Goal: Task Accomplishment & Management: Use online tool/utility

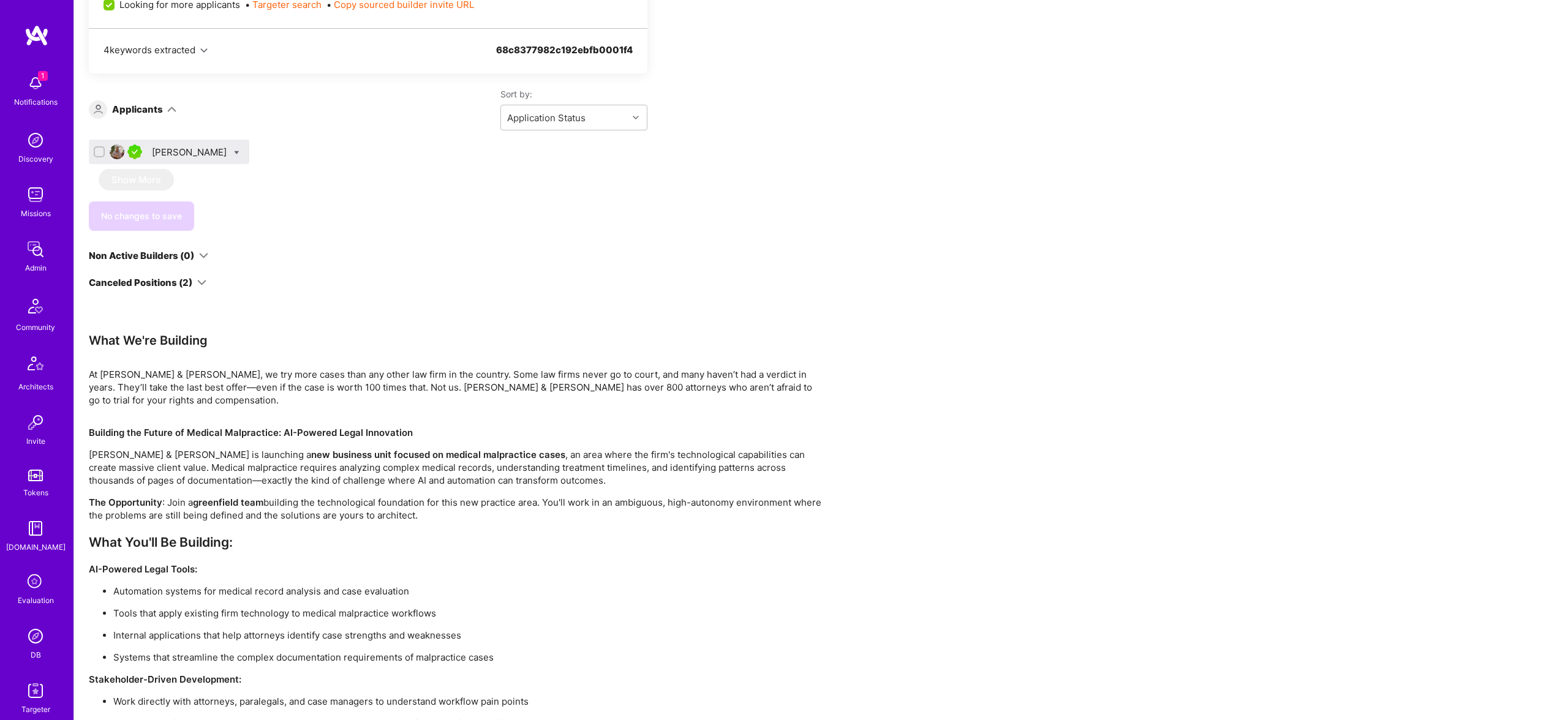
scroll to position [763, 0]
click at [184, 151] on div "Bruno Sampaio" at bounding box center [190, 153] width 77 height 13
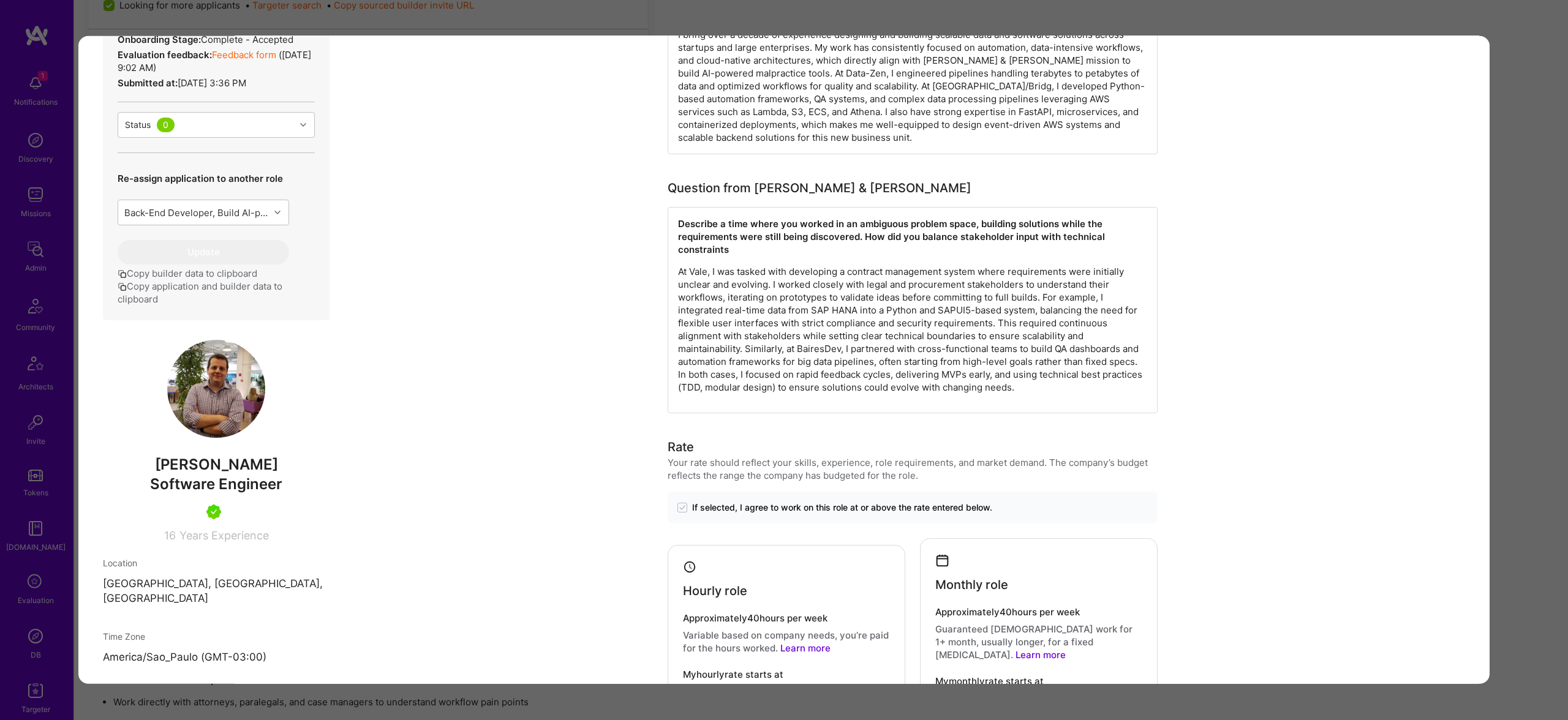
scroll to position [632, 0]
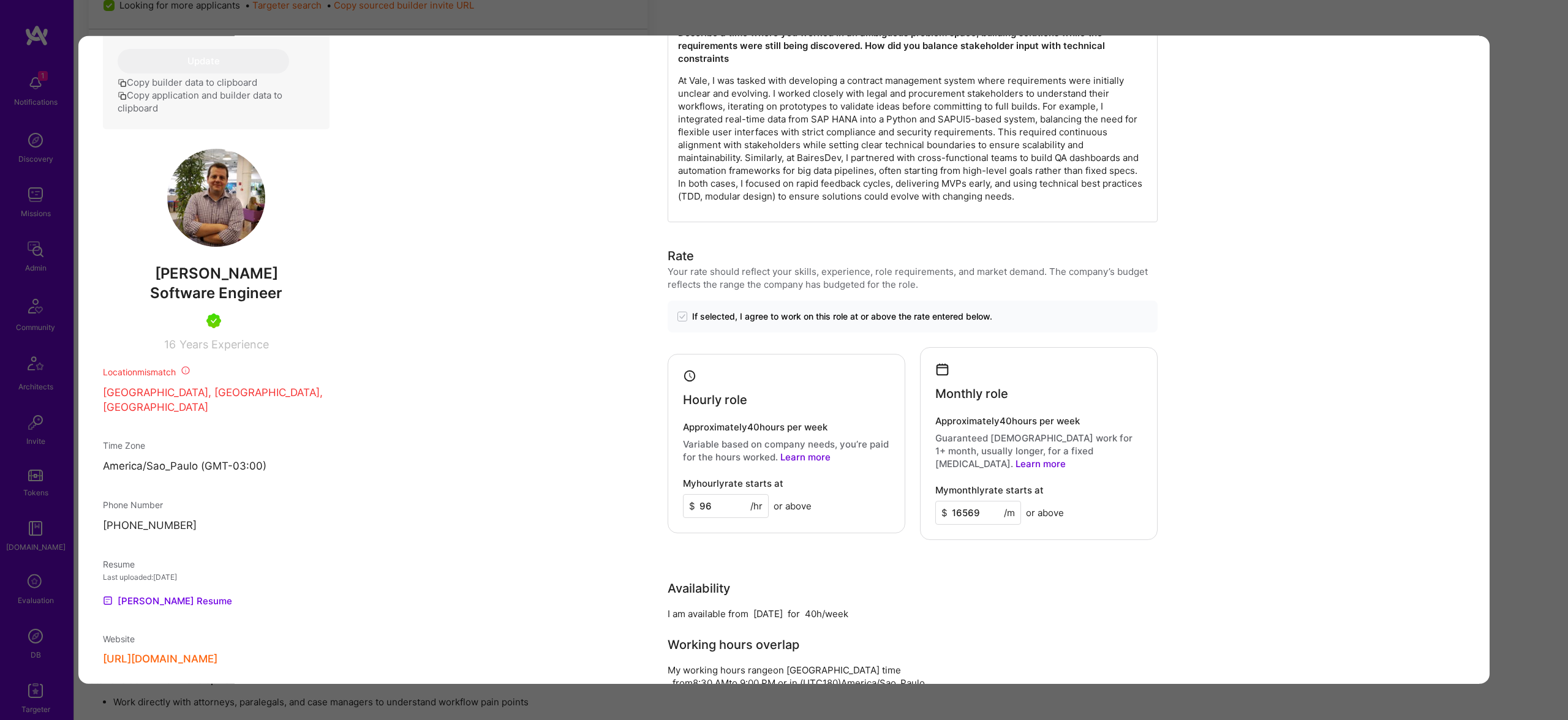
click at [553, 16] on div "Application 1 of 1 Builder Missing Requirements Required Location See locations…" at bounding box center [784, 360] width 1568 height 720
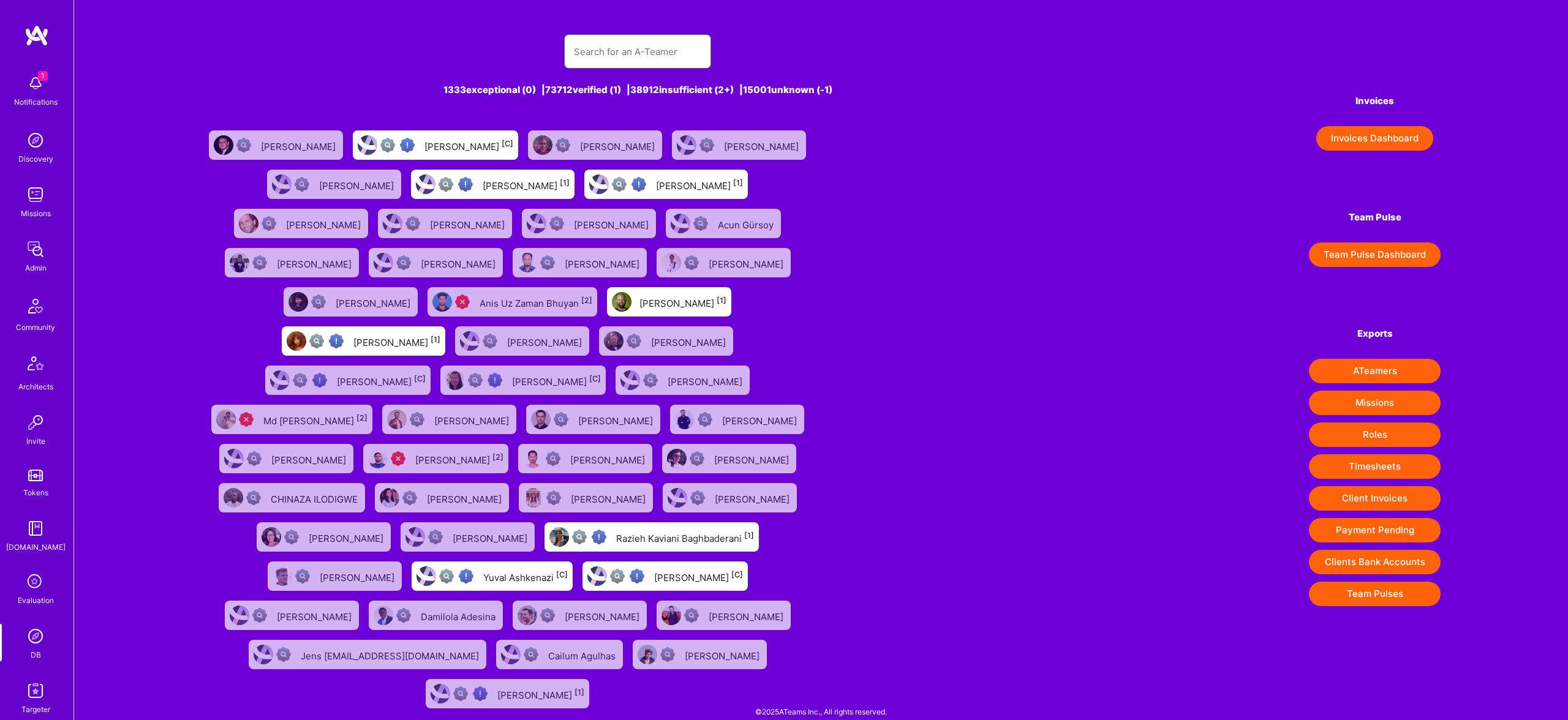
click at [611, 59] on input "text" at bounding box center [638, 51] width 128 height 31
paste input "Dmitrii Korotovskii"
type input "Dmitrii Korotovskii"
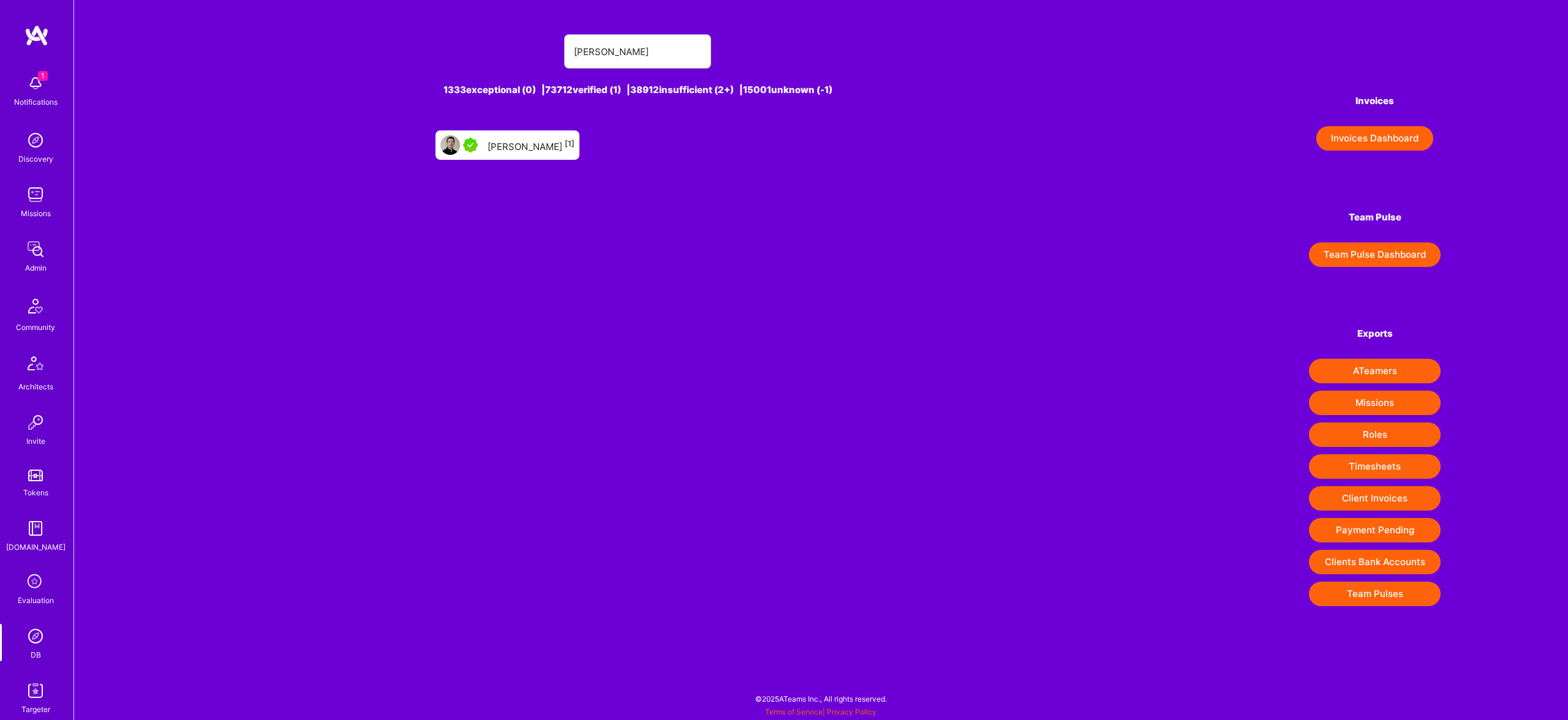
click at [514, 153] on div "Dmitrii Korotovskii [1]" at bounding box center [531, 145] width 87 height 16
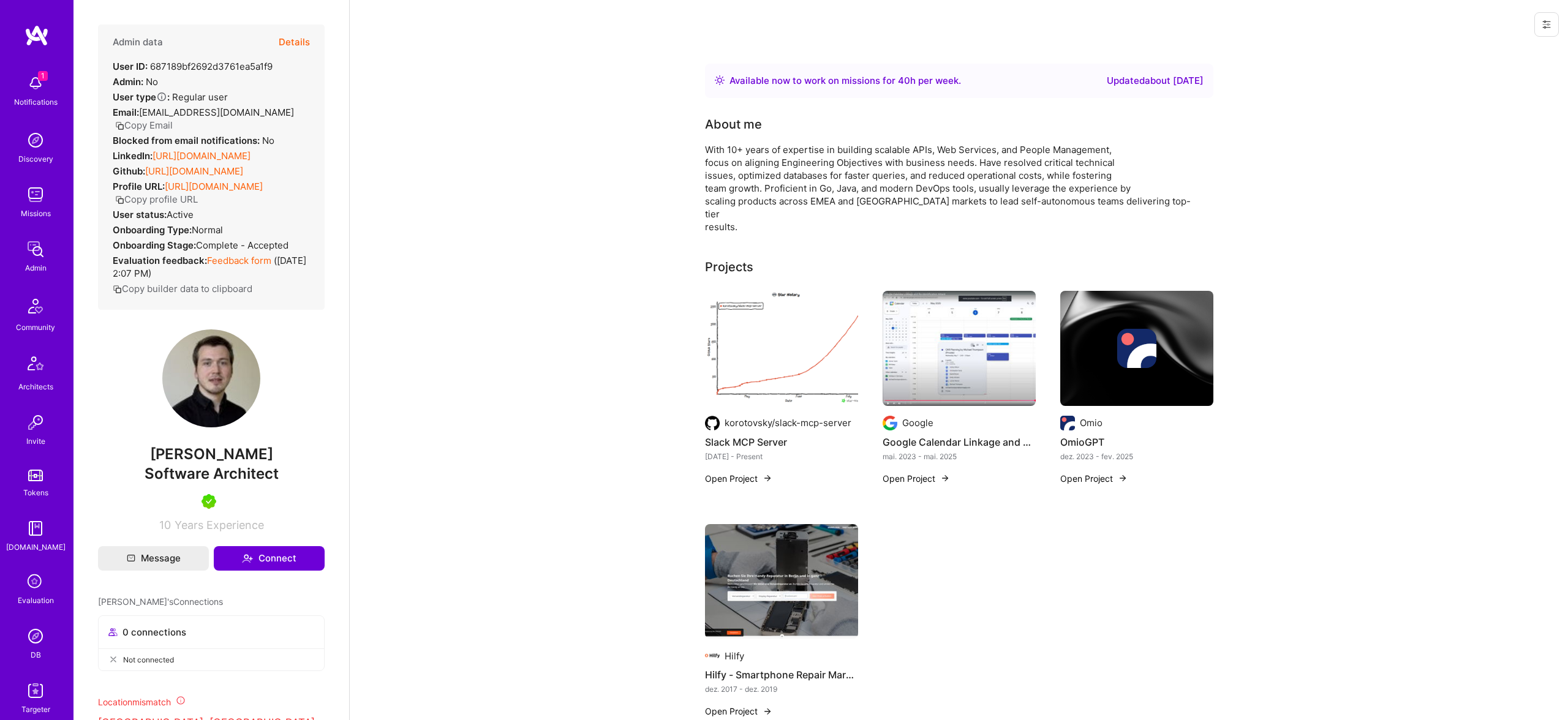
click at [23, 249] on img at bounding box center [35, 249] width 25 height 25
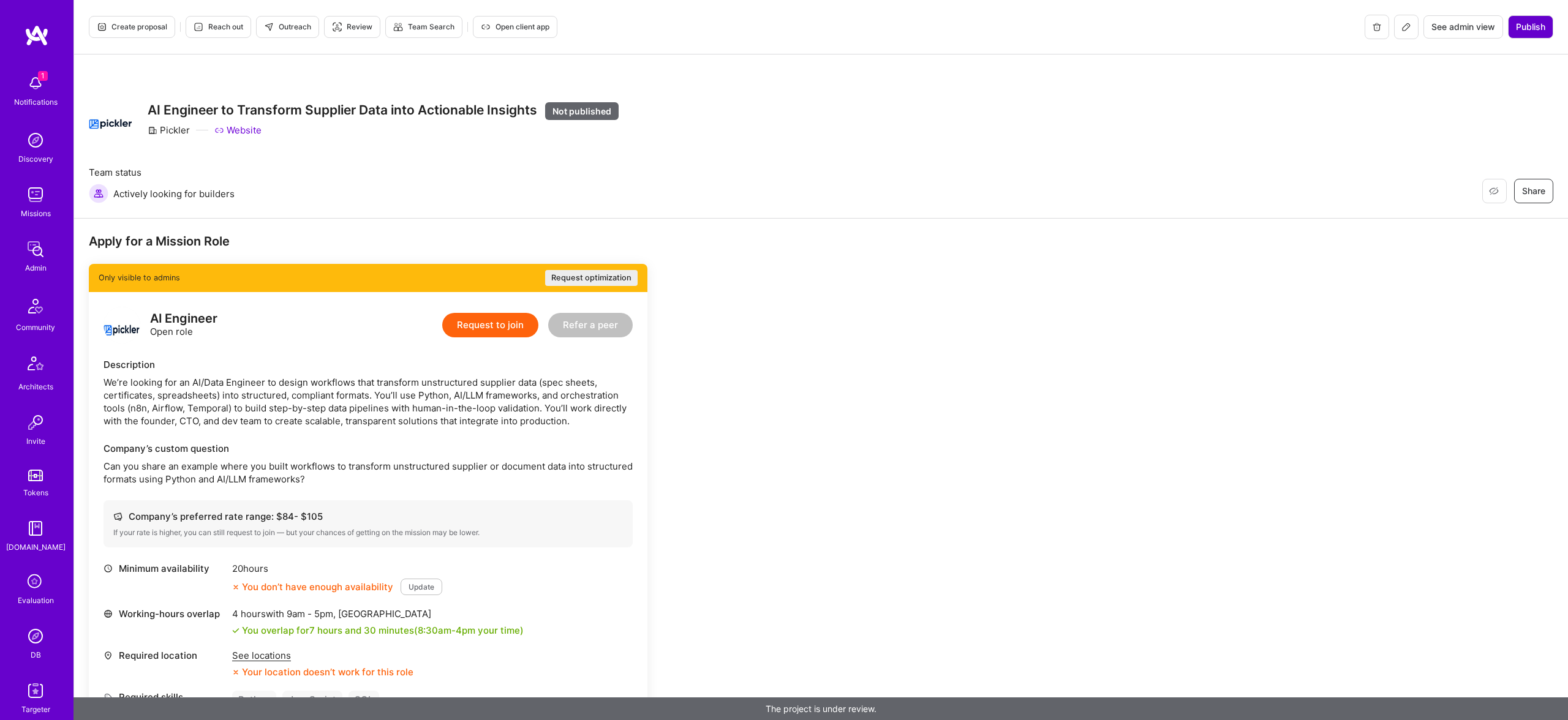
click at [1532, 31] on span "Publish" at bounding box center [1531, 27] width 29 height 12
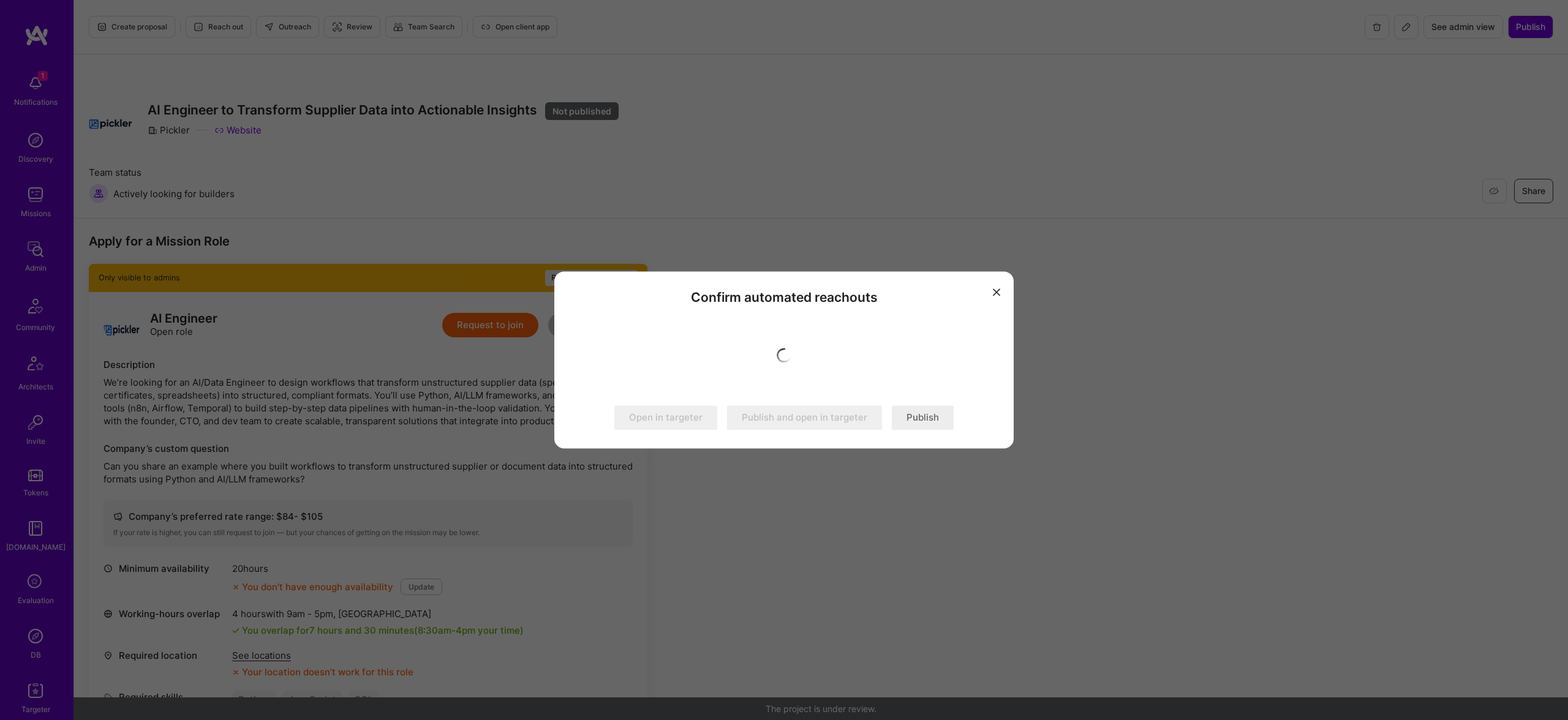
click at [942, 419] on button "Publish" at bounding box center [922, 418] width 62 height 25
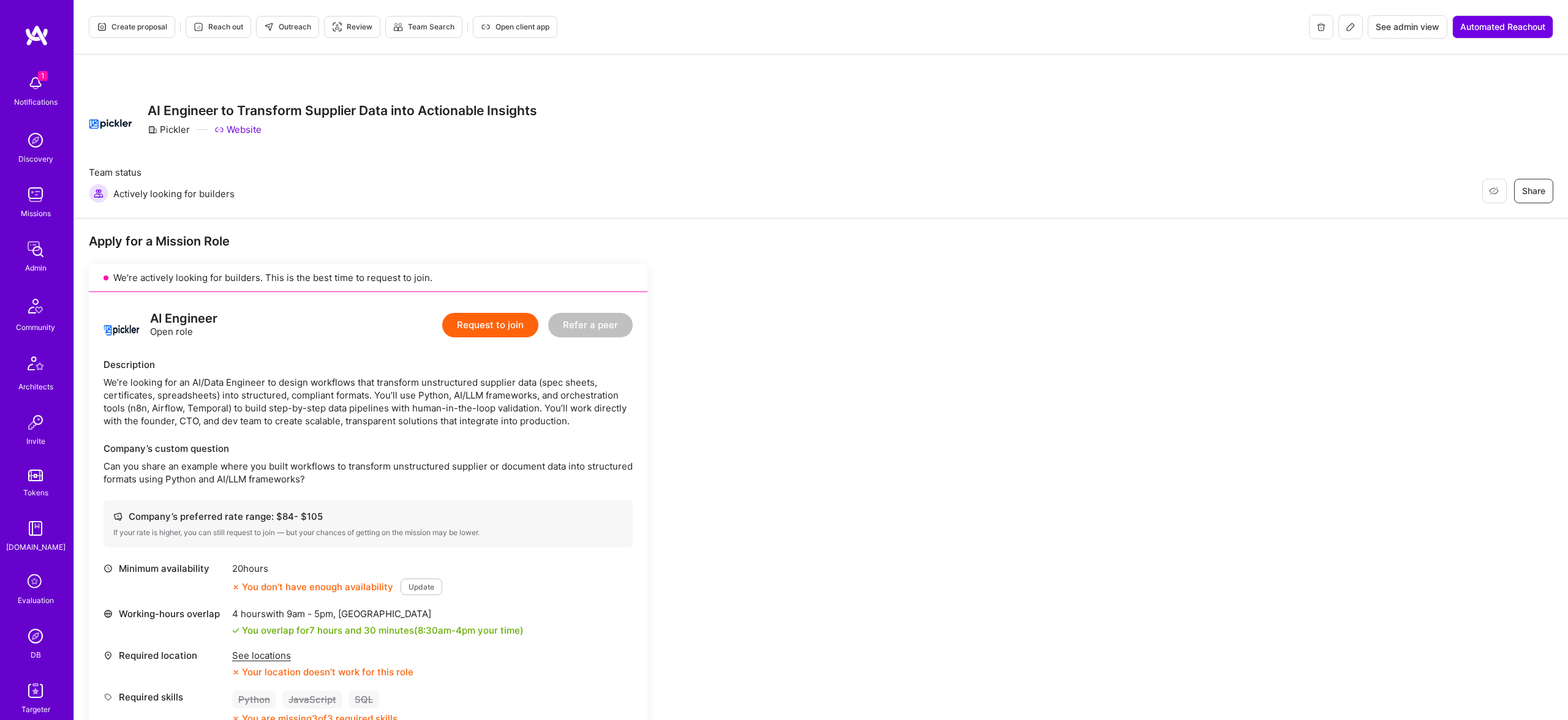
drag, startPoint x: 129, startPoint y: 363, endPoint x: 111, endPoint y: 321, distance: 45.7
click at [122, 354] on div "AI Engineer Open role Request to join Refer a peer Description We’re looking fo…" at bounding box center [369, 585] width 559 height 586
click at [289, 429] on div "AI Engineer Open role Request to join Refer a peer Description We’re looking fo…" at bounding box center [369, 585] width 559 height 586
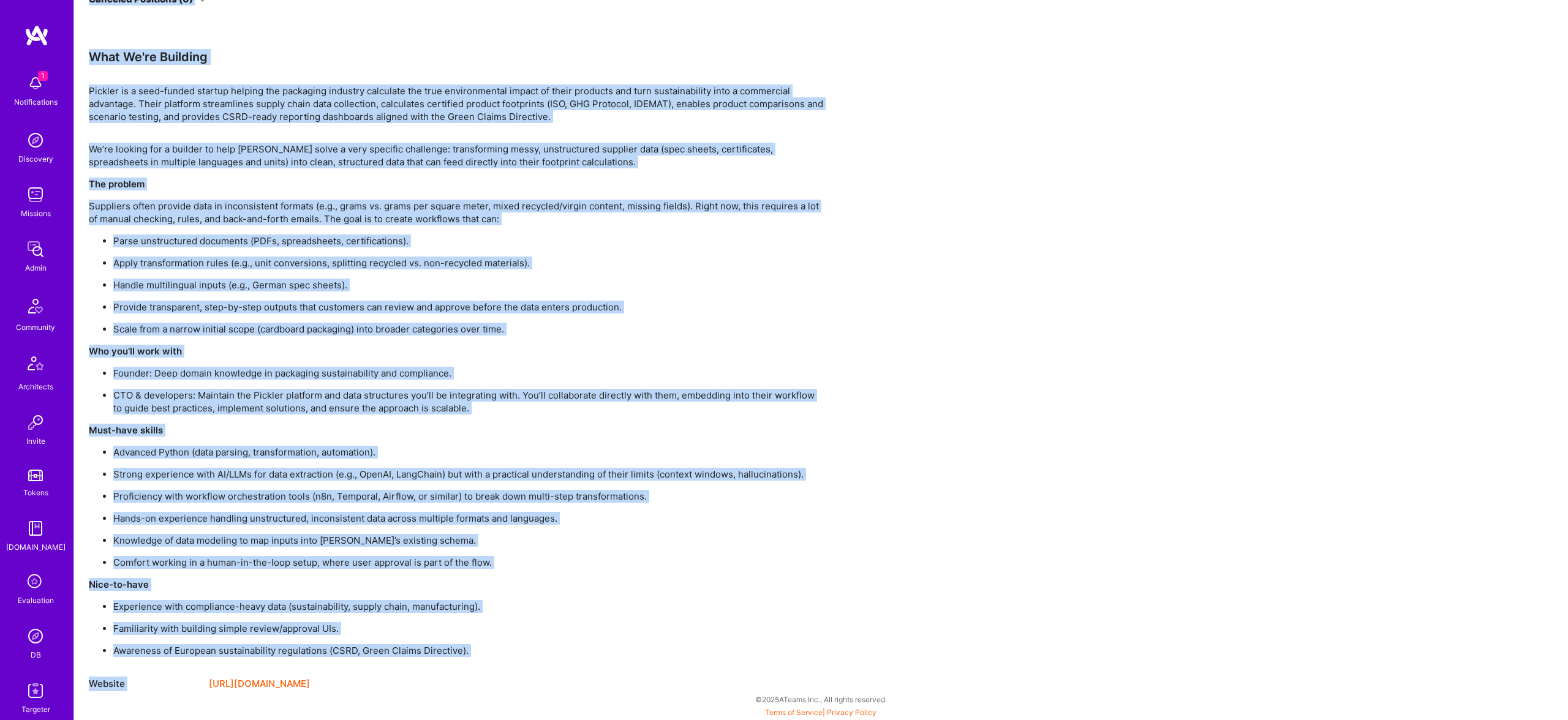
scroll to position [971, 0]
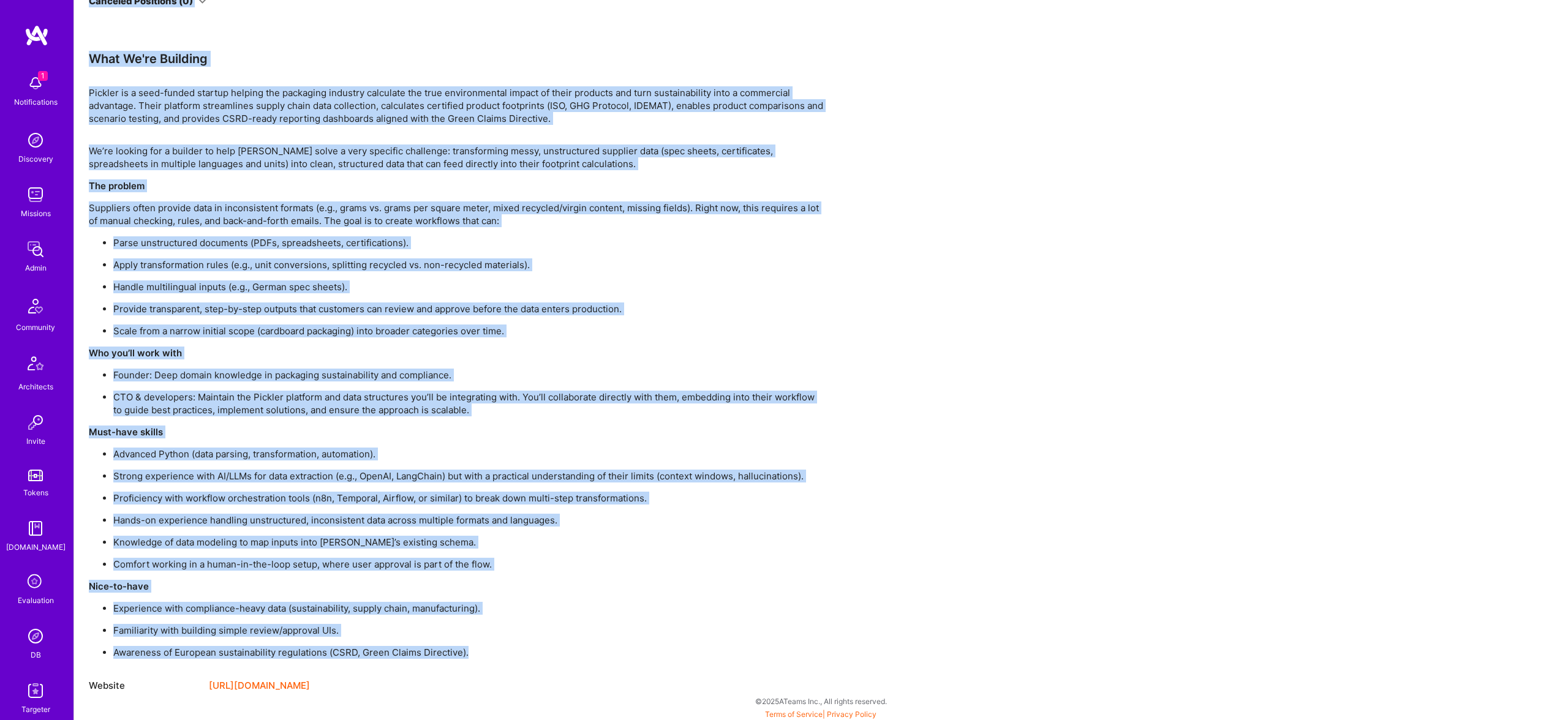
drag, startPoint x: 139, startPoint y: 315, endPoint x: 512, endPoint y: 651, distance: 502.0
copy div "AI Engineer Open role Request to join Refer a peer Description We’re looking fo…"
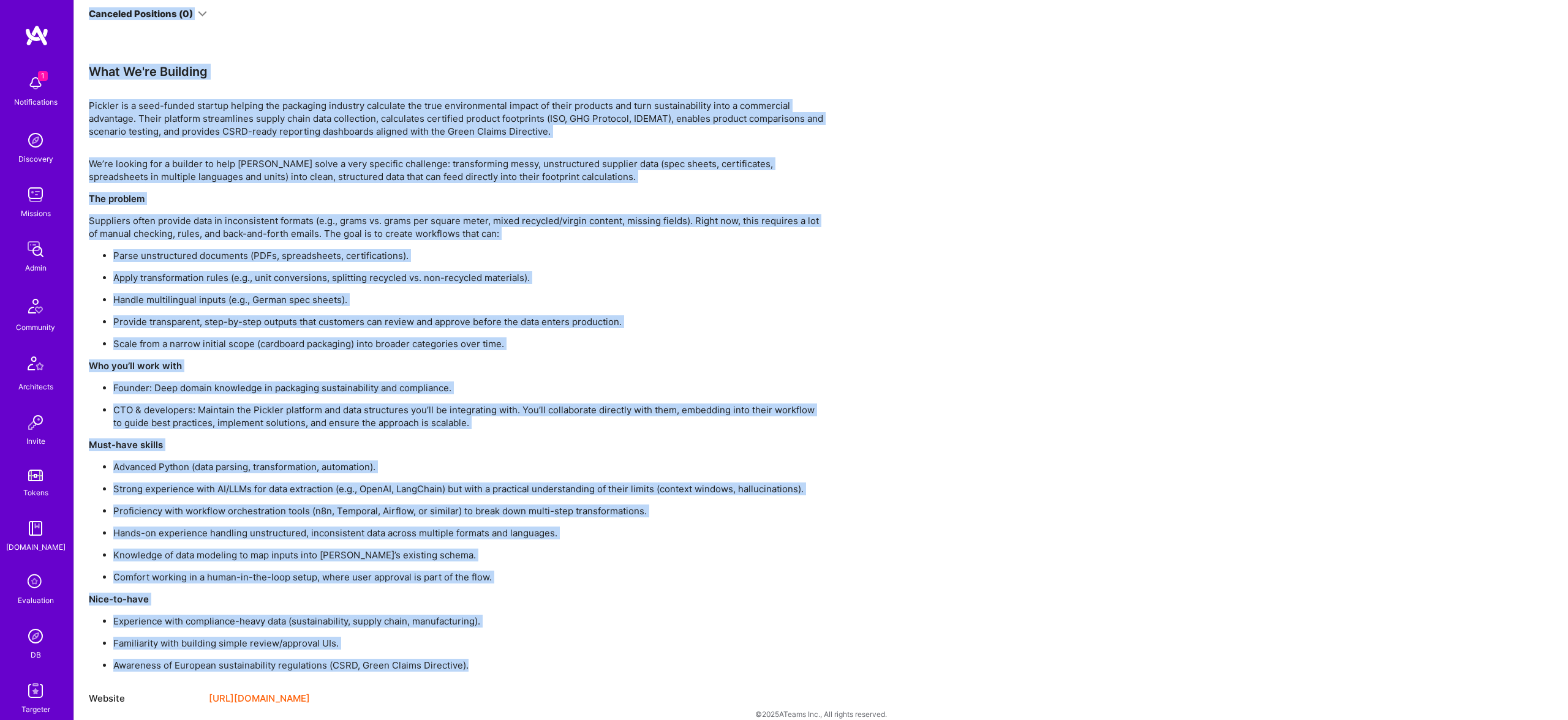
scroll to position [956, 0]
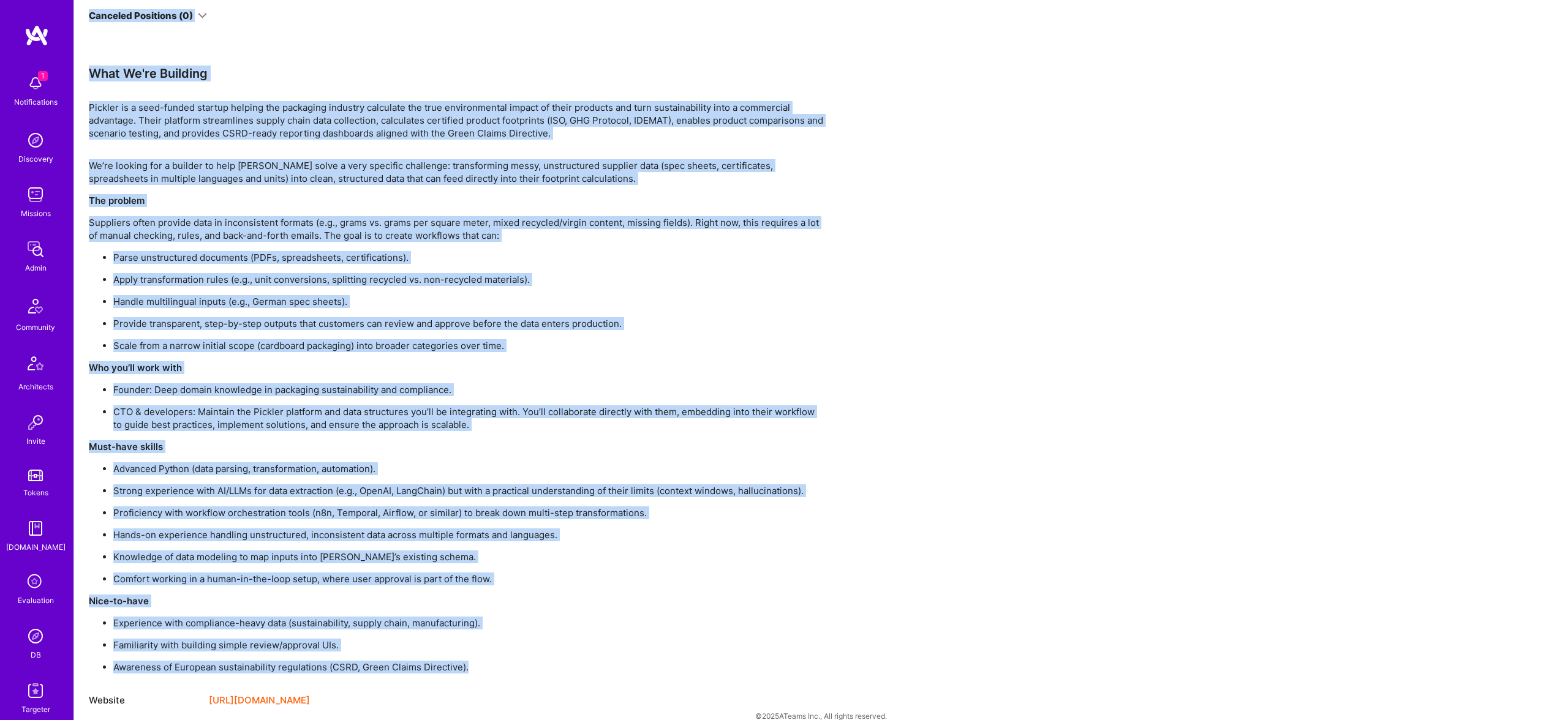
click at [478, 325] on p "Provide transparent, step-by-step outputs that customers can review and approve…" at bounding box center [468, 323] width 711 height 13
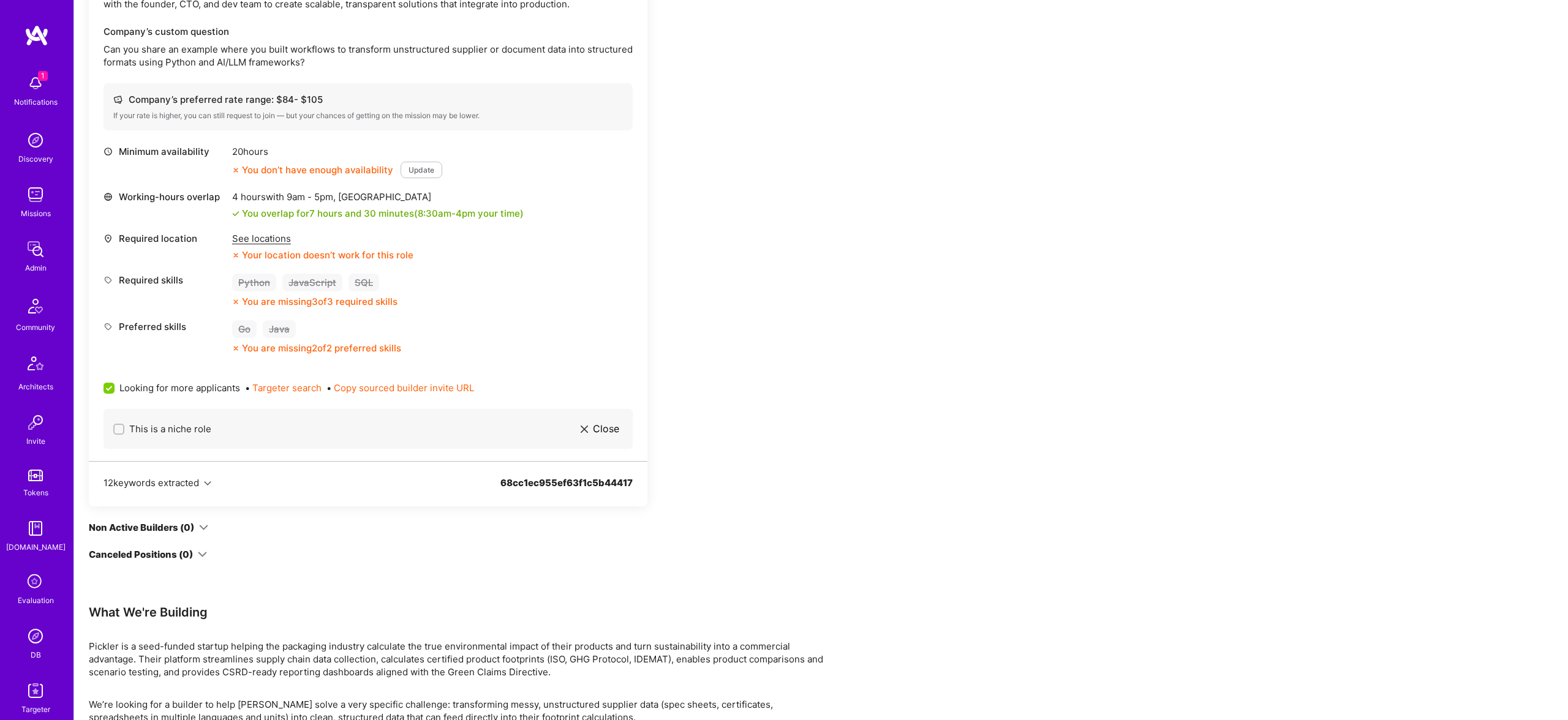
scroll to position [0, 0]
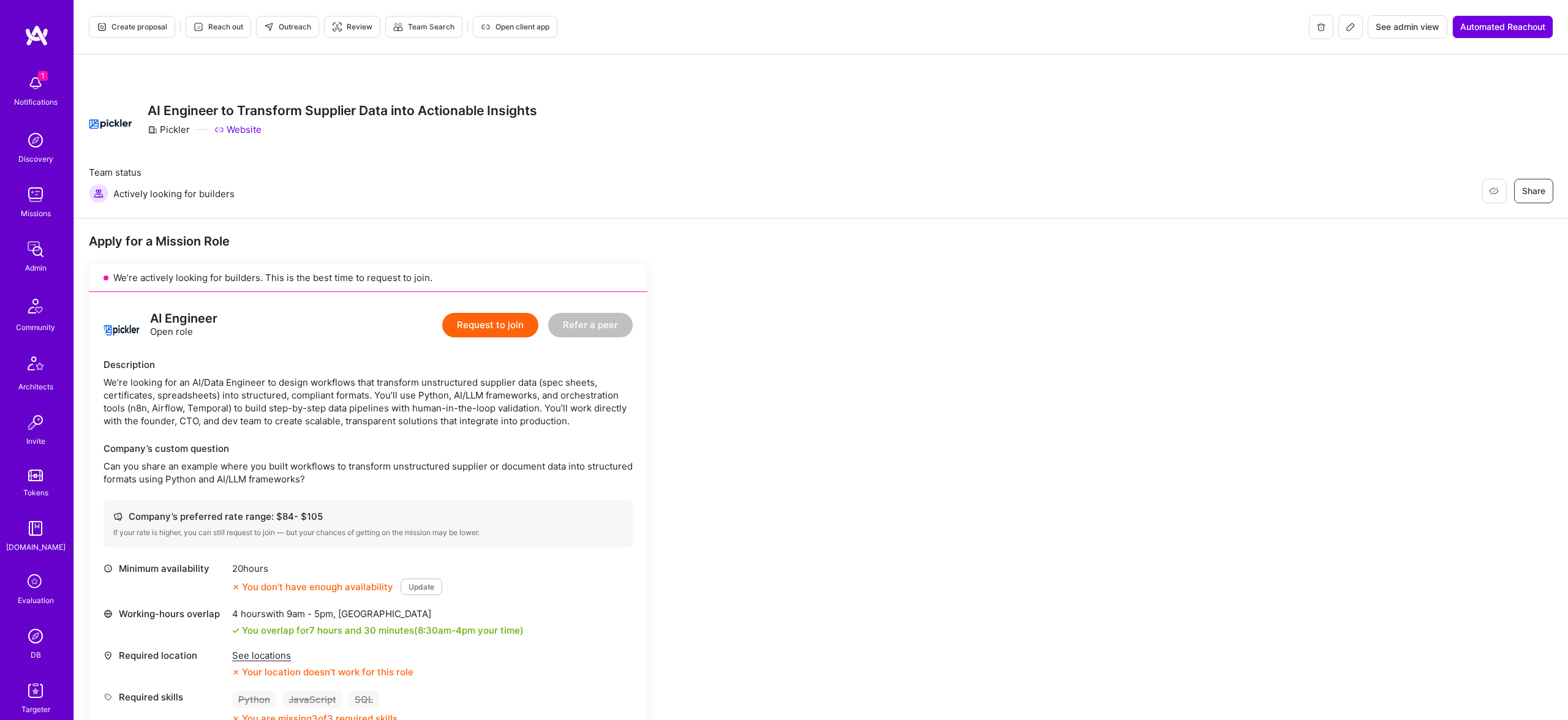
click at [268, 145] on div "Restore Not Interested Share AI Engineer to Transform Supplier Data into Action…" at bounding box center [820, 137] width 1494 height 165
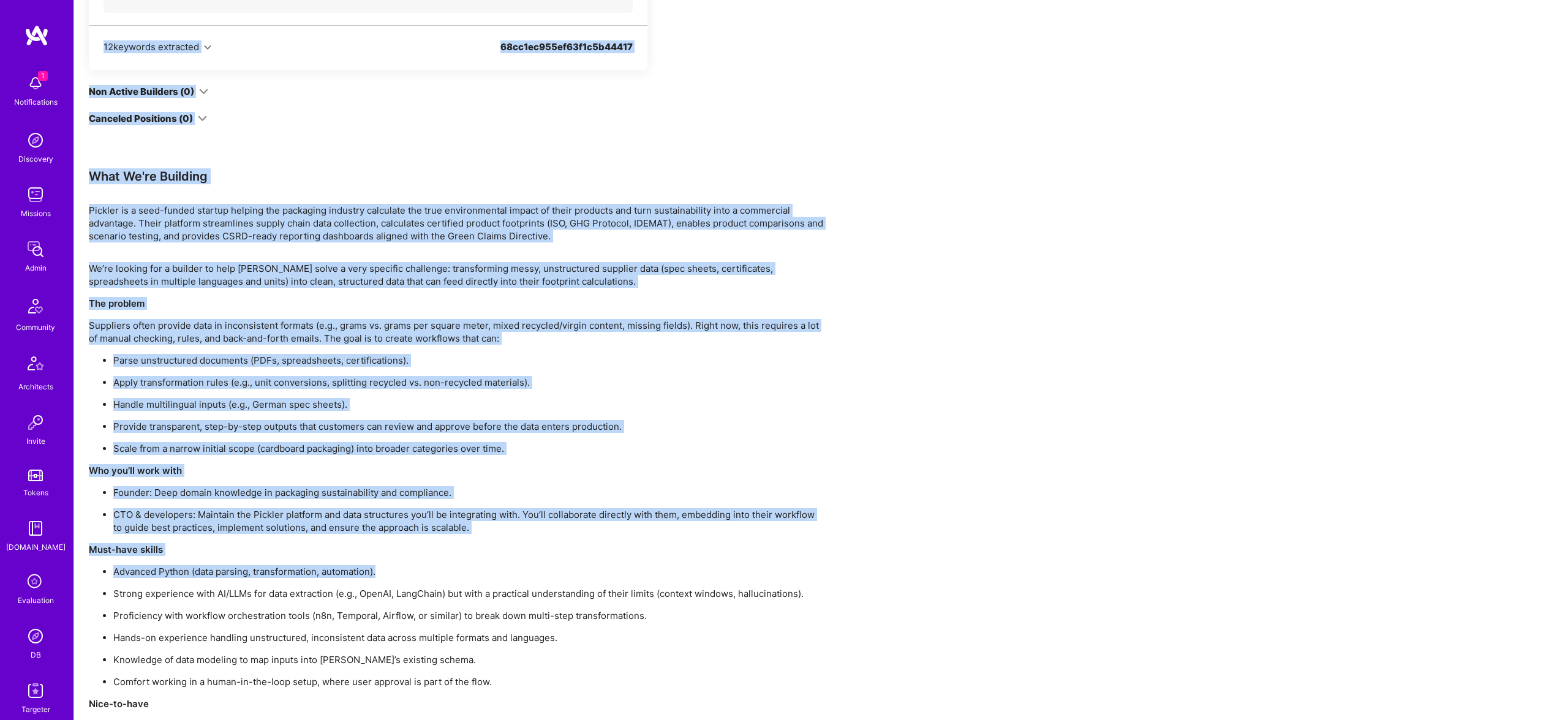
scroll to position [973, 0]
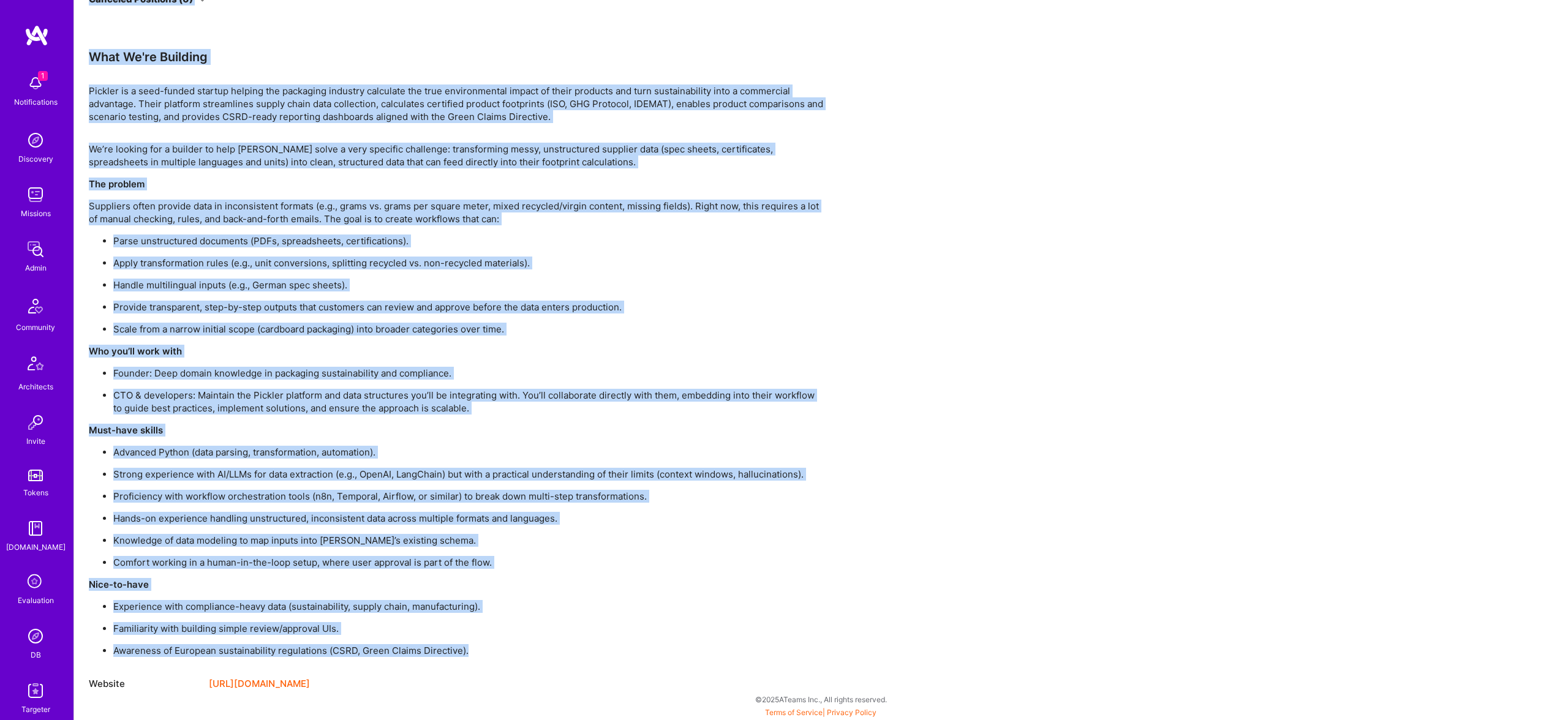
drag, startPoint x: 149, startPoint y: 89, endPoint x: 508, endPoint y: 650, distance: 666.0
copy div "AI Engineer to Transform Supplier Data into Actionable Insights Pickler Website…"
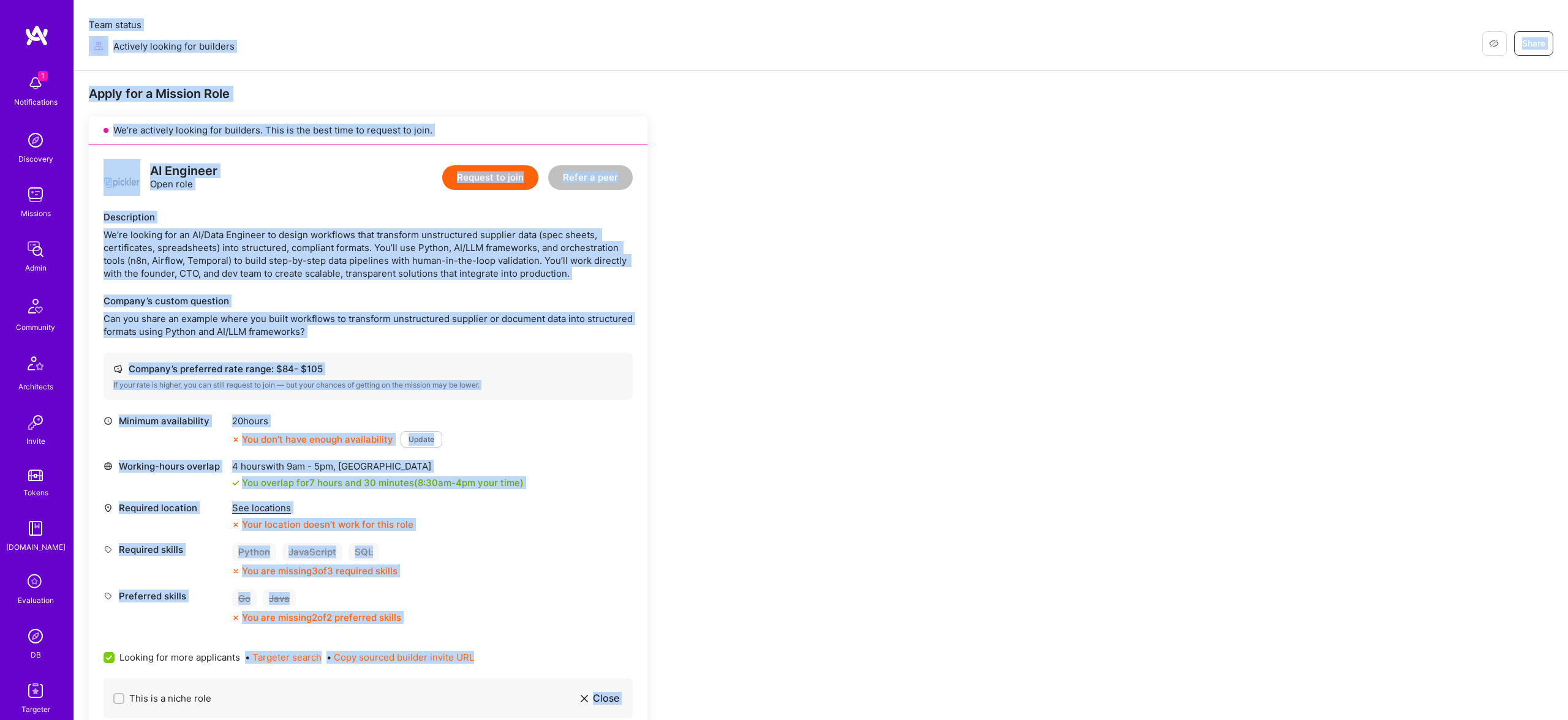
scroll to position [0, 0]
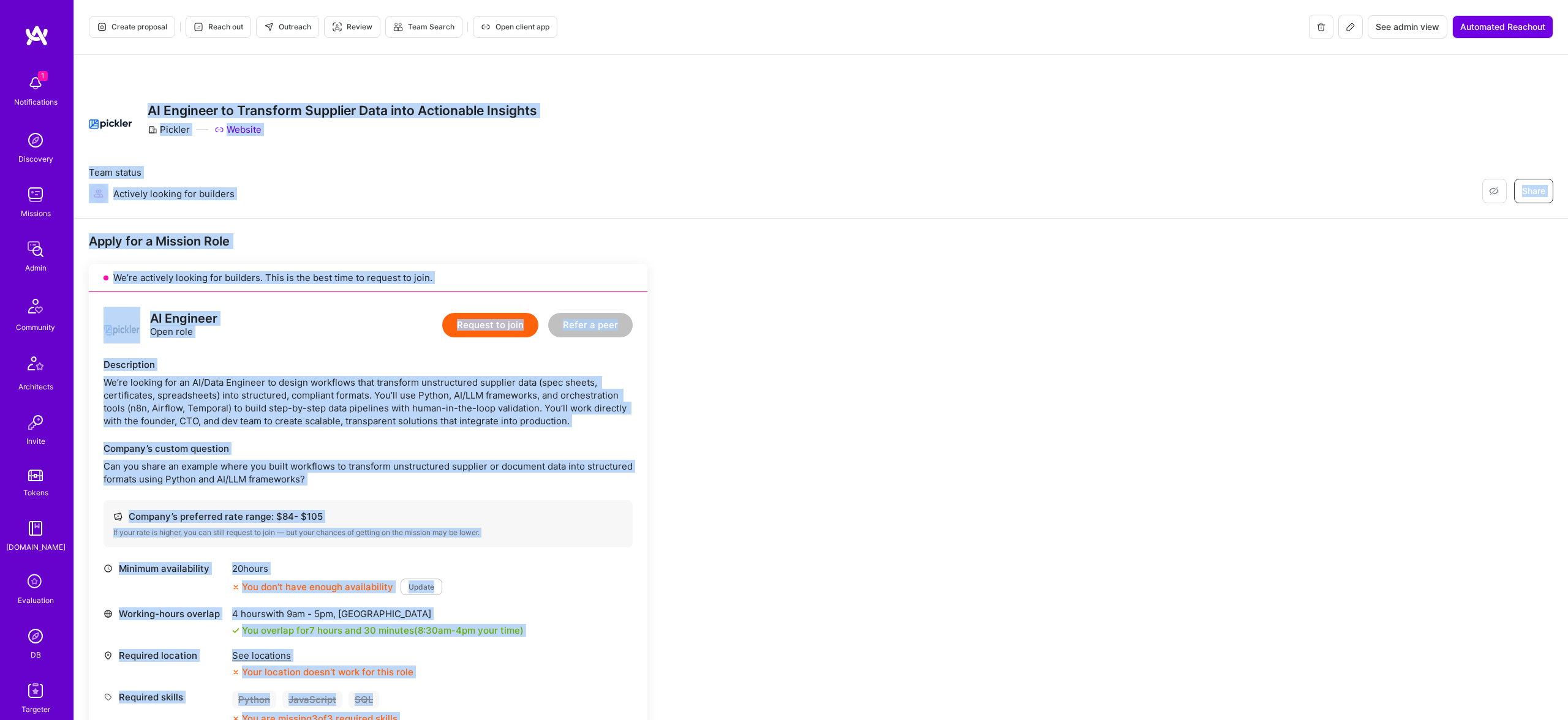
click at [381, 153] on div "Restore Not Interested Share AI Engineer to Transform Supplier Data into Action…" at bounding box center [820, 137] width 1494 height 165
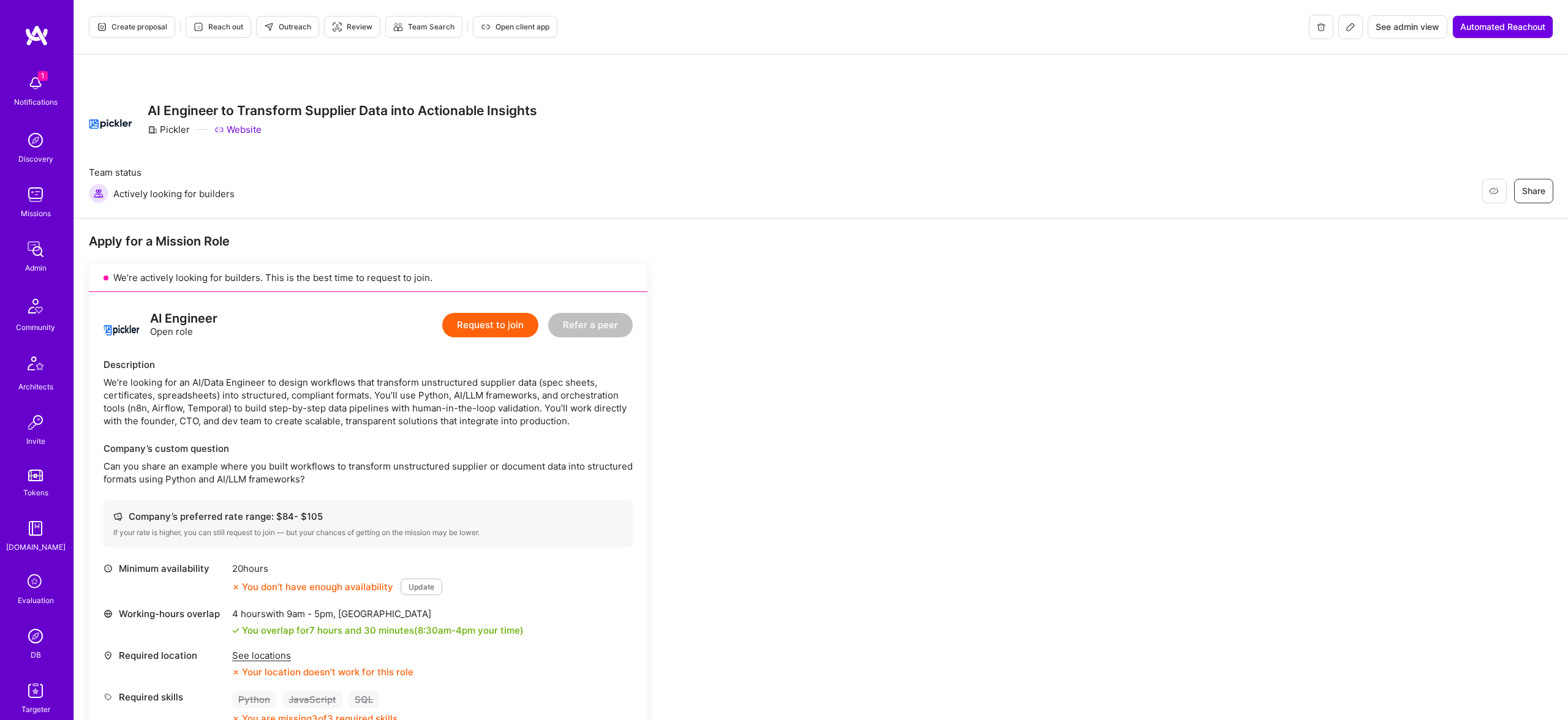
scroll to position [1, 0]
click at [297, 23] on span "Outreach" at bounding box center [287, 26] width 47 height 11
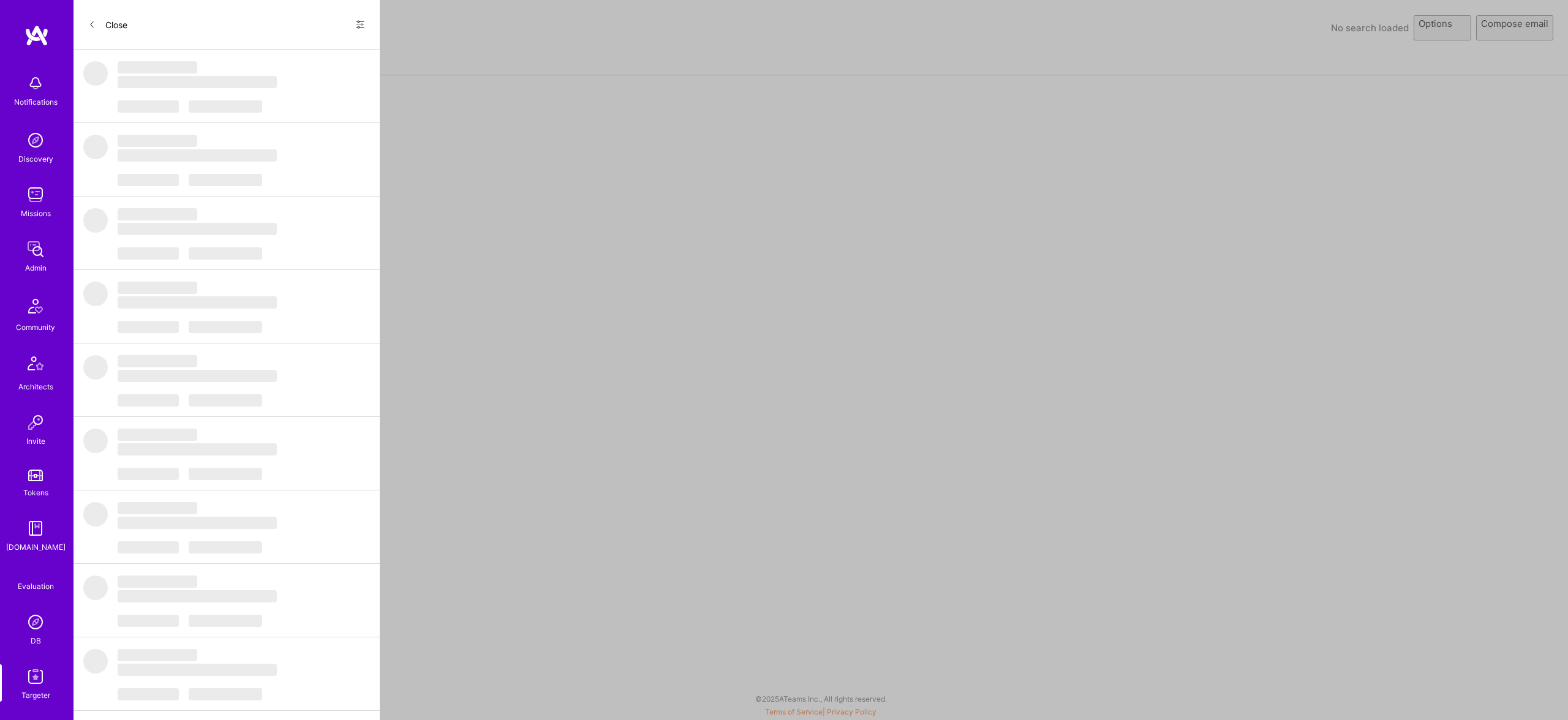
select select "rich-reachout"
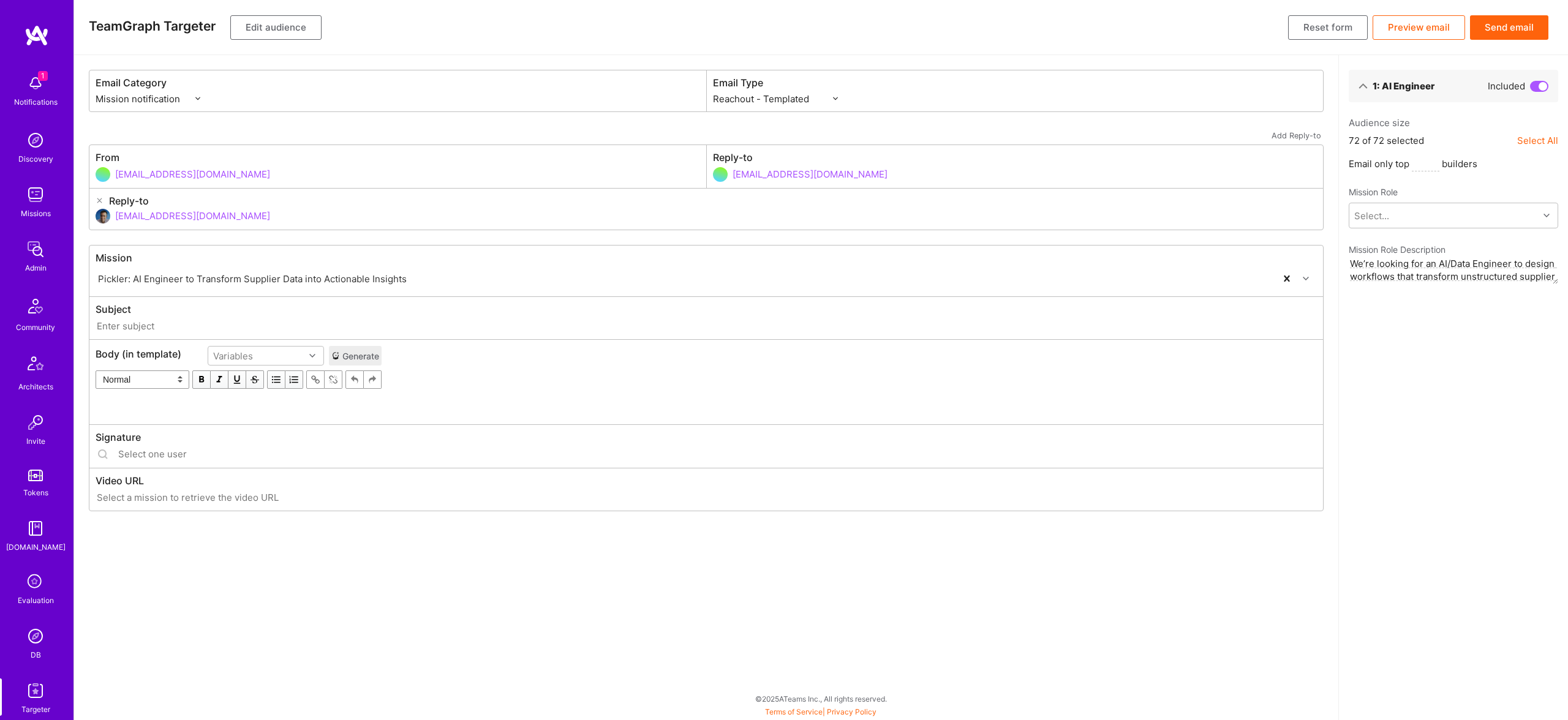
type input "[DOMAIN_NAME] // Pickler: AI Engineer to Transform Supplier Data into Actionabl…"
type input "[EMAIL_ADDRESS][DOMAIN_NAME]"
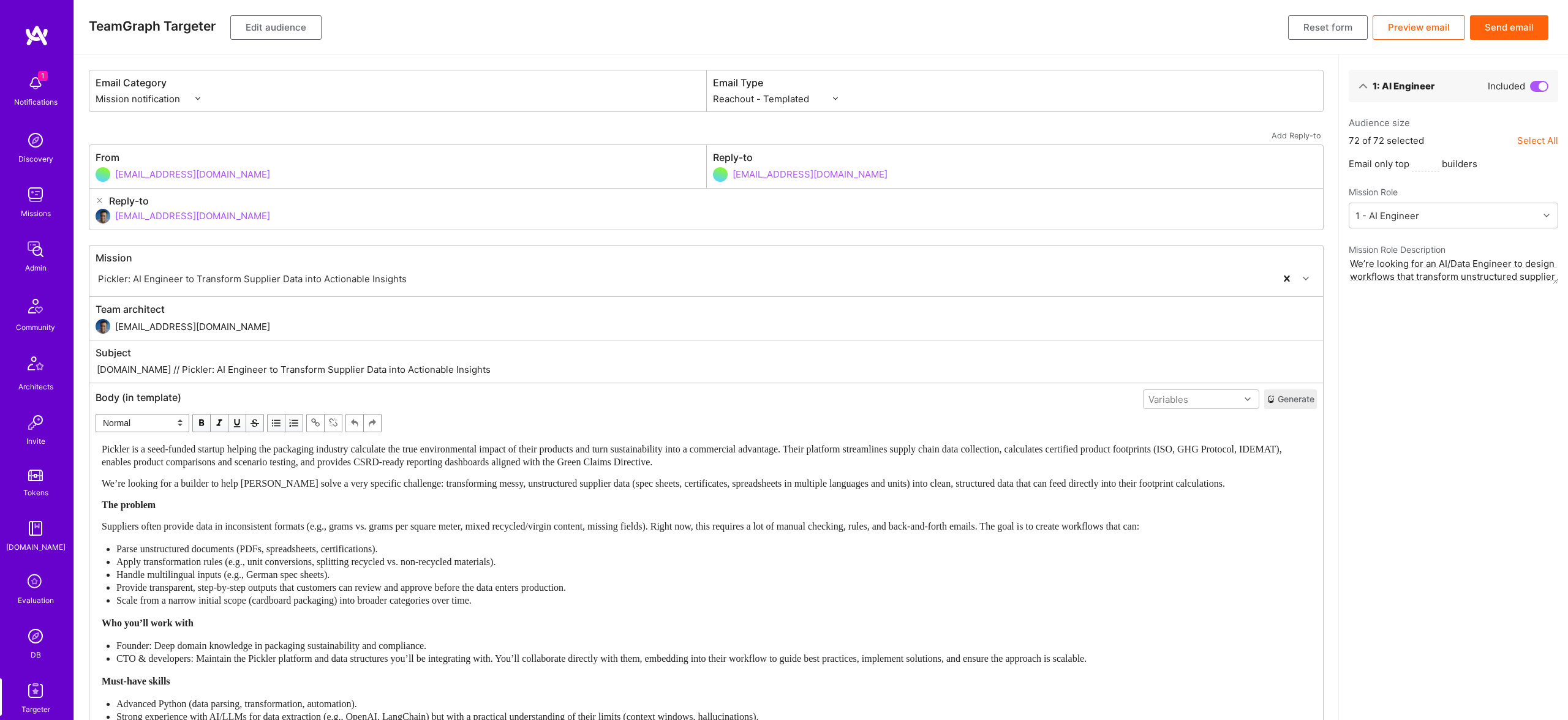
click at [421, 405] on div "Body (in template) Variables Generate" at bounding box center [706, 399] width 1222 height 20
click at [478, 472] on div "Pickler is a seed-funded startup helping the packaging industry calculate the t…" at bounding box center [706, 645] width 1210 height 403
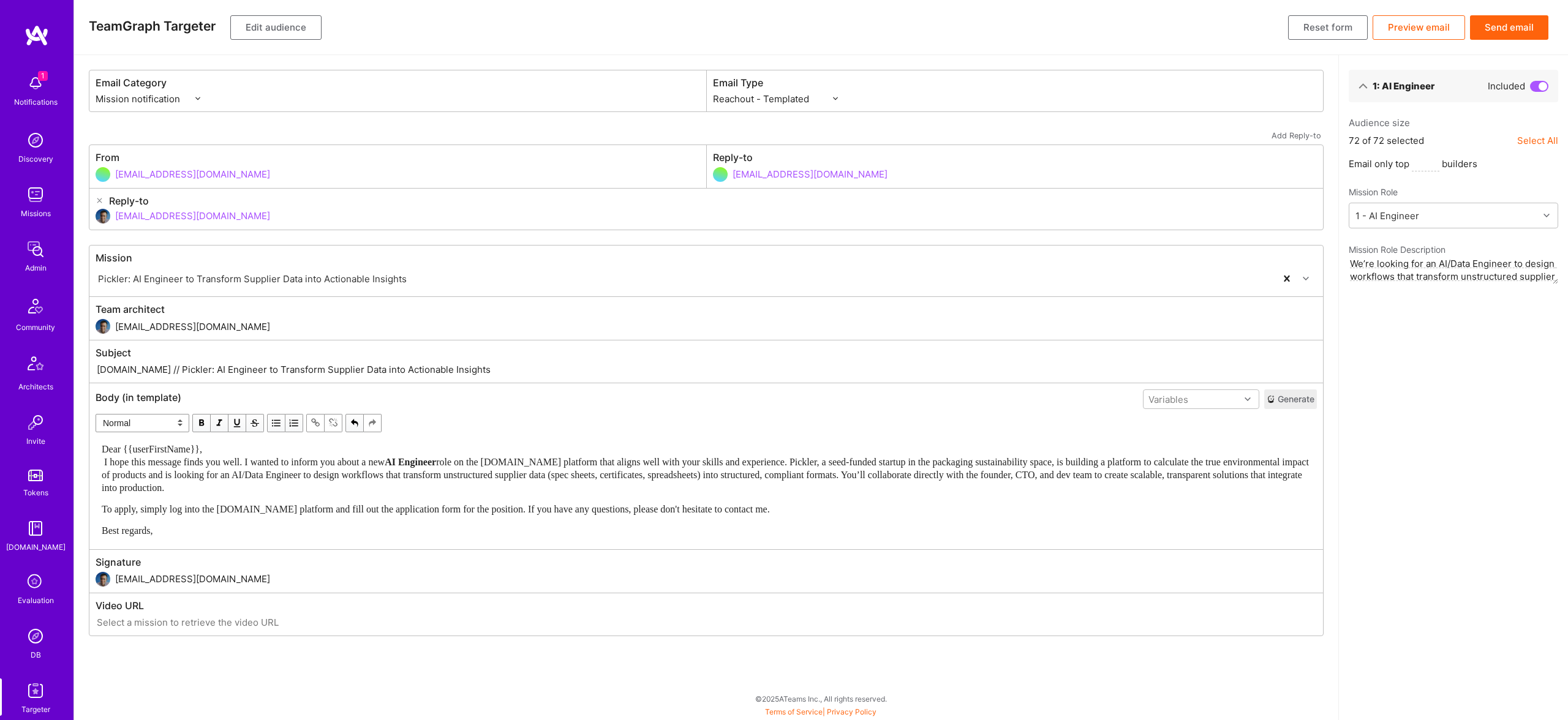
click at [287, 452] on div "Dear {{userFirstName}}, I hope this message finds you well. I wanted to inform …" at bounding box center [706, 469] width 1210 height 51
click at [291, 449] on div "Dear {{userFirstName}}, I hope this message finds you well. I wanted to inform …" at bounding box center [706, 469] width 1210 height 51
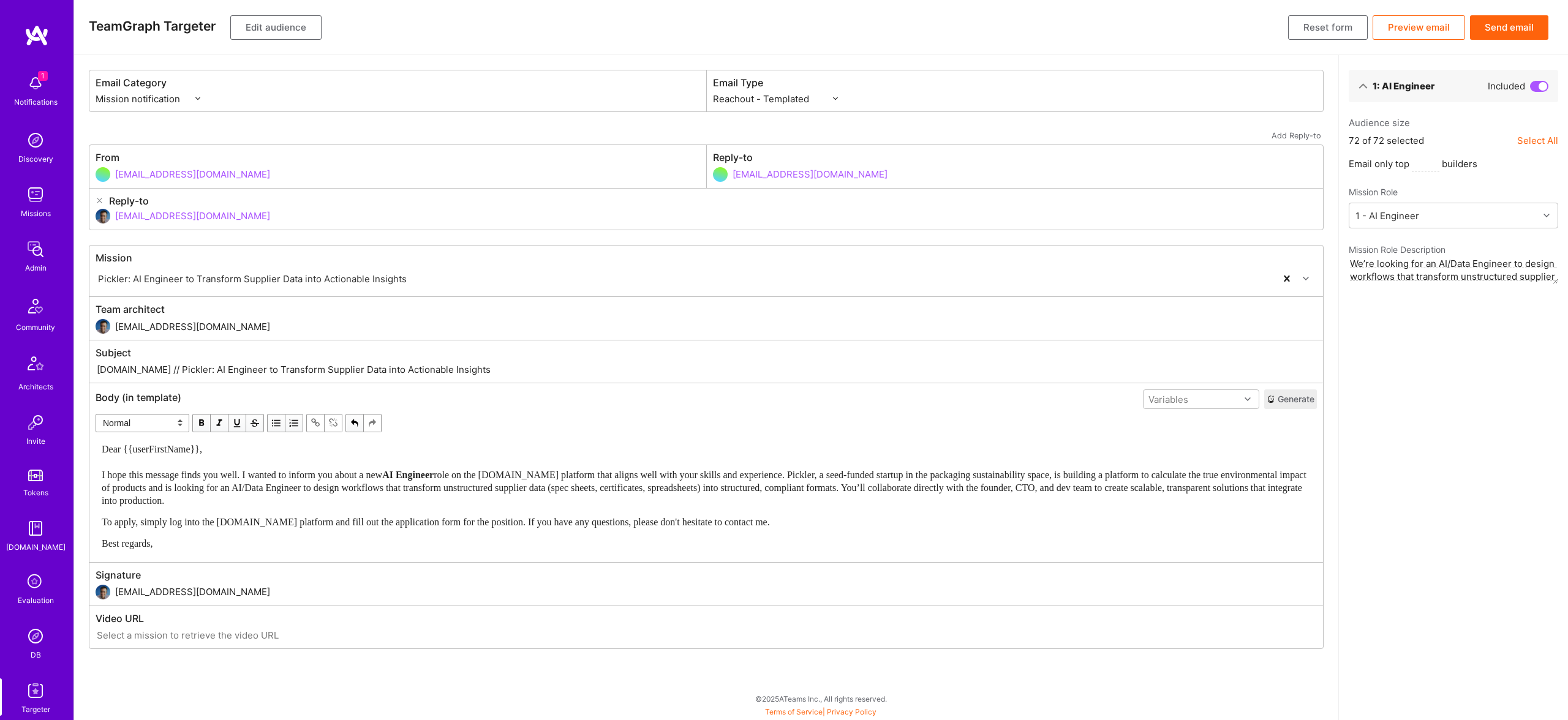
click at [147, 361] on div "Subject [DOMAIN_NAME] // Pickler: AI Engineer to Transform Supplier Data into A…" at bounding box center [706, 361] width 1234 height 42
click at [139, 368] on input "[DOMAIN_NAME] // Pickler: AI Engineer to Transform Supplier Data into Actionabl…" at bounding box center [706, 369] width 1222 height 14
drag, startPoint x: 142, startPoint y: 367, endPoint x: 576, endPoint y: 381, distance: 434.2
click at [576, 381] on div "Subject [DOMAIN_NAME] // Pickler: AI Engineer to Transform Supplier Data into A…" at bounding box center [706, 361] width 1234 height 42
paste input "New AI Engineer role with [PERSON_NAME]: Transform supplier data into actionabl…"
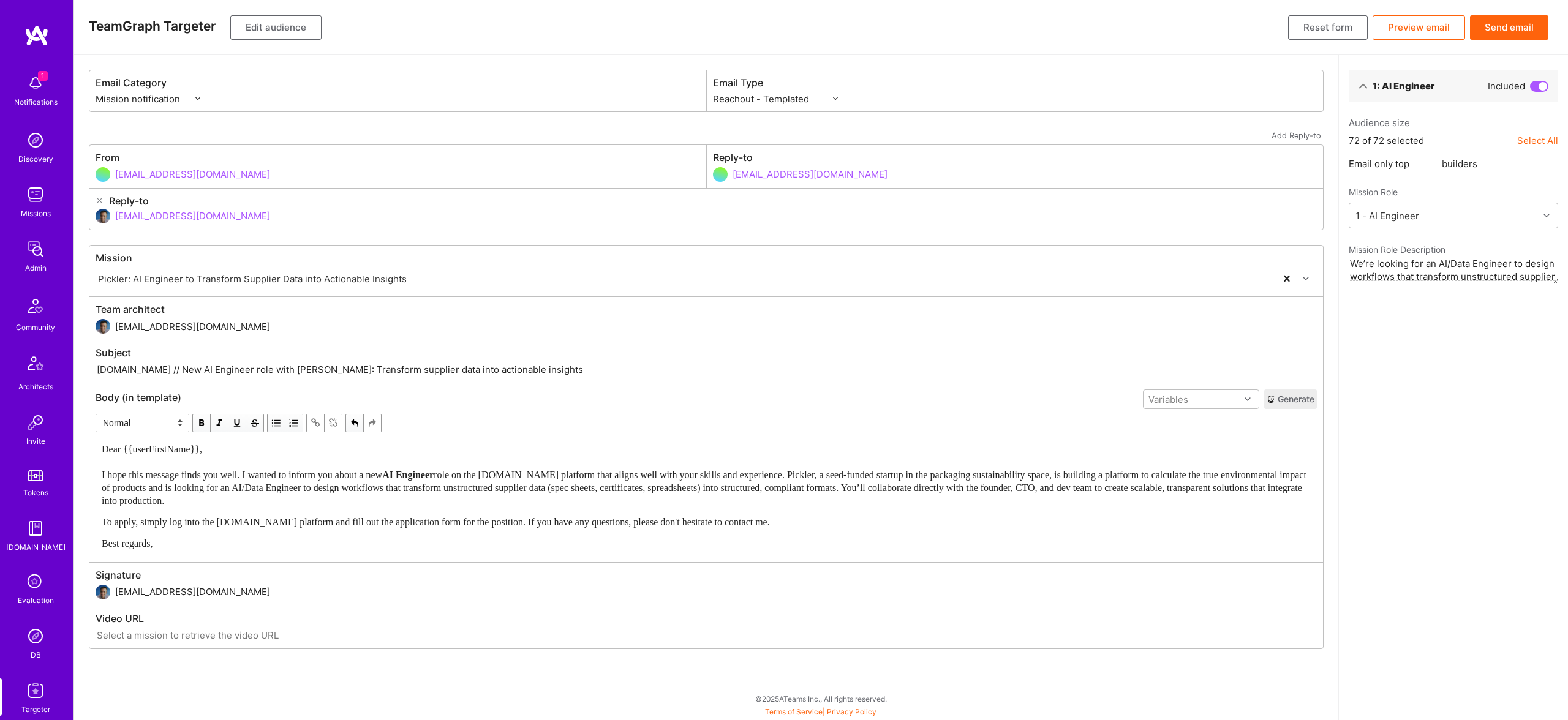
type input "[DOMAIN_NAME] // New AI Engineer role with [PERSON_NAME]: Transform supplier da…"
click at [439, 495] on div "Dear {{userFirstName}}, I hope this message finds you well. I wanted to inform …" at bounding box center [706, 475] width 1210 height 64
click at [434, 471] on span "AI Engineer" at bounding box center [408, 475] width 51 height 10
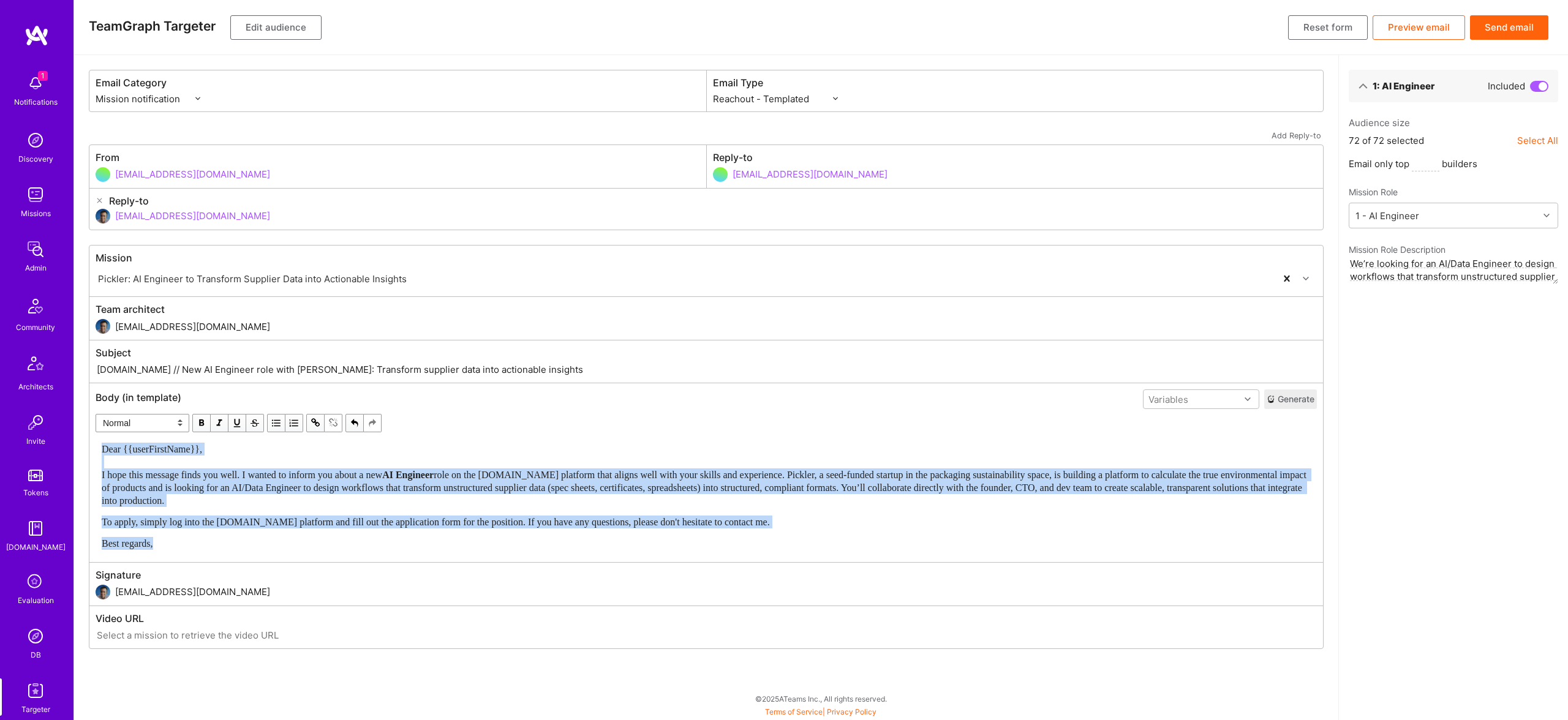
click at [201, 421] on span "button" at bounding box center [201, 423] width 14 height 14
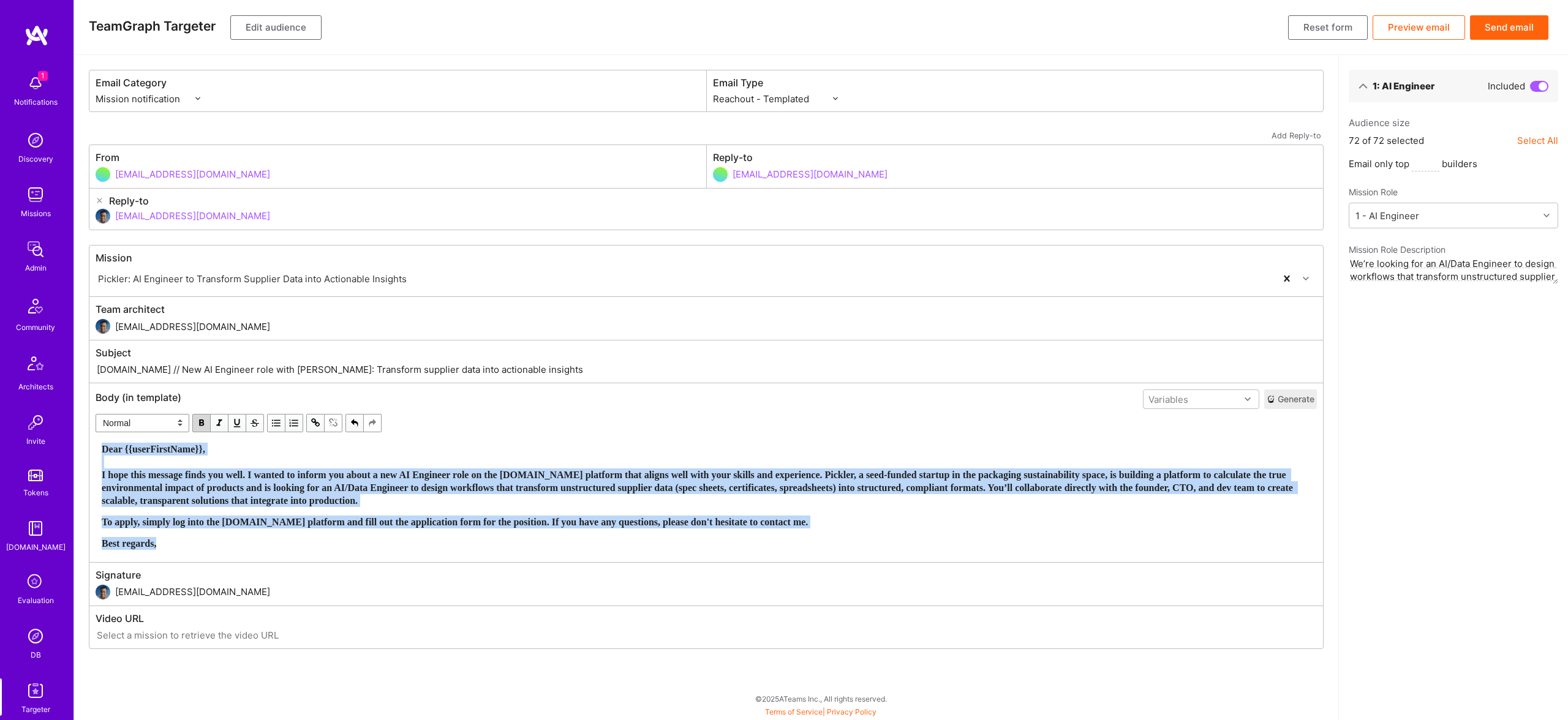
click at [201, 421] on span "button" at bounding box center [201, 423] width 14 height 14
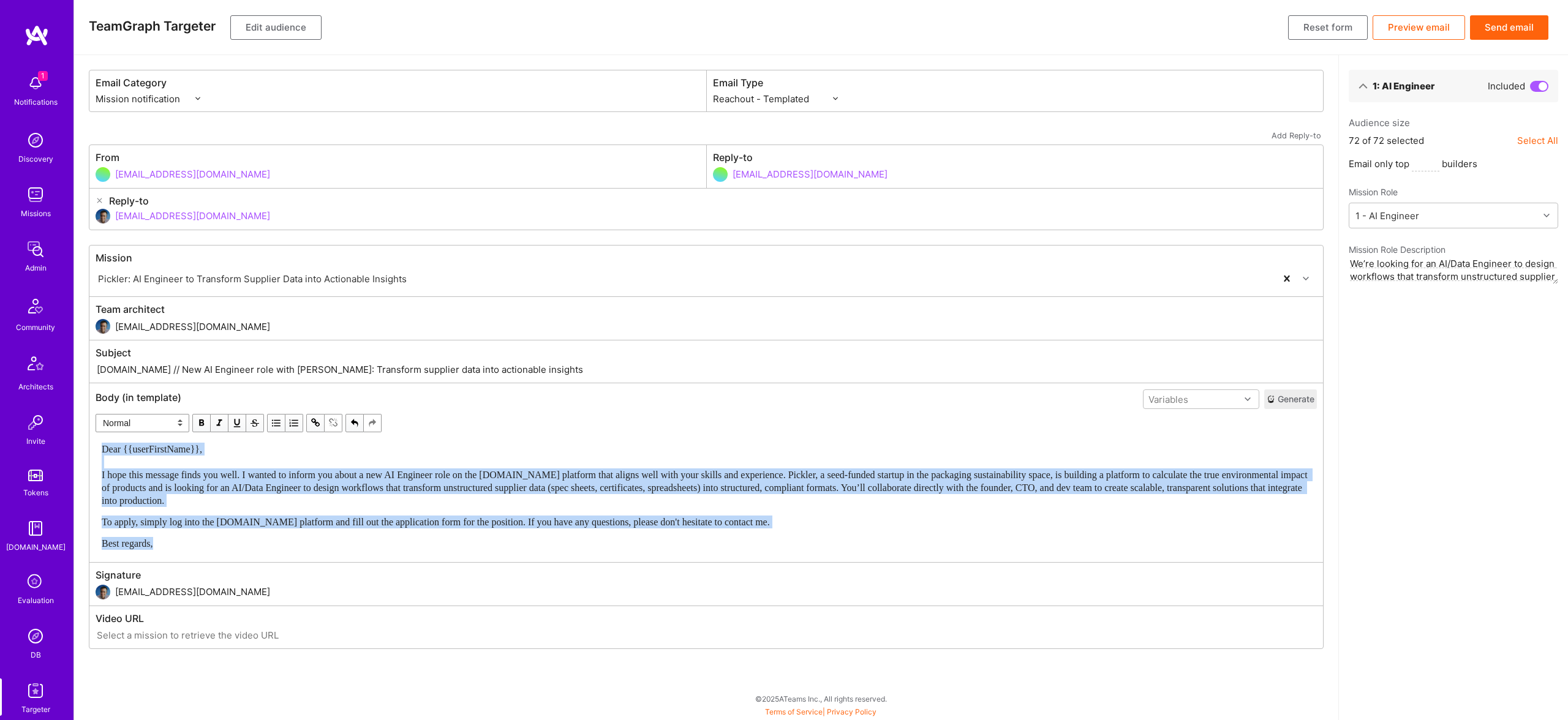
click at [595, 489] on span "Dear {{userFirstName}}, I hope this message finds you well. I wanted to inform …" at bounding box center [706, 475] width 1209 height 62
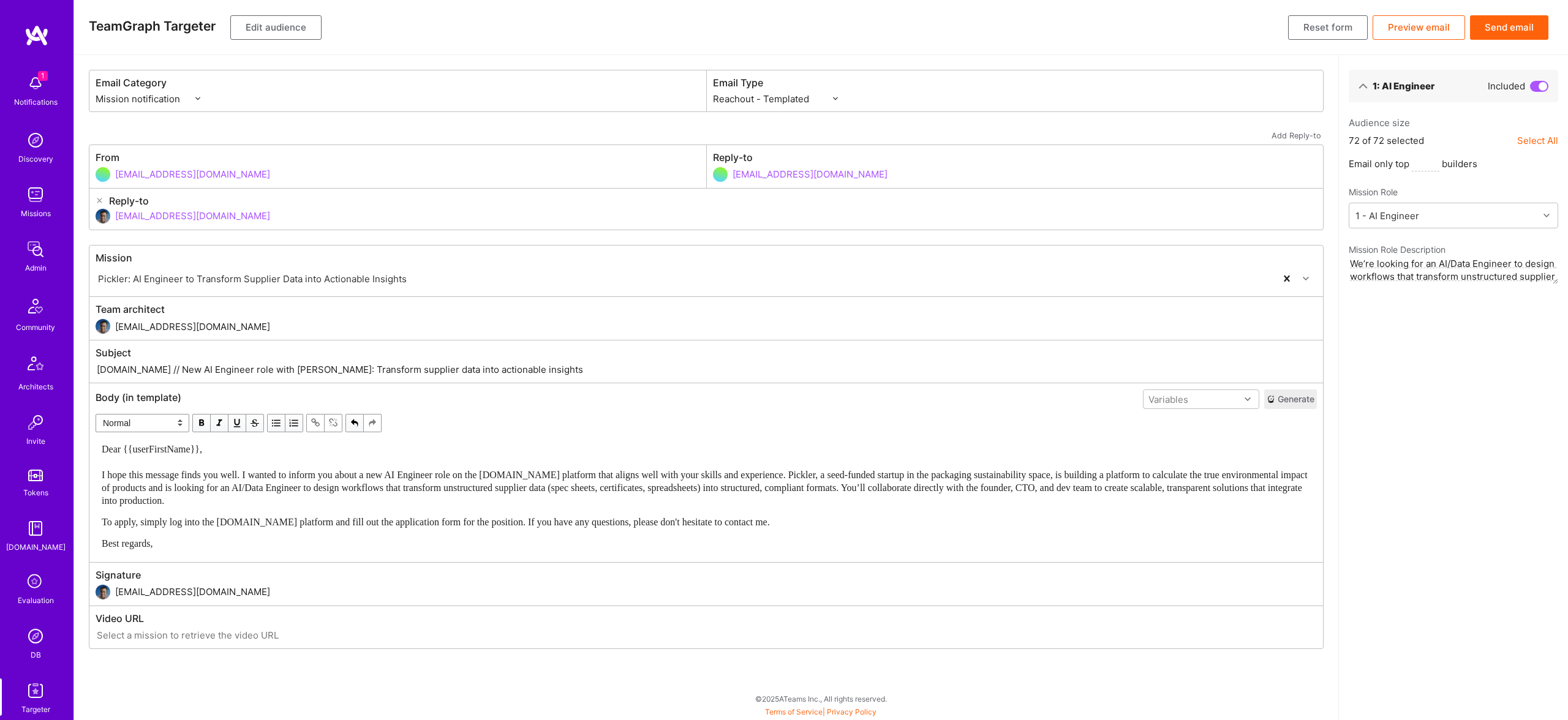
click at [99, 448] on div "Dear {{userFirstName}}, I hope this message finds you well. I wanted to inform …" at bounding box center [706, 496] width 1220 height 118
click at [267, 33] on button "Edit audience" at bounding box center [276, 27] width 91 height 25
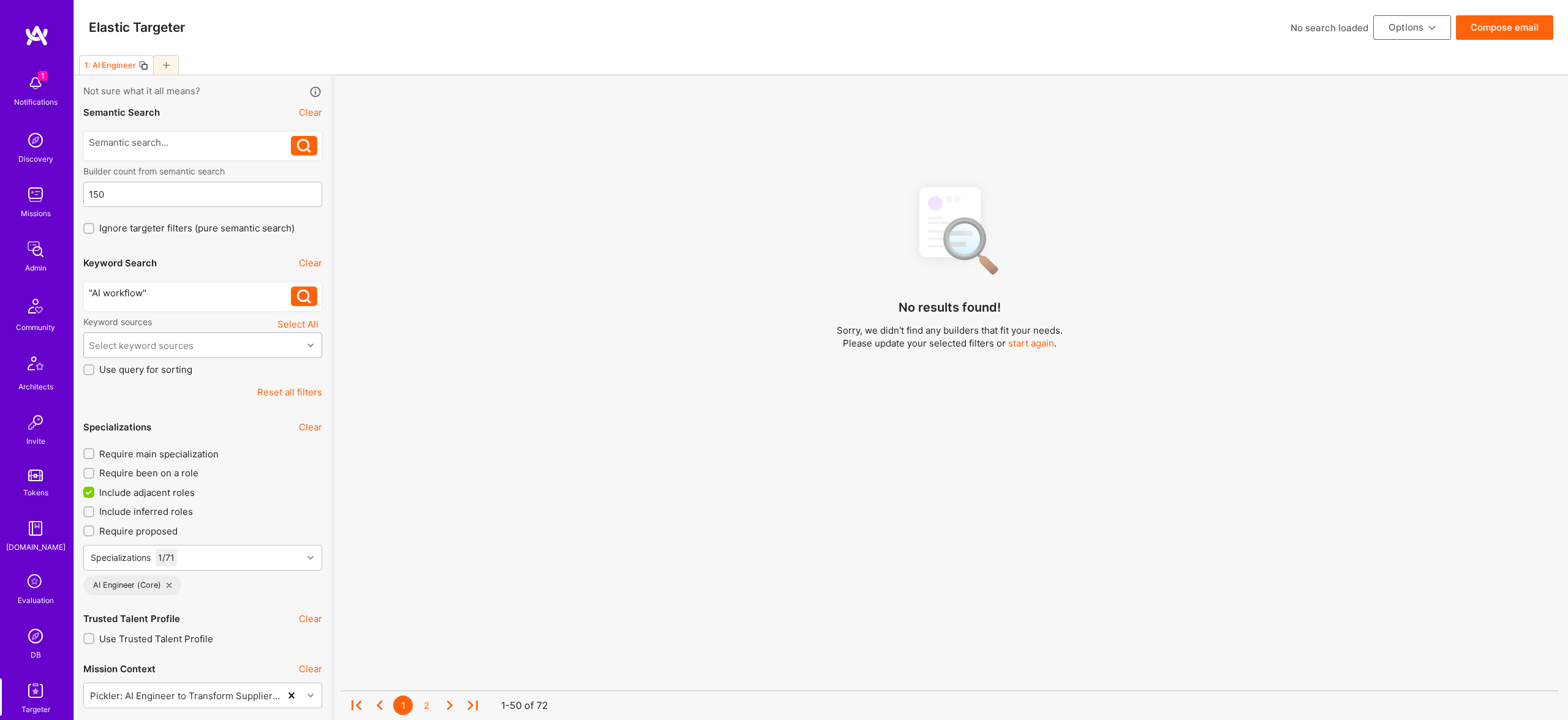
click at [223, 345] on div "Select keyword sources" at bounding box center [193, 345] width 219 height 25
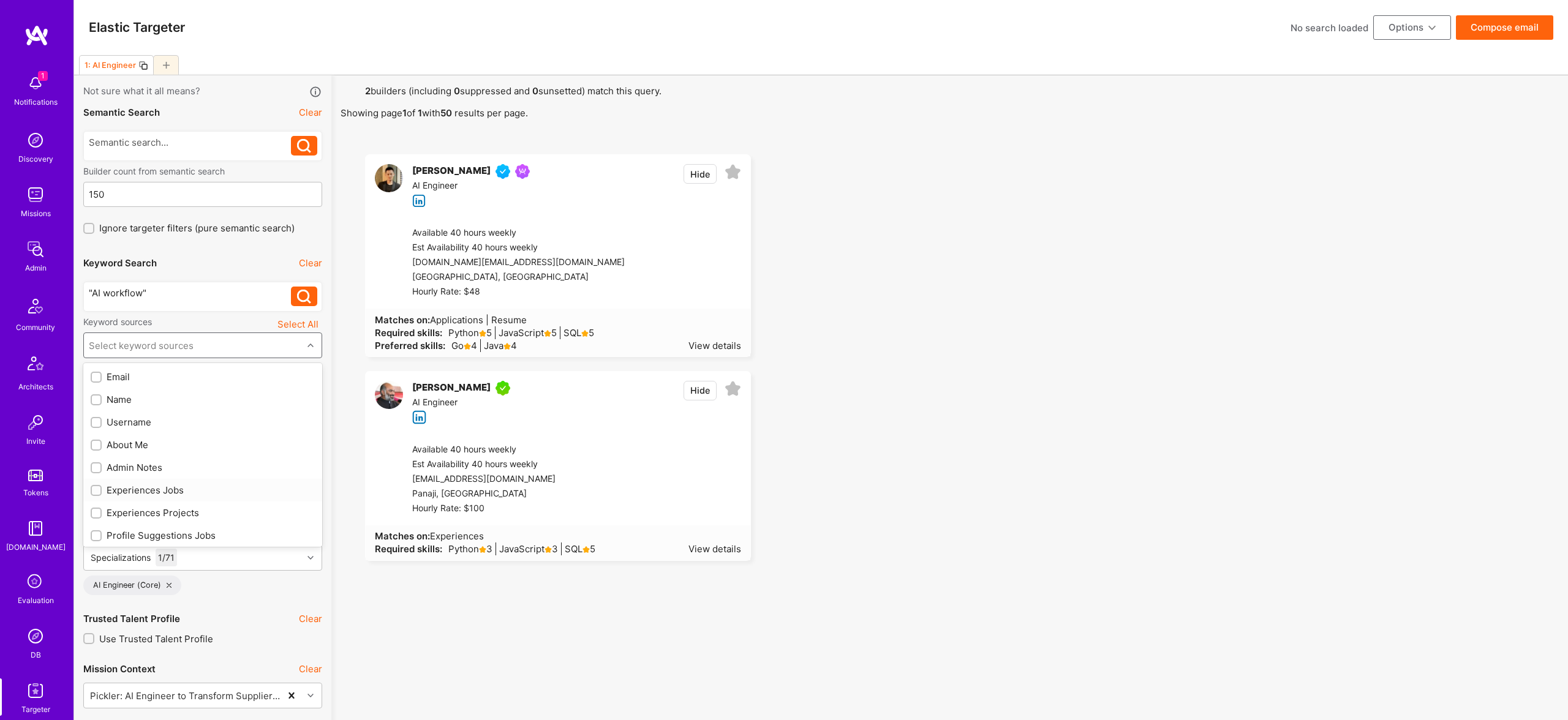
click at [154, 495] on div "Experiences Jobs" at bounding box center [203, 489] width 225 height 13
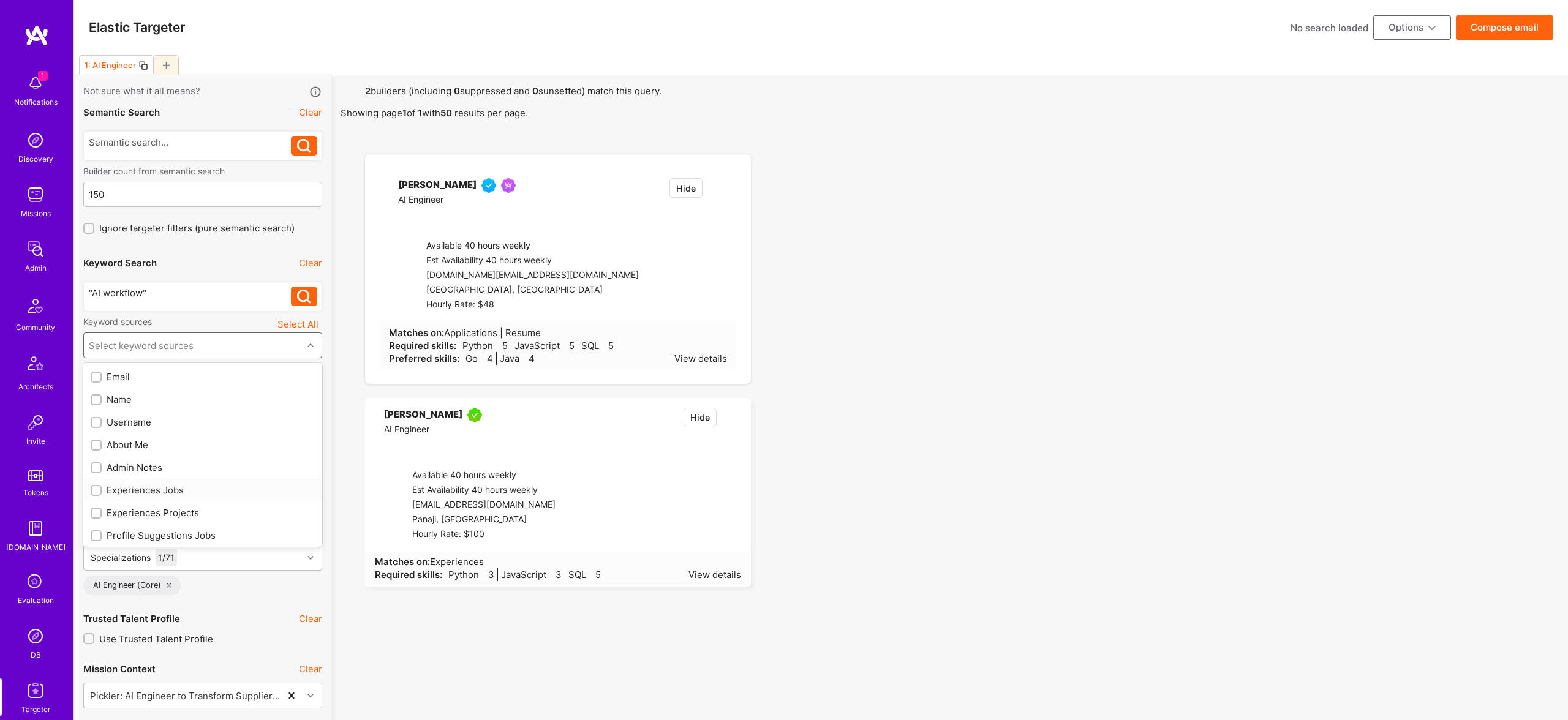
checkbox input "true"
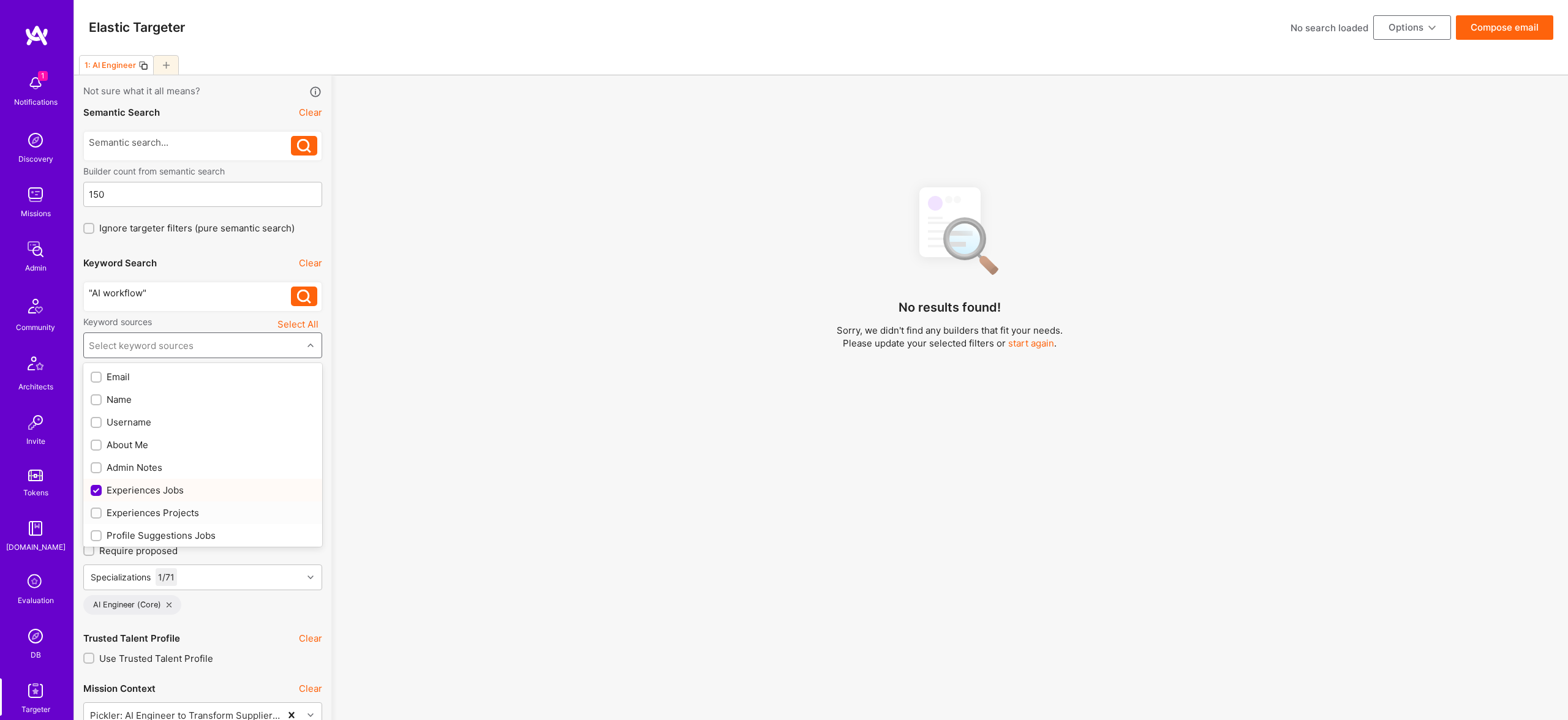
click at [162, 515] on div "Experiences Projects" at bounding box center [203, 513] width 225 height 13
checkbox input "true"
drag, startPoint x: 171, startPoint y: 471, endPoint x: 173, endPoint y: 492, distance: 21.1
click at [171, 471] on div "Profile Suggestions Jobs" at bounding box center [203, 474] width 225 height 13
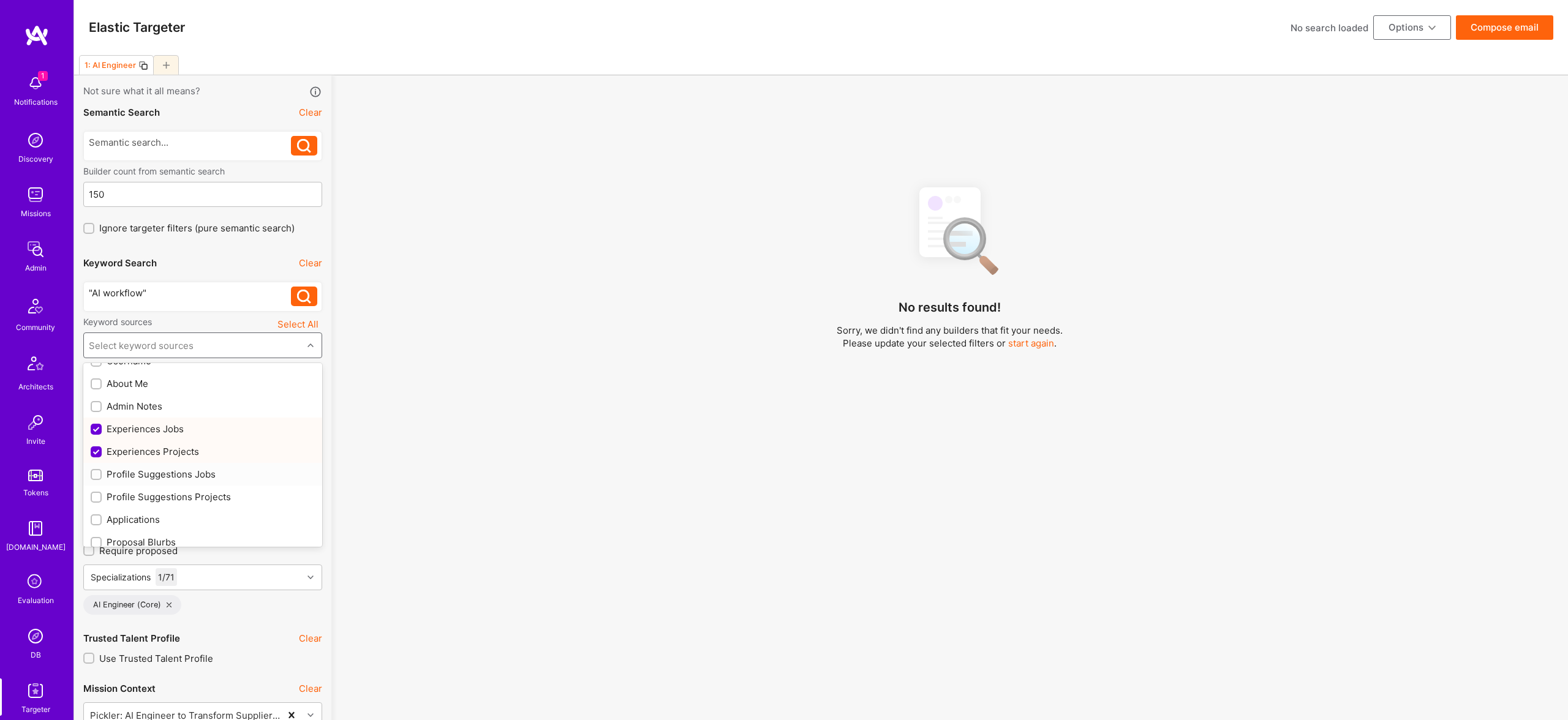
click at [173, 492] on div "Profile Suggestions Projects" at bounding box center [203, 496] width 225 height 13
checkbox input "true"
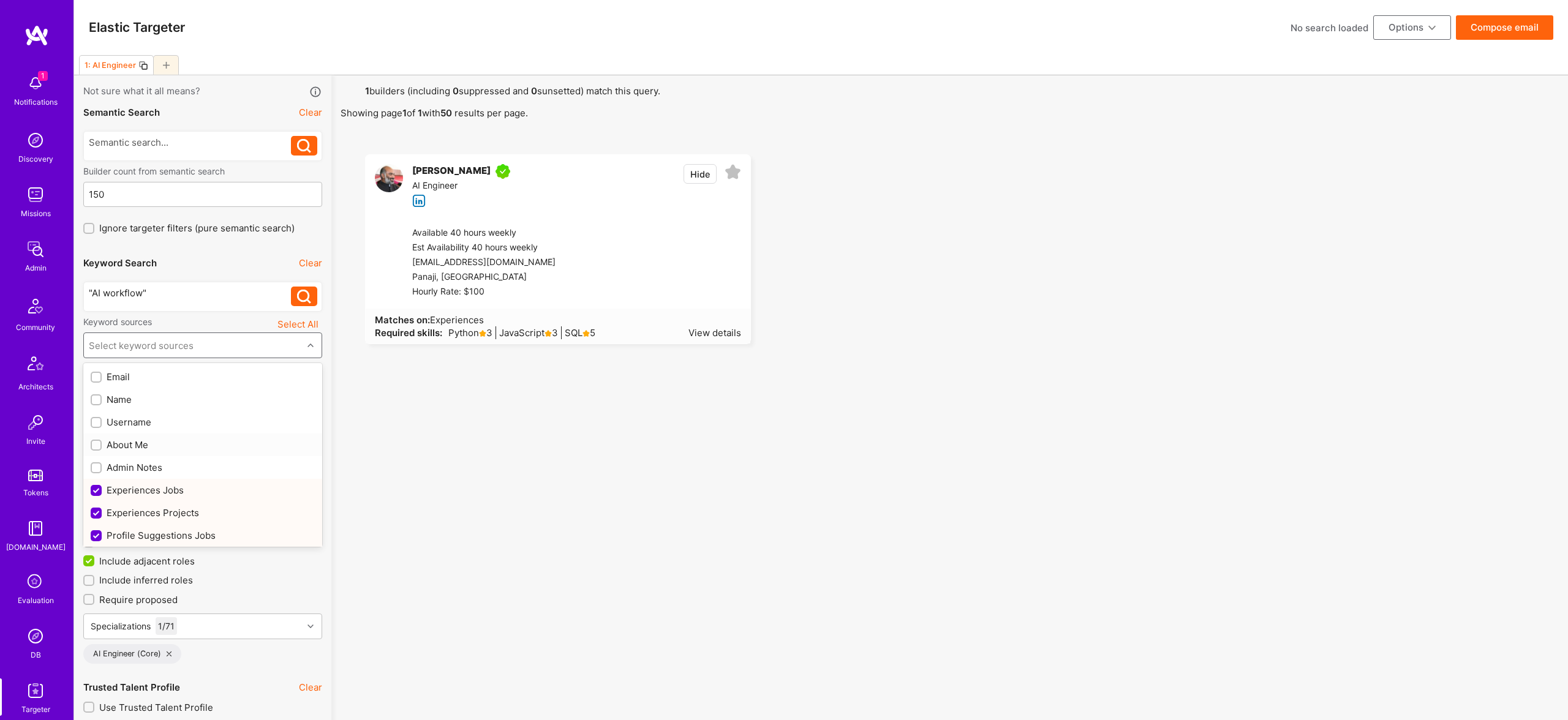
click at [140, 448] on div "About Me" at bounding box center [203, 445] width 225 height 13
checkbox input "true"
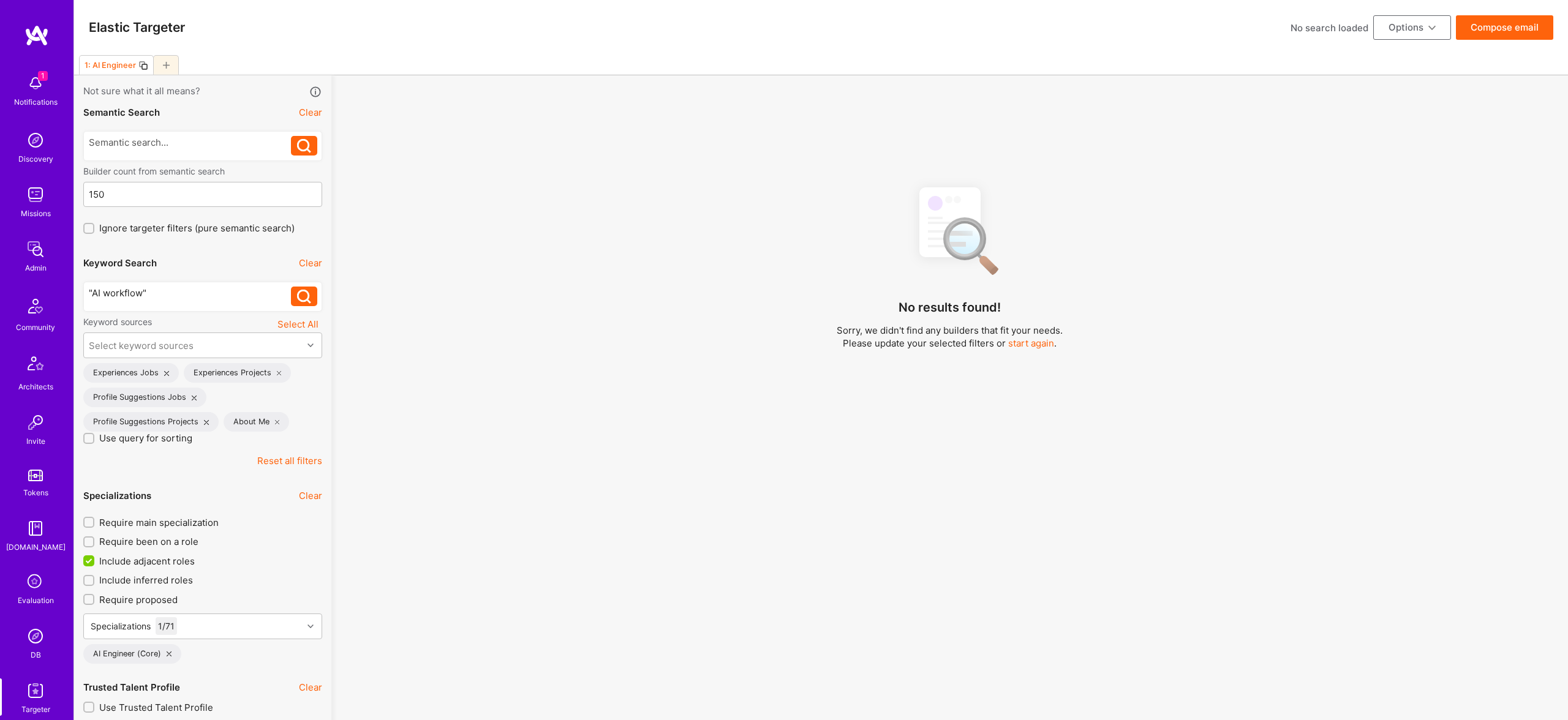
drag, startPoint x: 592, startPoint y: 369, endPoint x: 321, endPoint y: 243, distance: 298.9
click at [592, 369] on div "No results found! Sorry, we didn't find any builders that fit your needs. Pleas…" at bounding box center [949, 465] width 1218 height 576
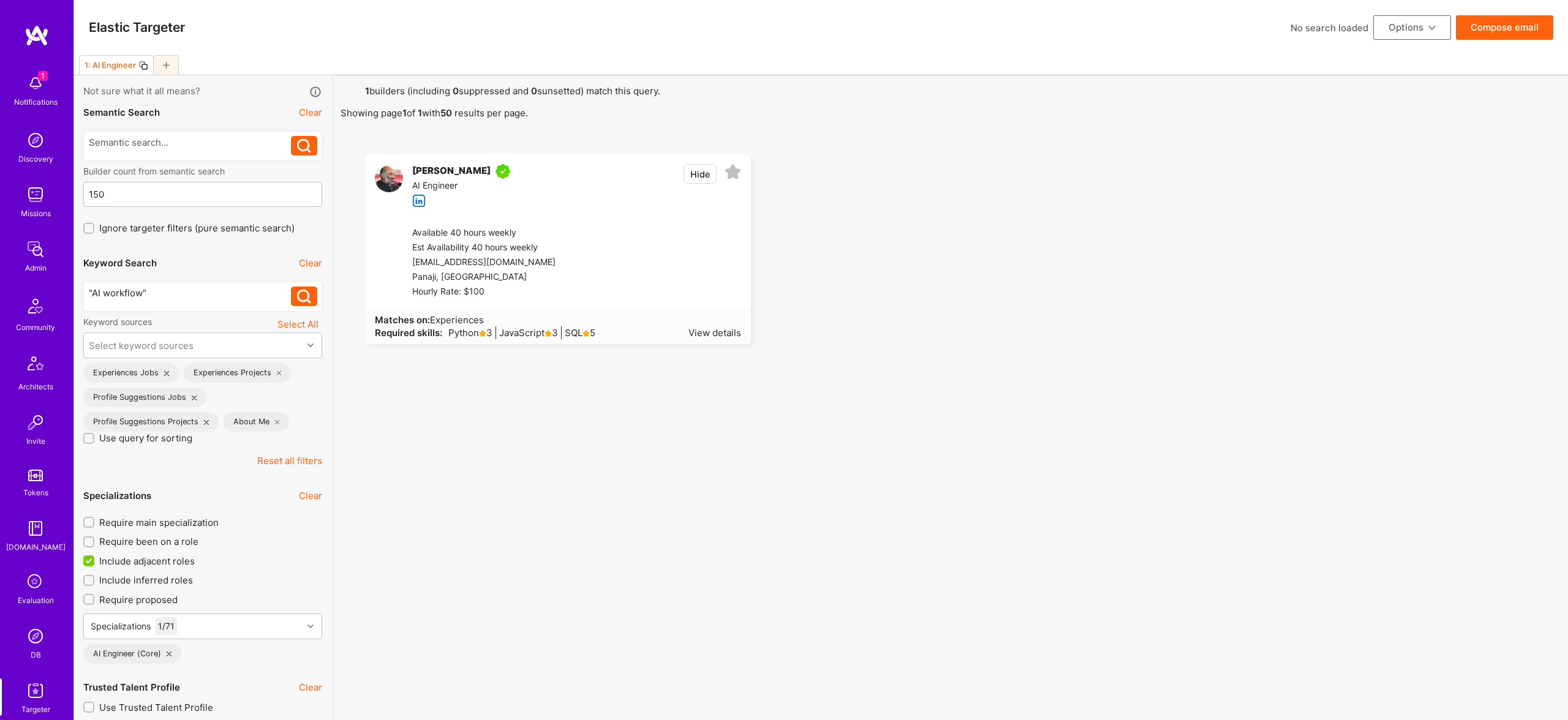
click at [158, 292] on div ""AI workflow"" at bounding box center [190, 292] width 203 height 13
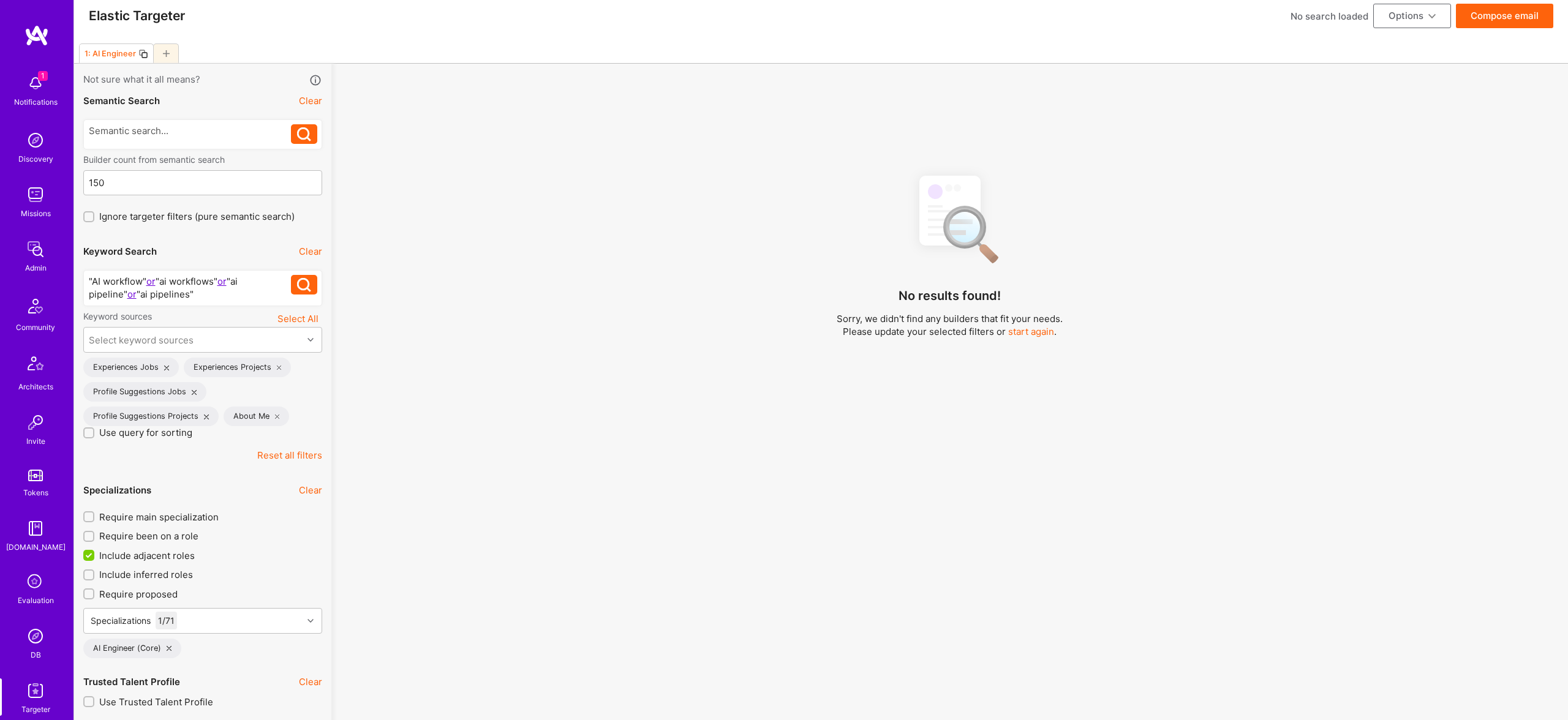
scroll to position [9, 0]
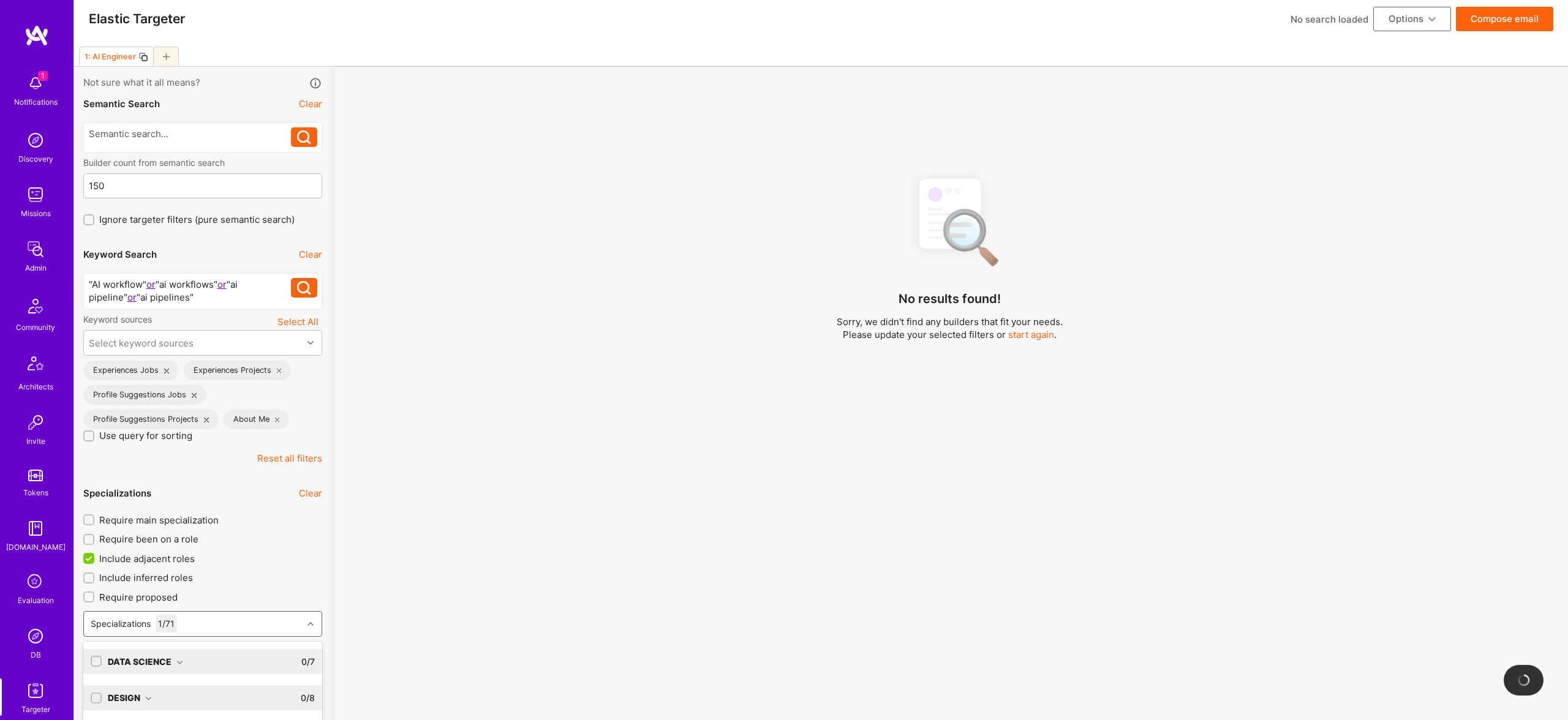
click at [216, 623] on div "option AI Researcher focused, 0 of 9. 72 results available. Use Up and Down to …" at bounding box center [202, 624] width 239 height 26
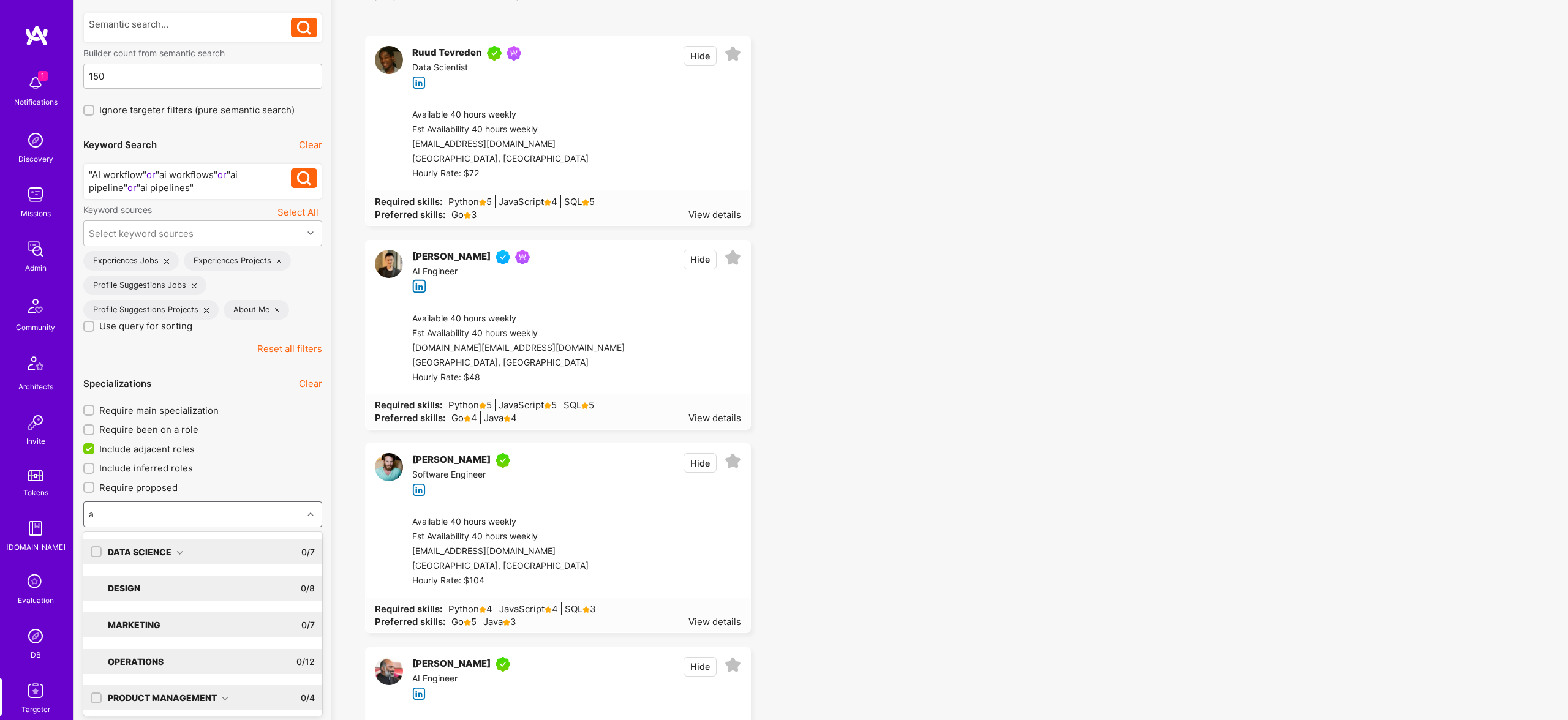
type input "ai"
click at [221, 625] on div "Software Engineering" at bounding box center [168, 625] width 121 height 13
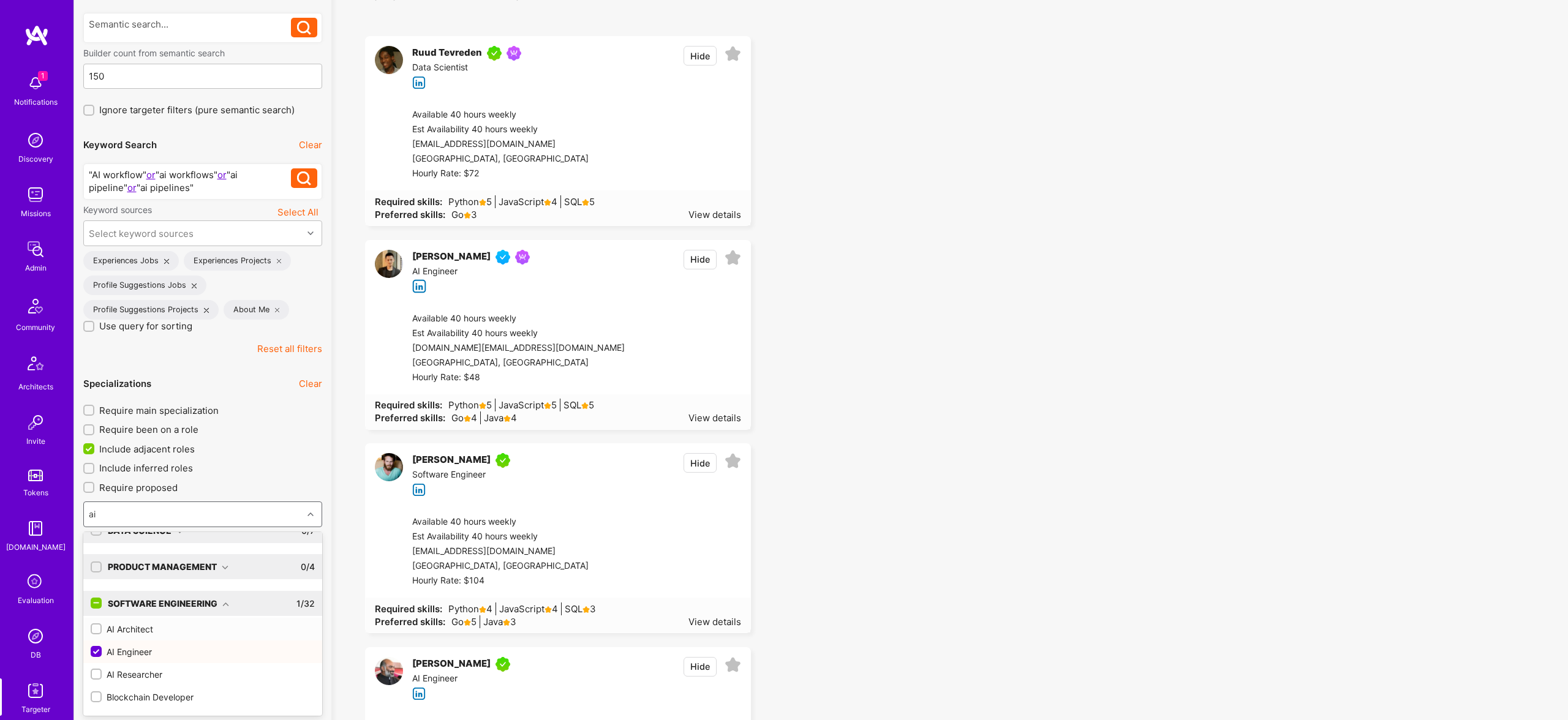
click at [98, 627] on input "checkbox" at bounding box center [98, 630] width 9 height 9
checkbox input "true"
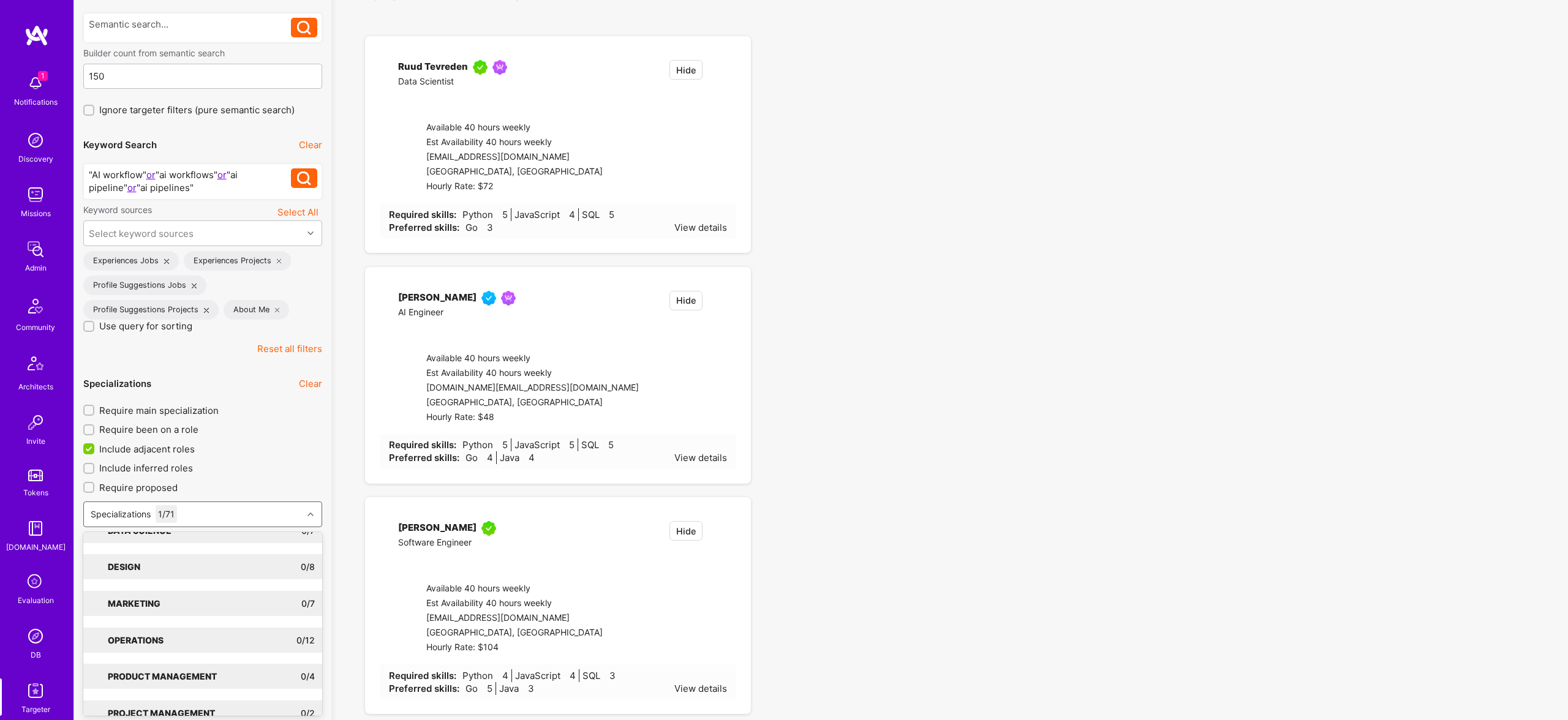
checkbox input "true"
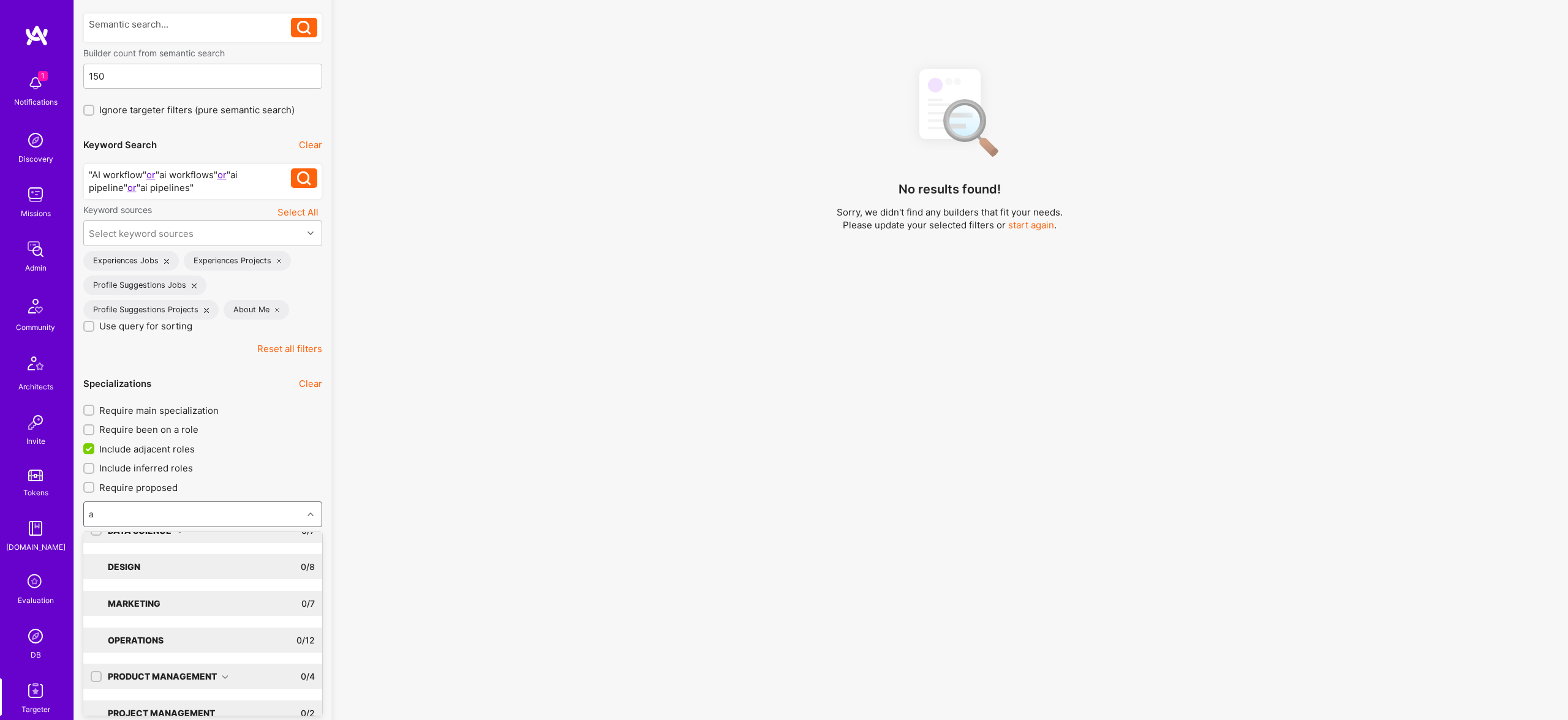
type input "ai"
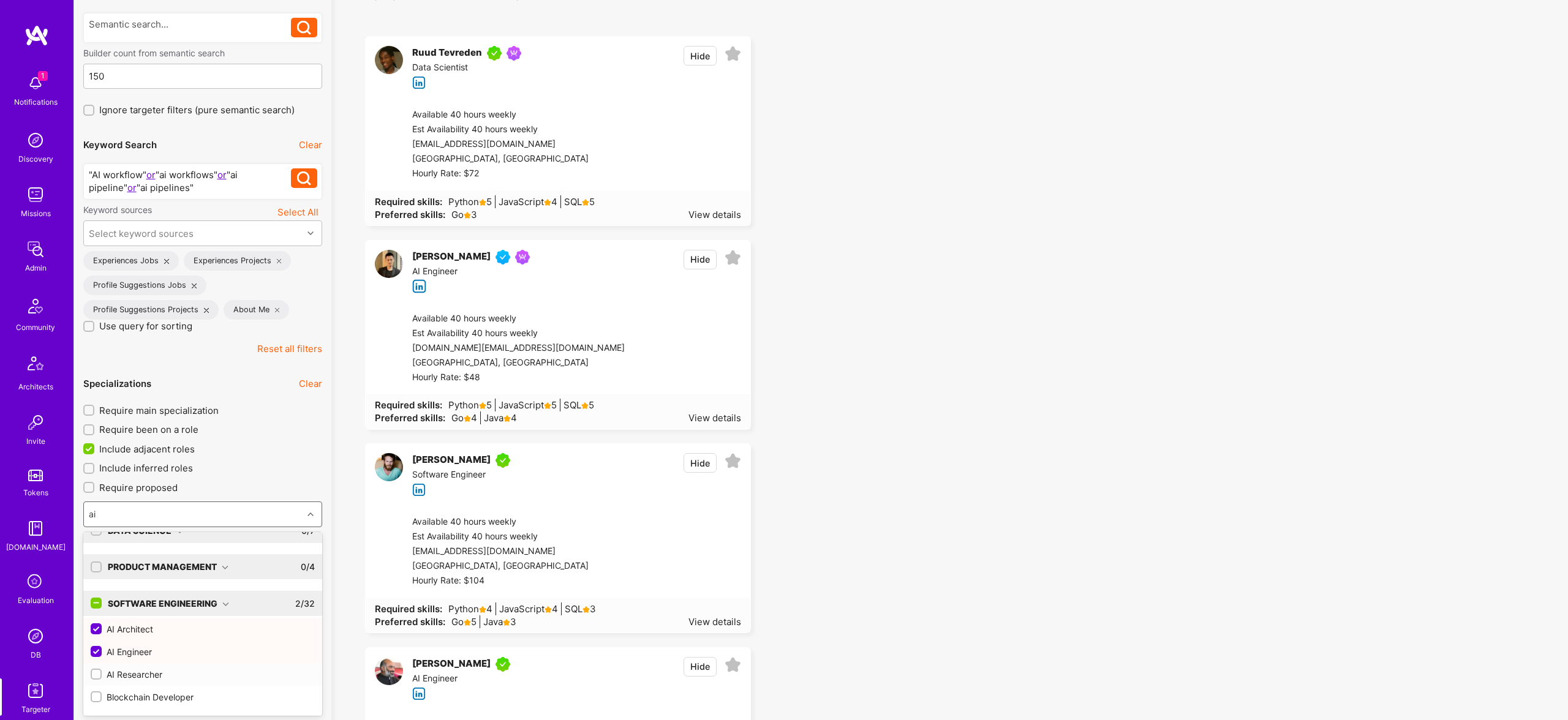
click at [119, 673] on div "AI Researcher" at bounding box center [203, 675] width 225 height 13
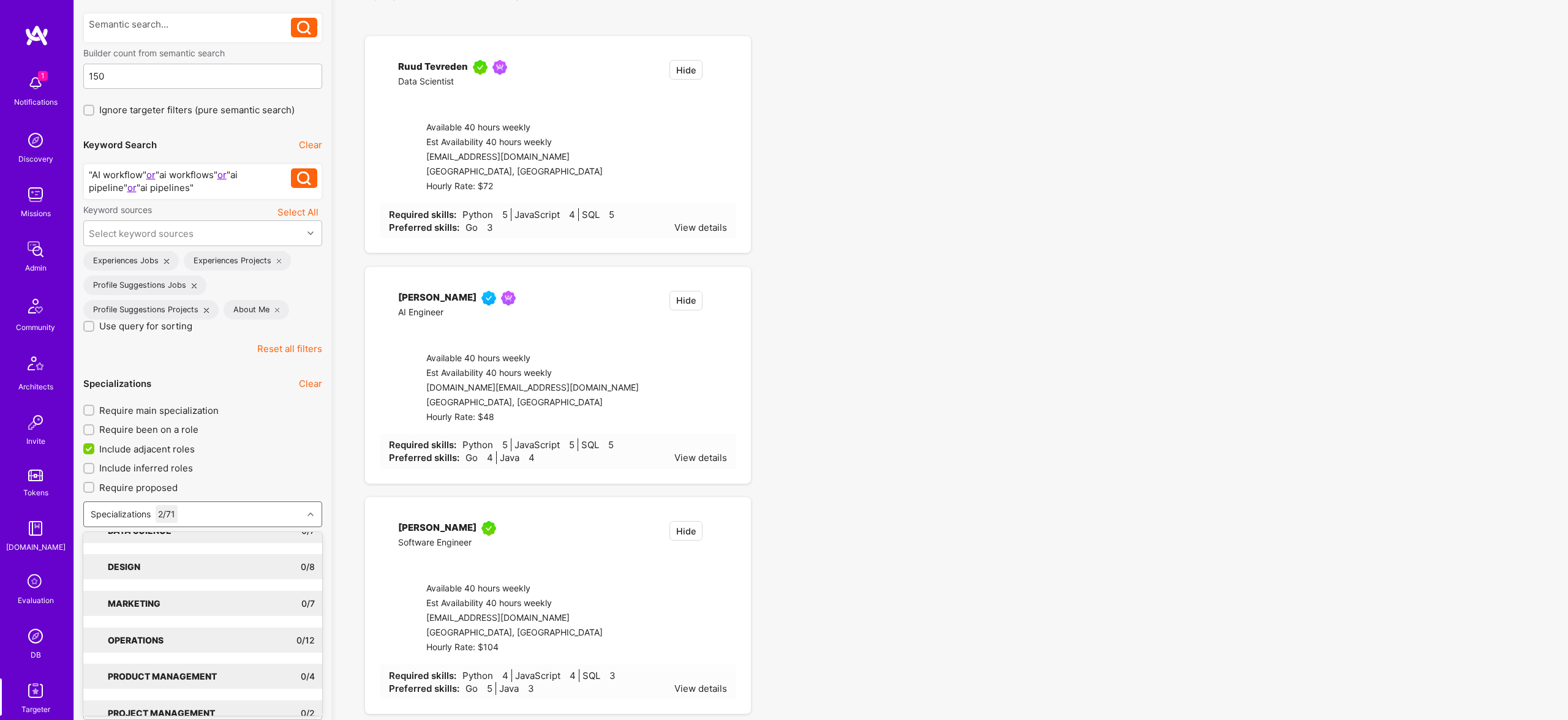
checkbox input "true"
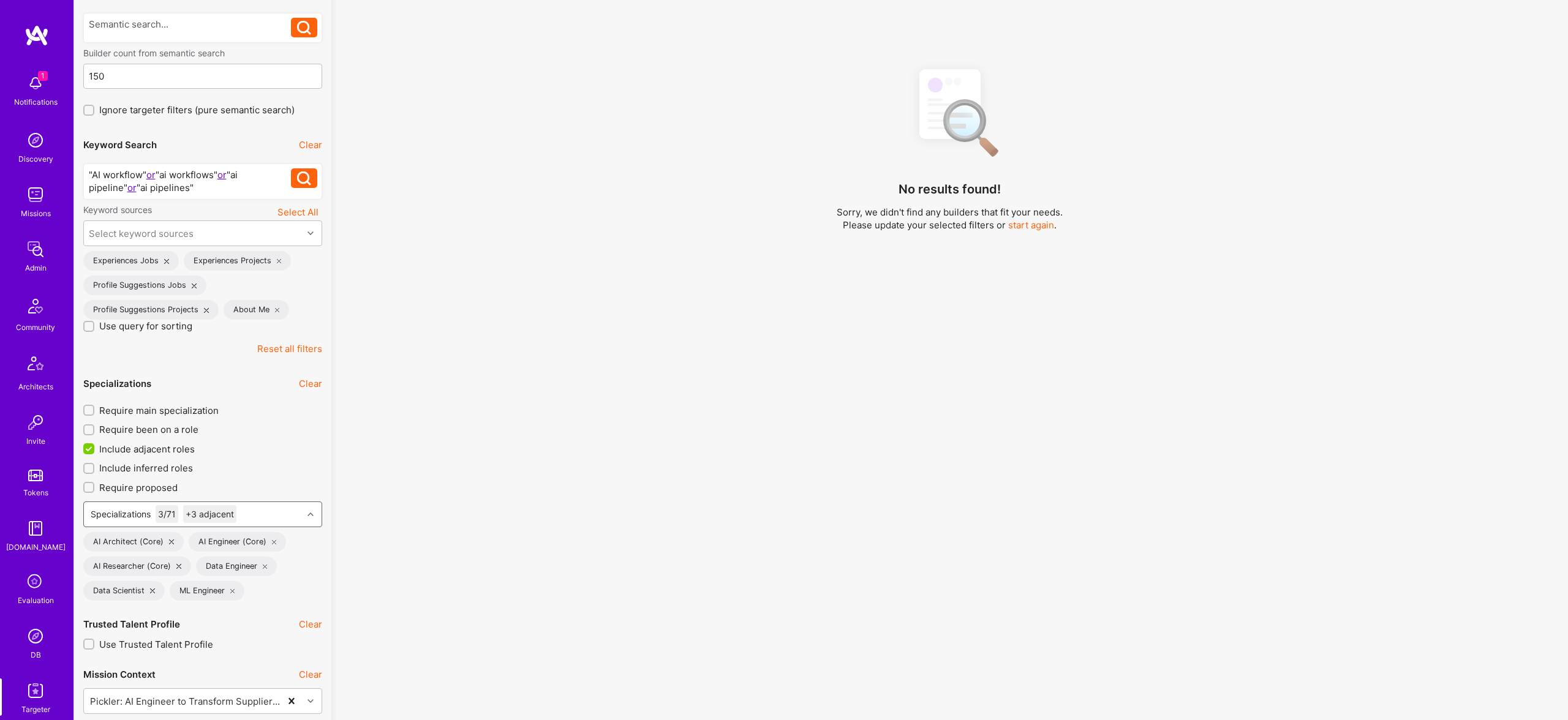
click at [231, 514] on div "+3 adjacent" at bounding box center [210, 514] width 53 height 18
click at [267, 513] on div "Specializations 3 / 71 +3 adjacent" at bounding box center [193, 514] width 219 height 25
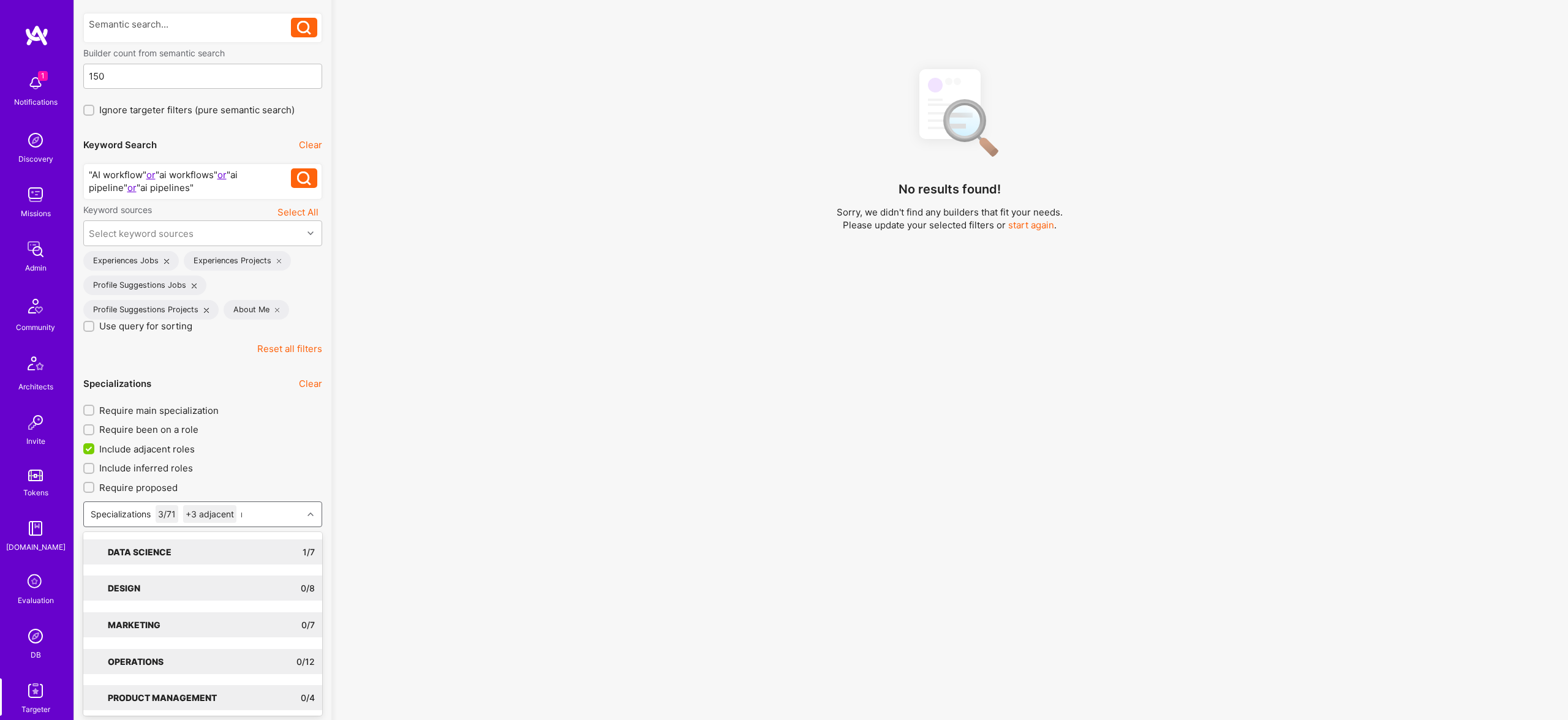
type input "ml"
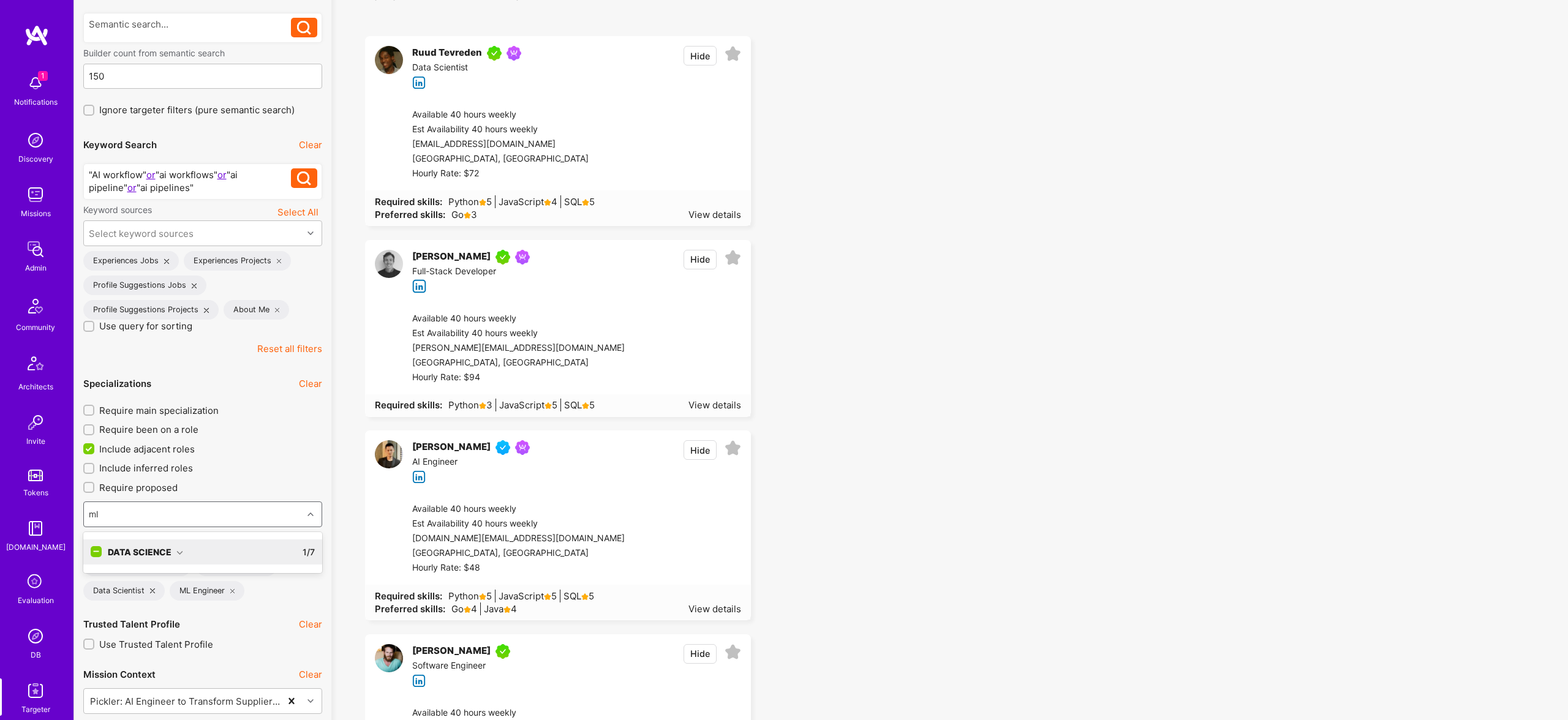
click at [173, 551] on div "Data Science" at bounding box center [146, 552] width 75 height 13
click at [131, 576] on div "ML Engineer" at bounding box center [203, 577] width 225 height 13
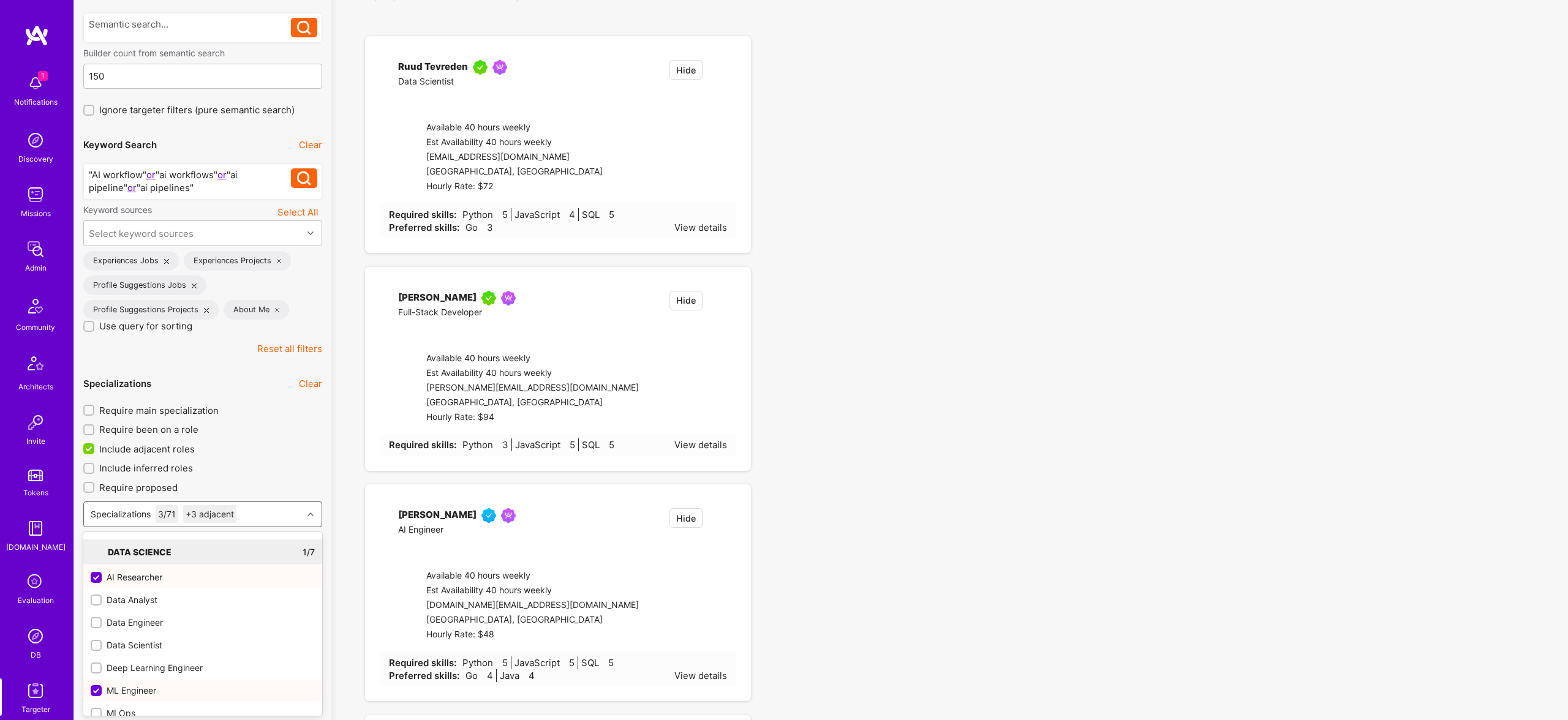
checkbox input "true"
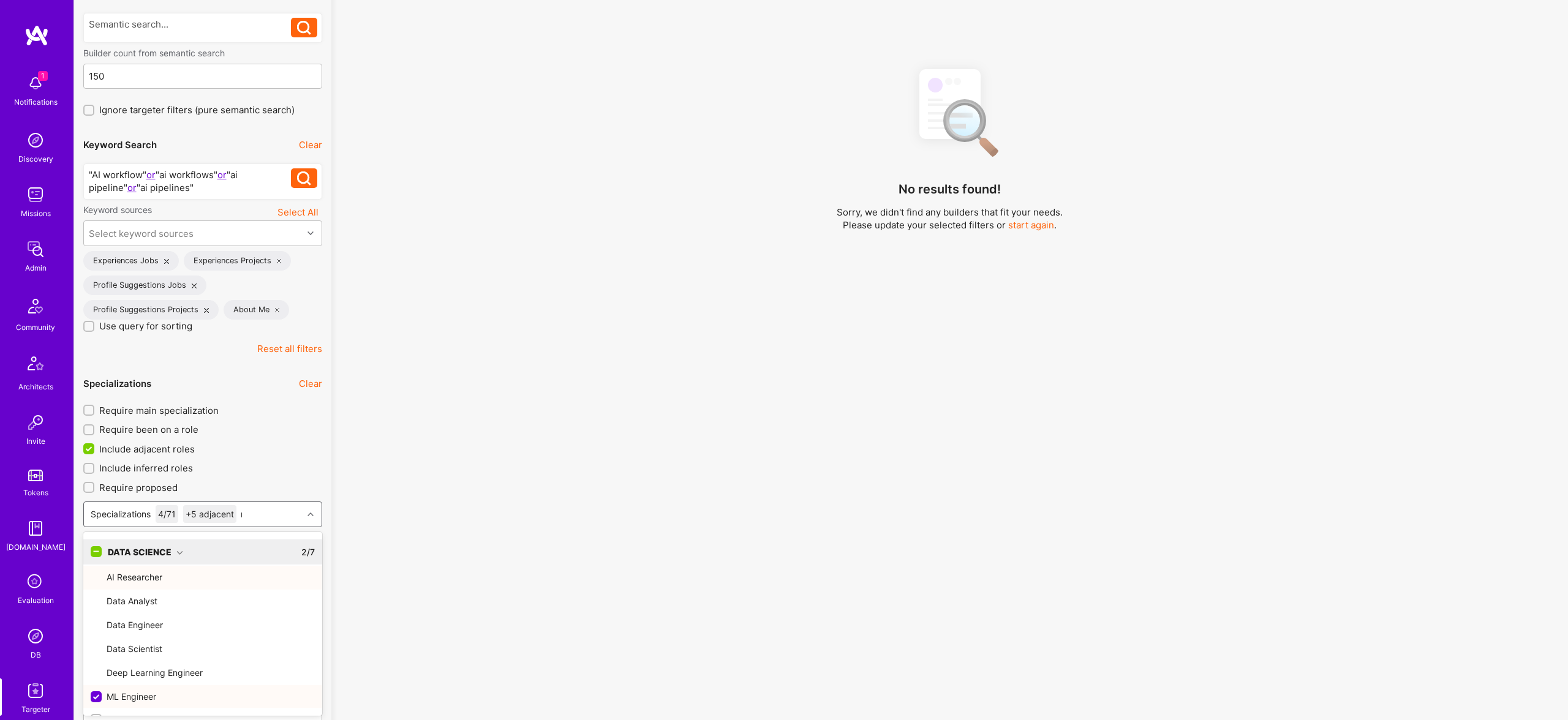
type input "ml"
click at [117, 591] on div "MLOps" at bounding box center [202, 600] width 239 height 22
checkbox input "true"
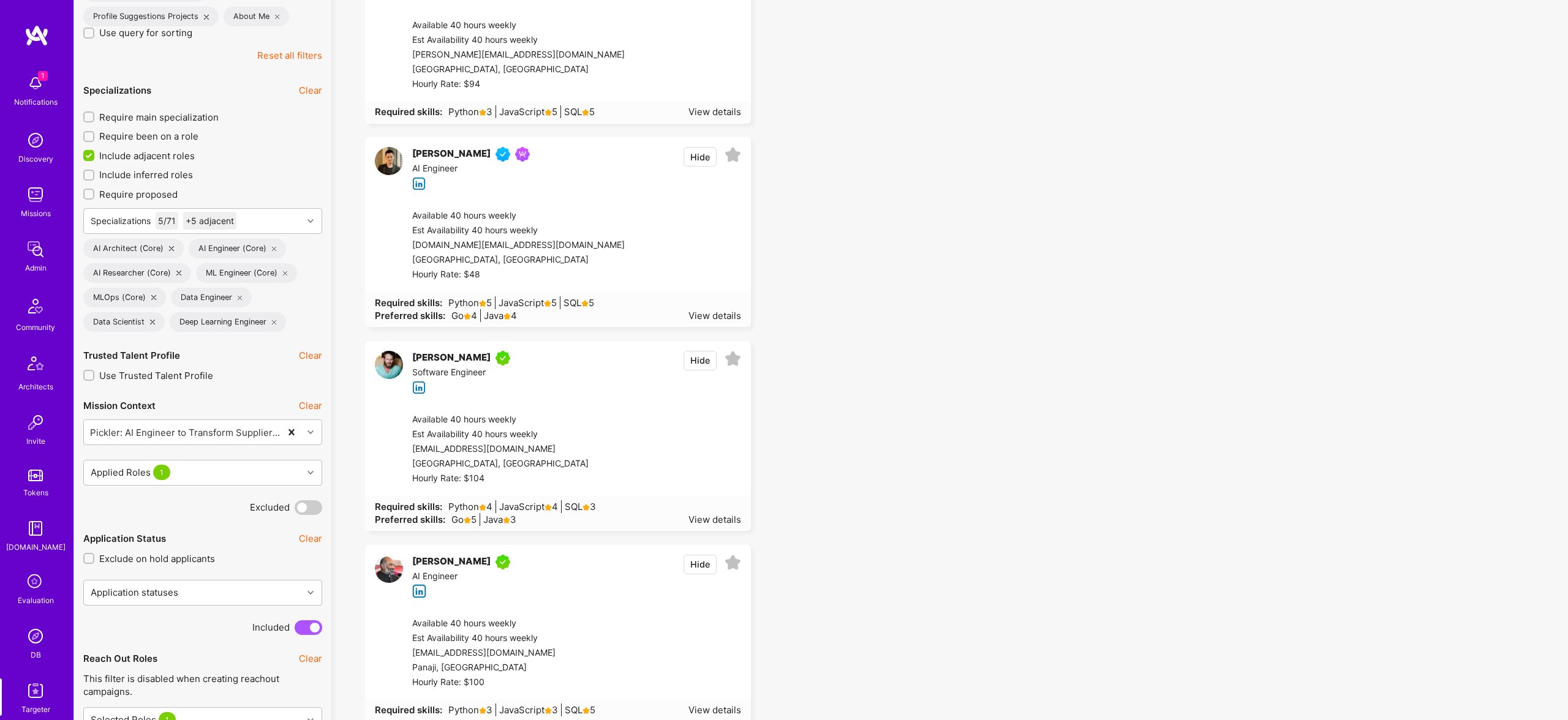
click at [913, 366] on ul "Ruud Tevreden Data Scientist Hide Available 40 hours weekly Est Availability 40…" at bounding box center [949, 327] width 1218 height 1170
click at [251, 222] on div "Specializations 5 / 71 +5 adjacent" at bounding box center [193, 221] width 219 height 25
click at [1009, 263] on ul "Ruud Tevreden Data Scientist Hide Available 40 hours weekly Est Availability 40…" at bounding box center [949, 327] width 1218 height 1170
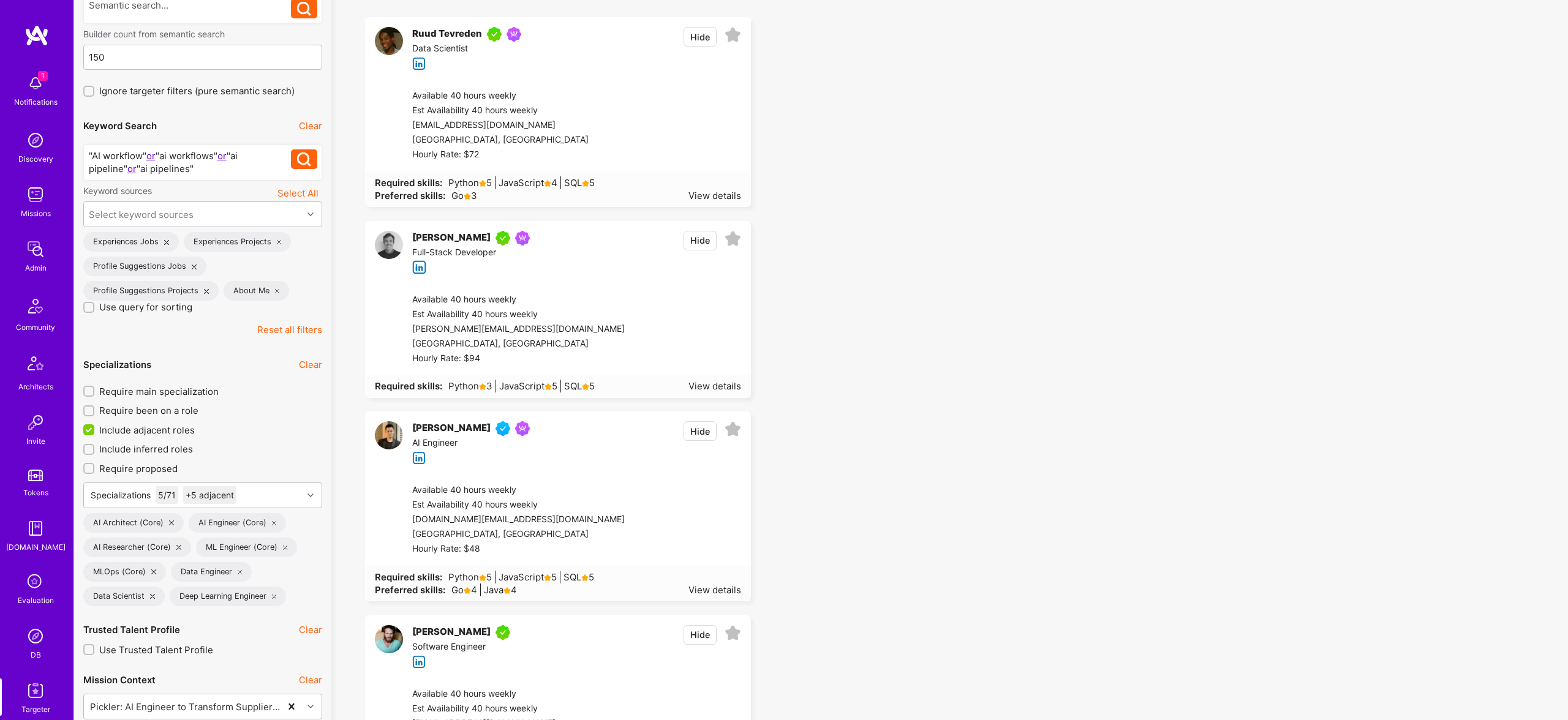
scroll to position [111, 0]
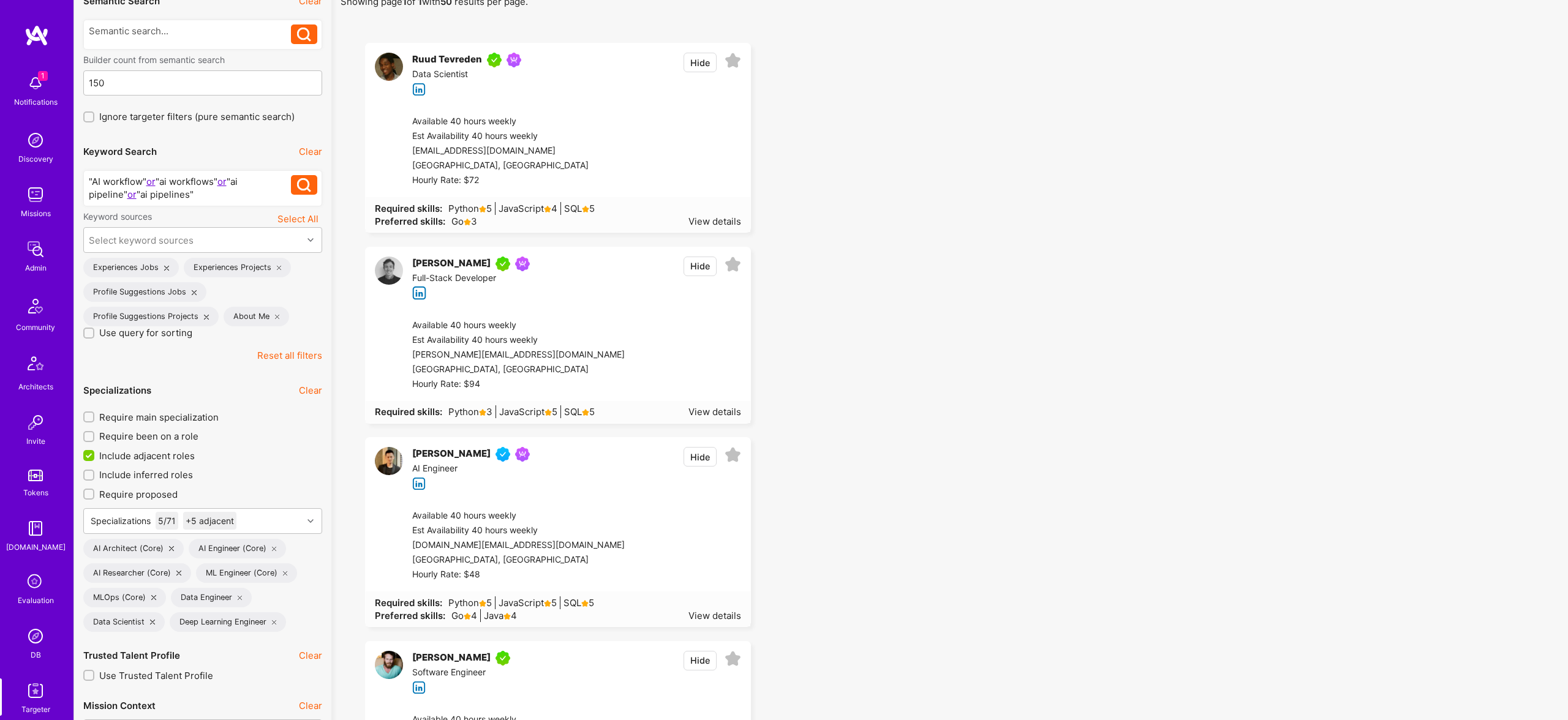
click at [207, 201] on div ""AI workflow" or "ai workflows" or "ai pipeline" or "ai pipelines" "AI workflow…" at bounding box center [202, 189] width 239 height 36
click at [206, 196] on div ""AI workflow" or "ai workflows" or "ai pipeline" or "ai pipelines"" at bounding box center [190, 188] width 203 height 26
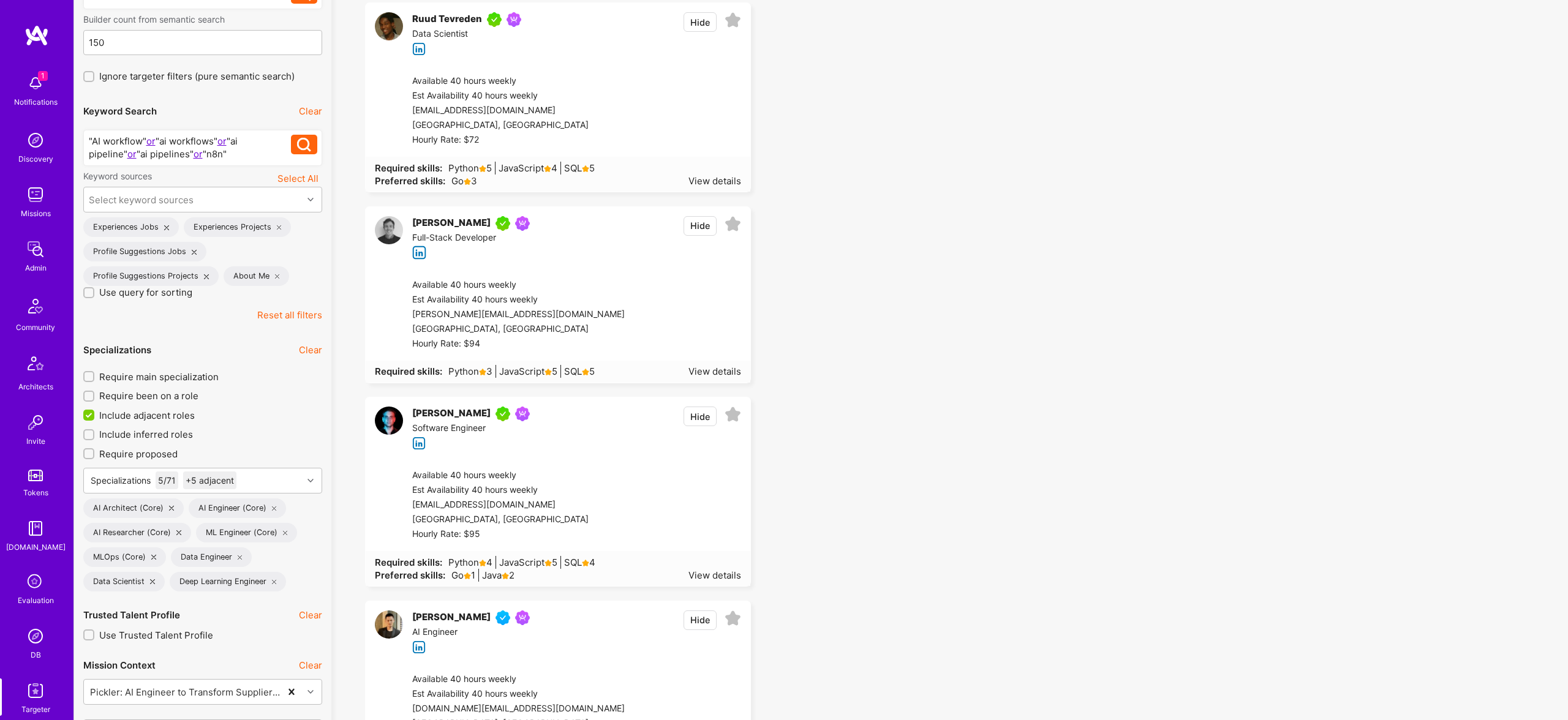
scroll to position [144, 0]
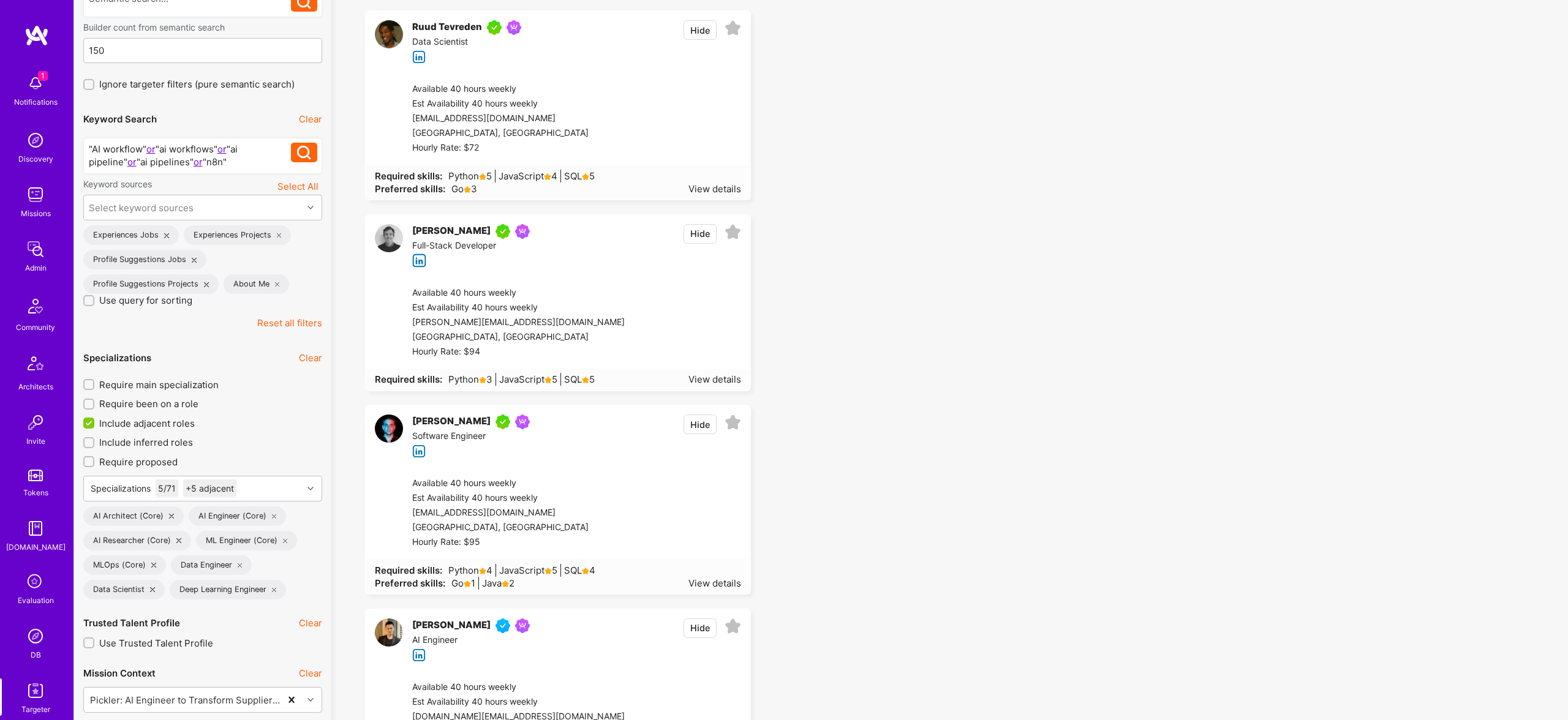
click at [201, 166] on div ""AI workflow" or "ai workflows" or "ai pipeline" or "ai pipelines" or "n8n"" at bounding box center [190, 155] width 203 height 26
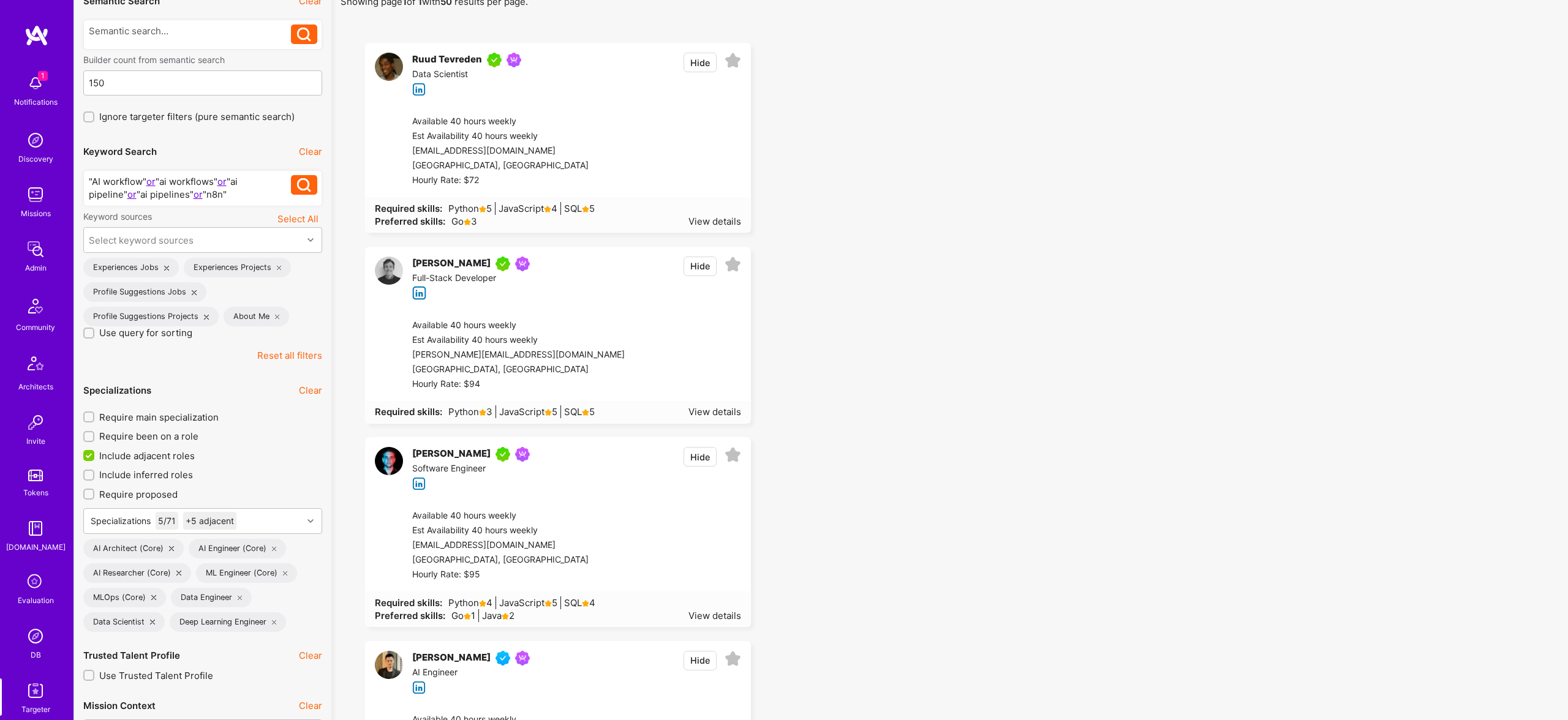
scroll to position [0, 0]
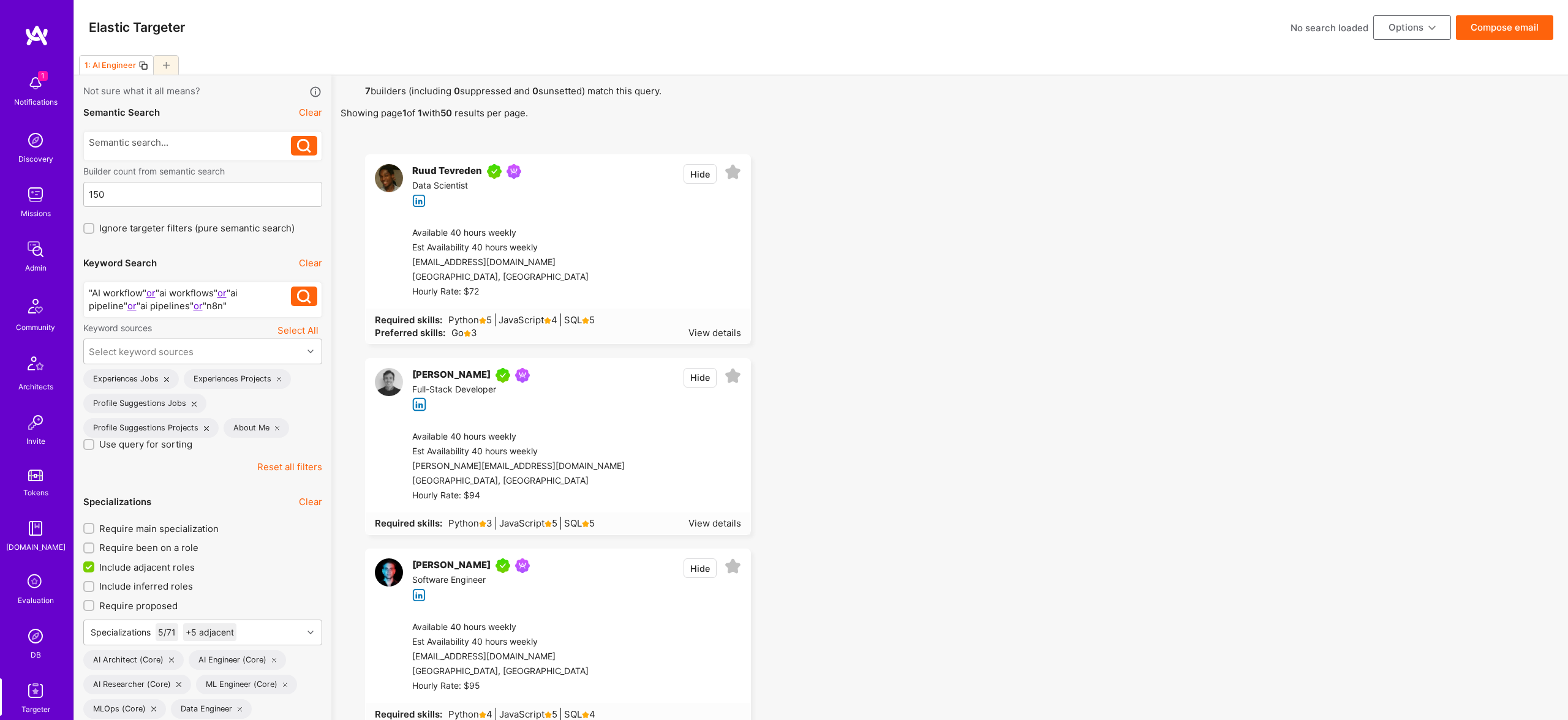
click at [41, 243] on img at bounding box center [35, 249] width 25 height 25
click at [26, 193] on img at bounding box center [35, 195] width 25 height 25
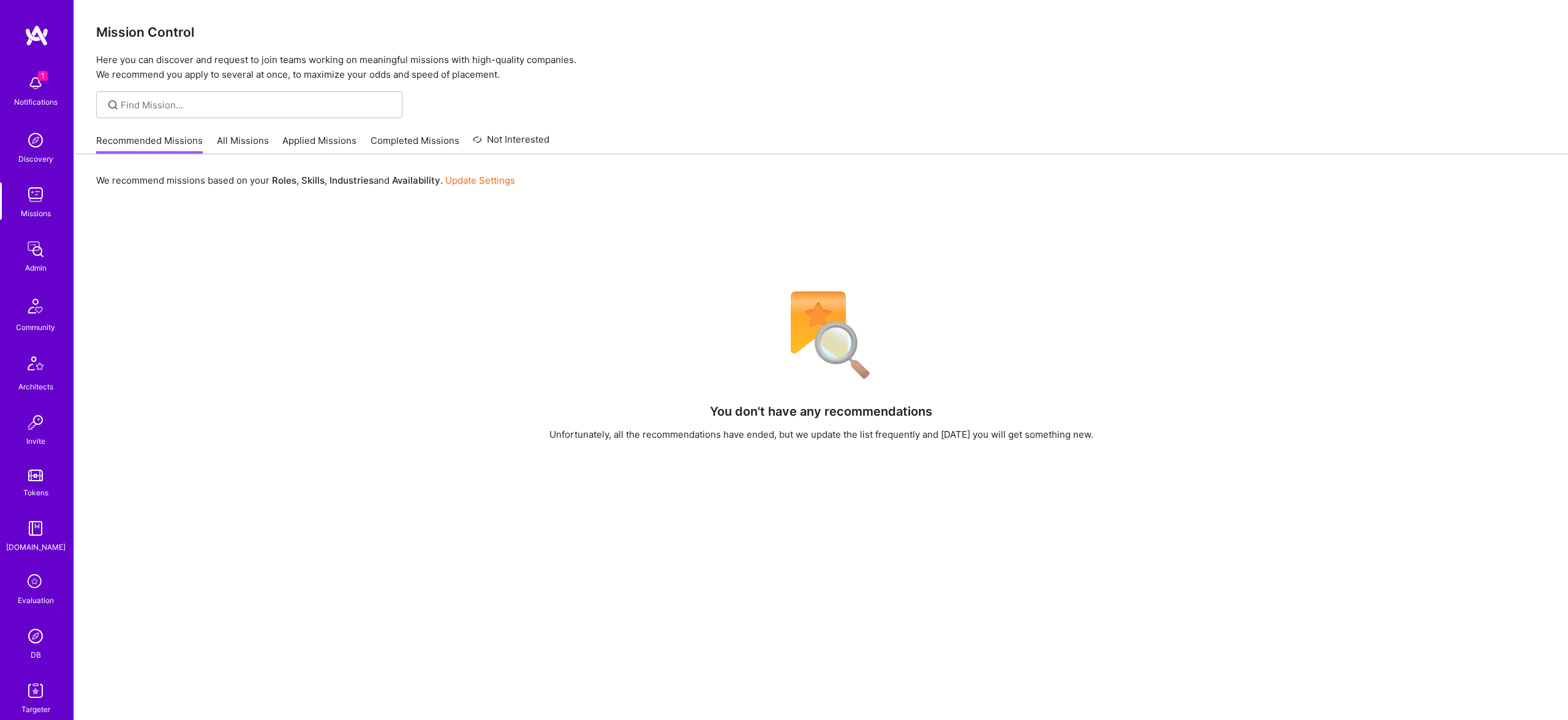
click at [231, 141] on link "All Missions" at bounding box center [243, 144] width 52 height 21
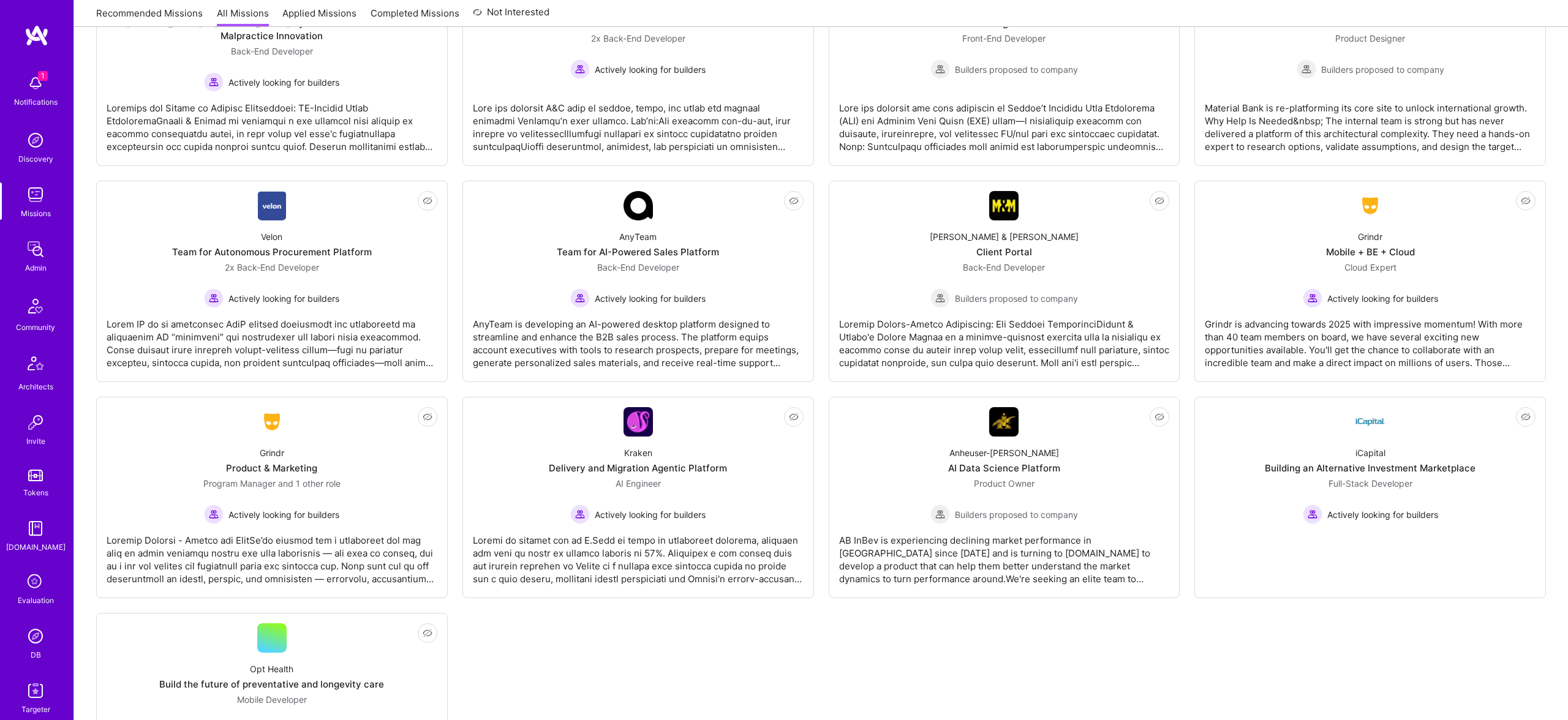
scroll to position [2375, 0]
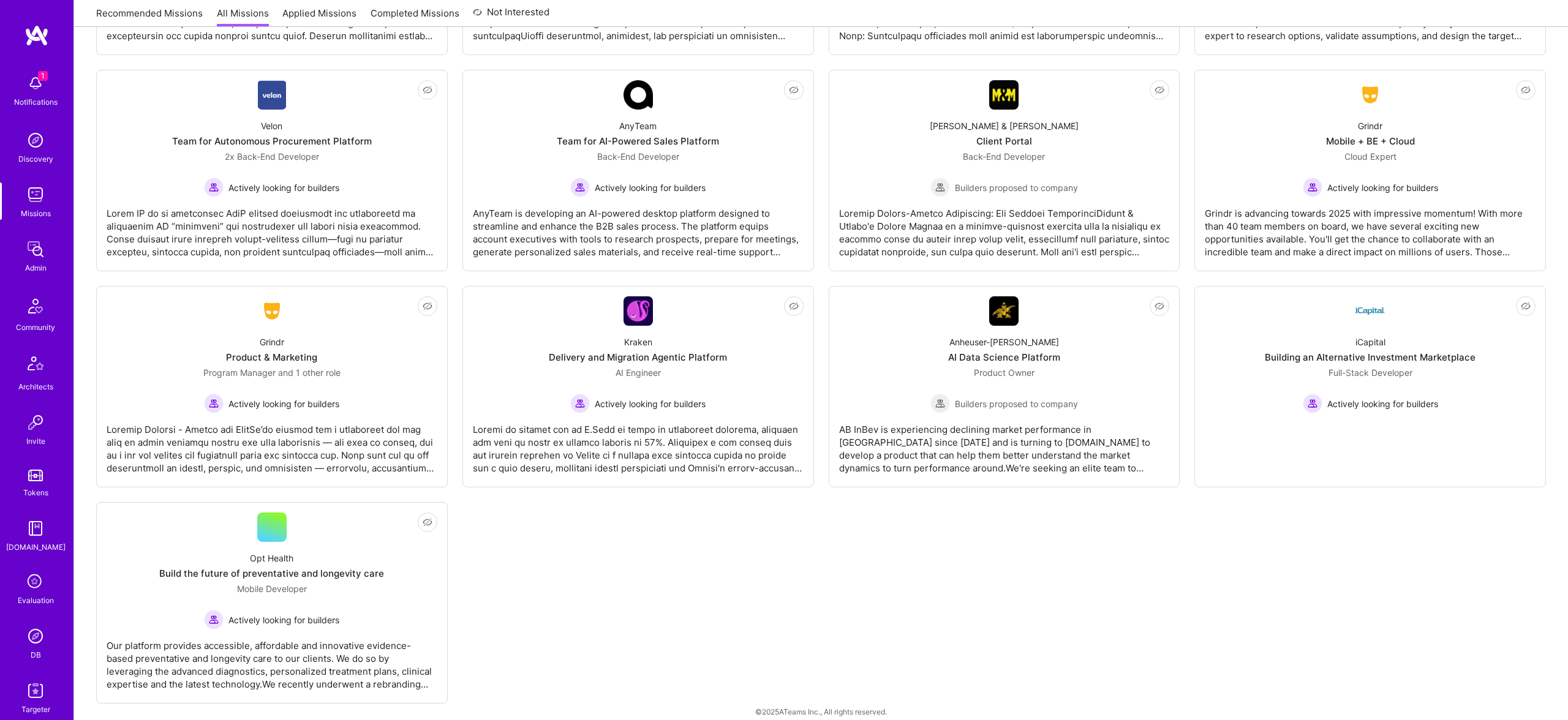
click at [39, 258] on img at bounding box center [35, 249] width 25 height 25
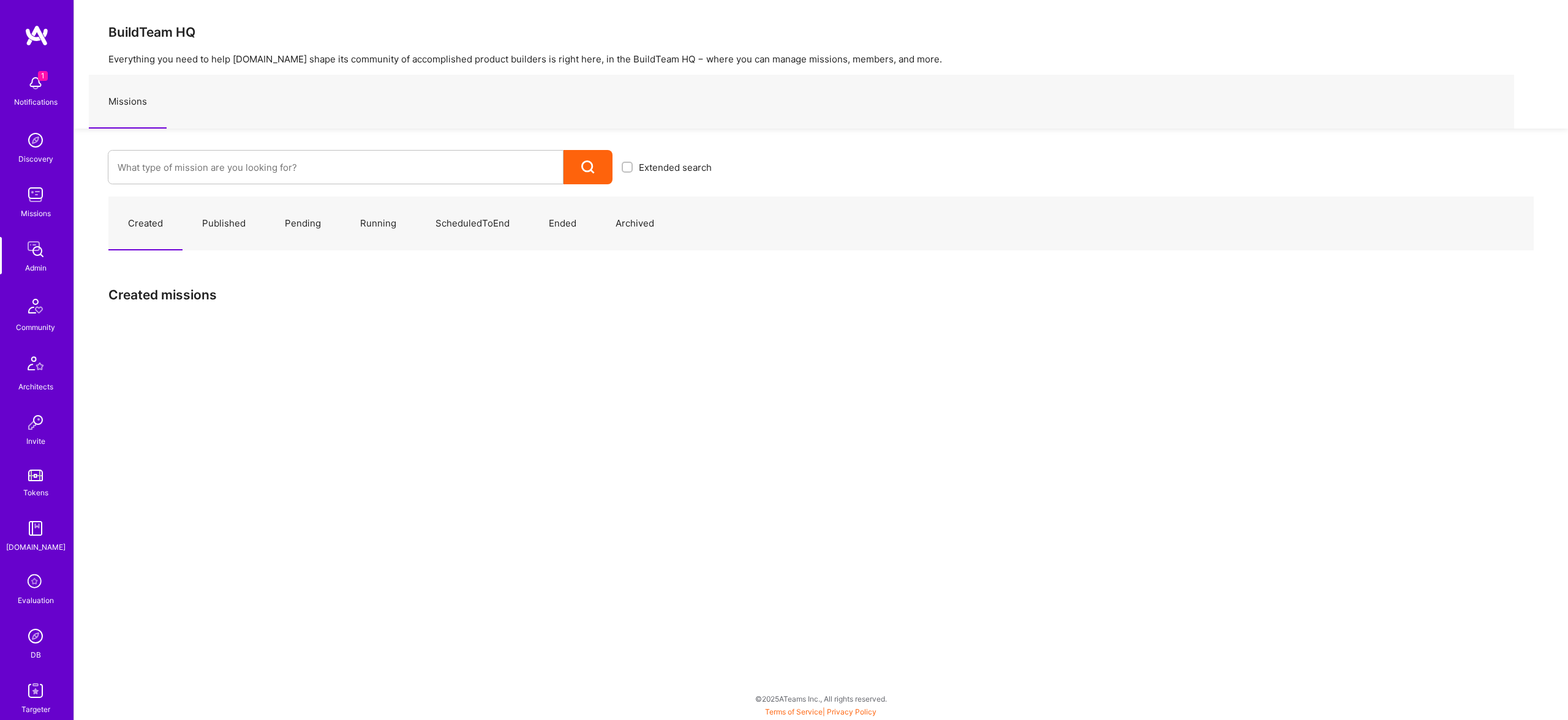
click at [34, 212] on div "Missions" at bounding box center [35, 213] width 30 height 13
